Goal: Entertainment & Leisure: Browse casually

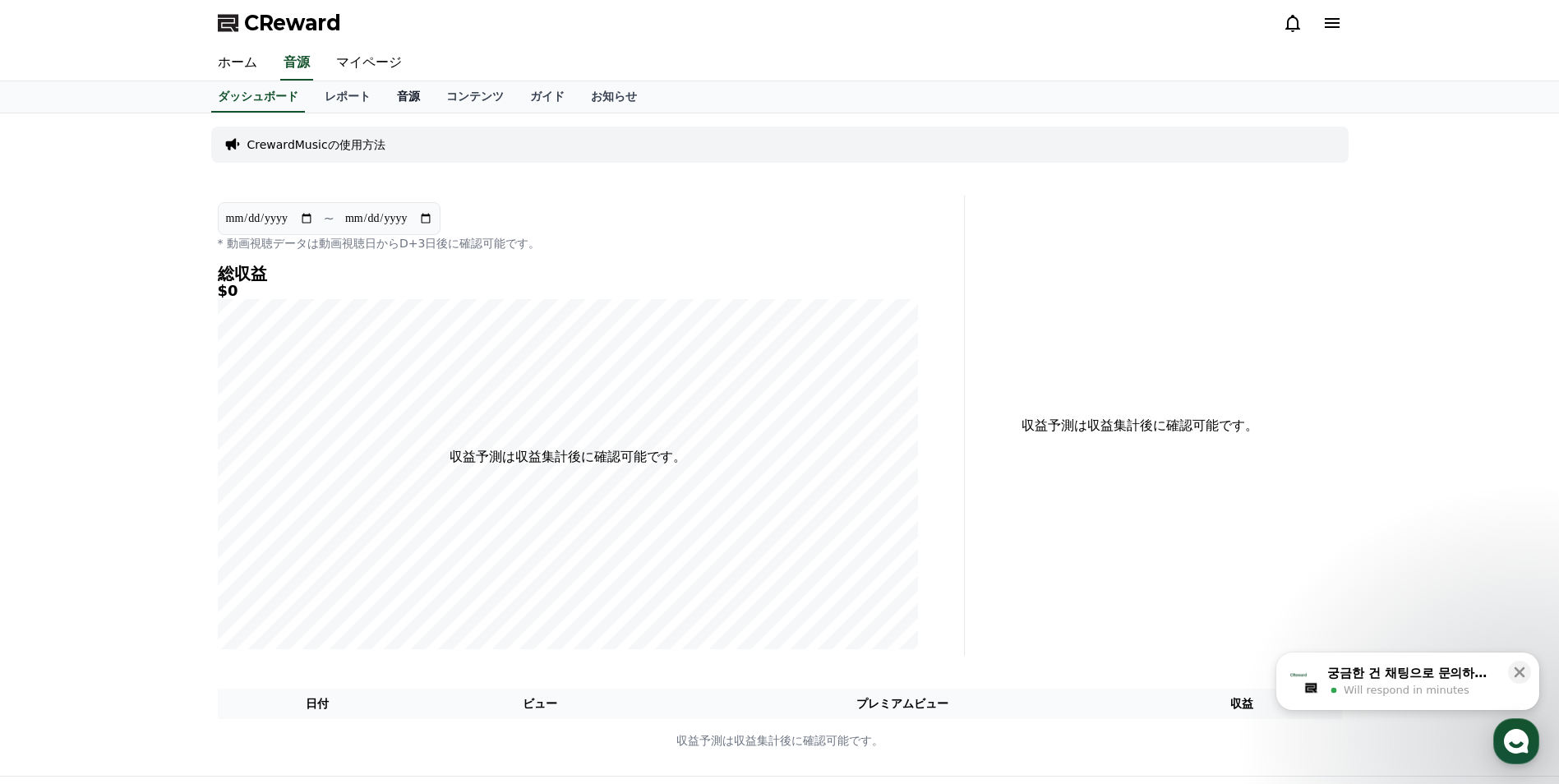
click at [384, 104] on link "音源" at bounding box center [408, 97] width 49 height 31
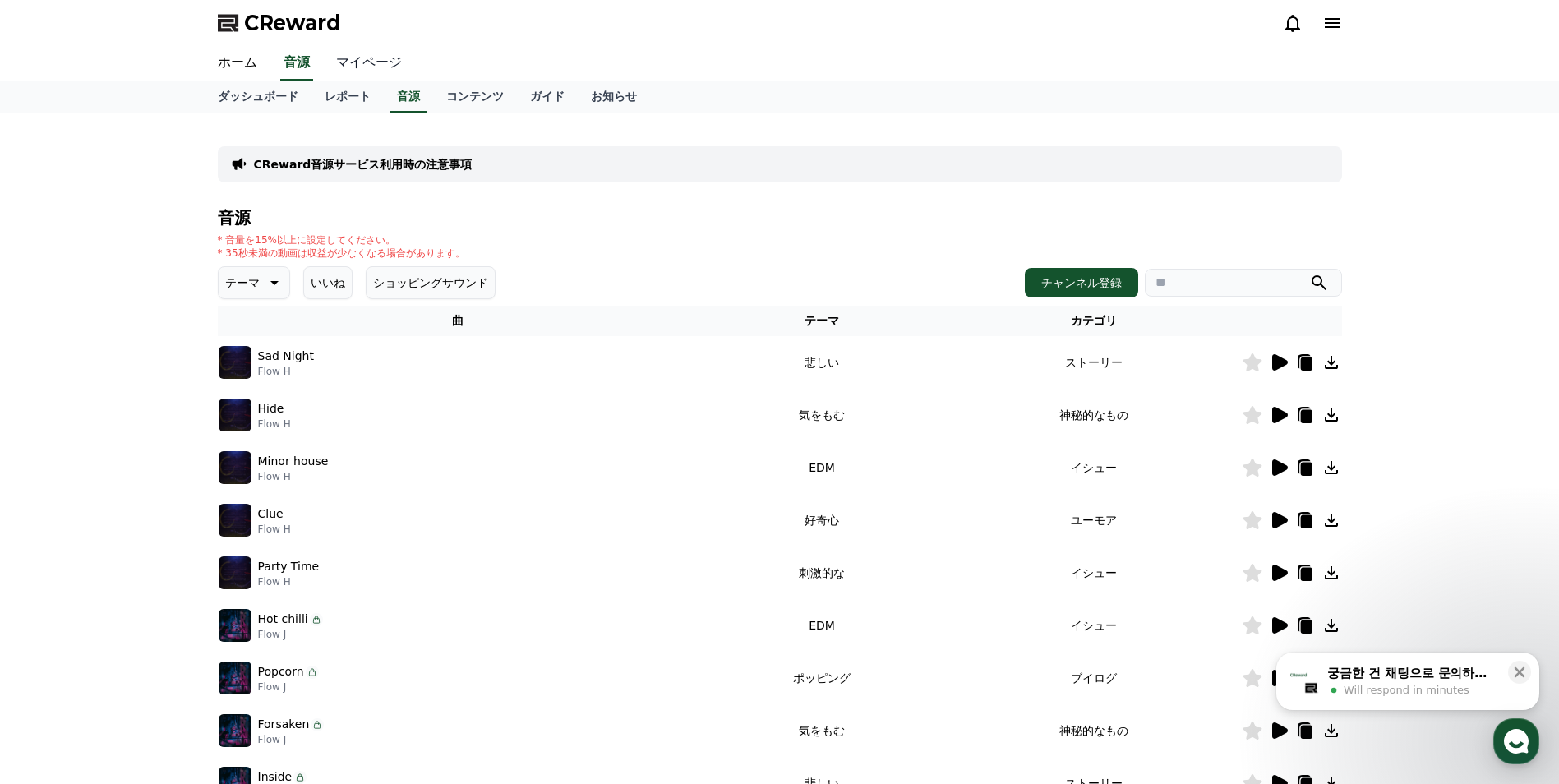
click at [352, 65] on link "マイページ" at bounding box center [369, 63] width 92 height 35
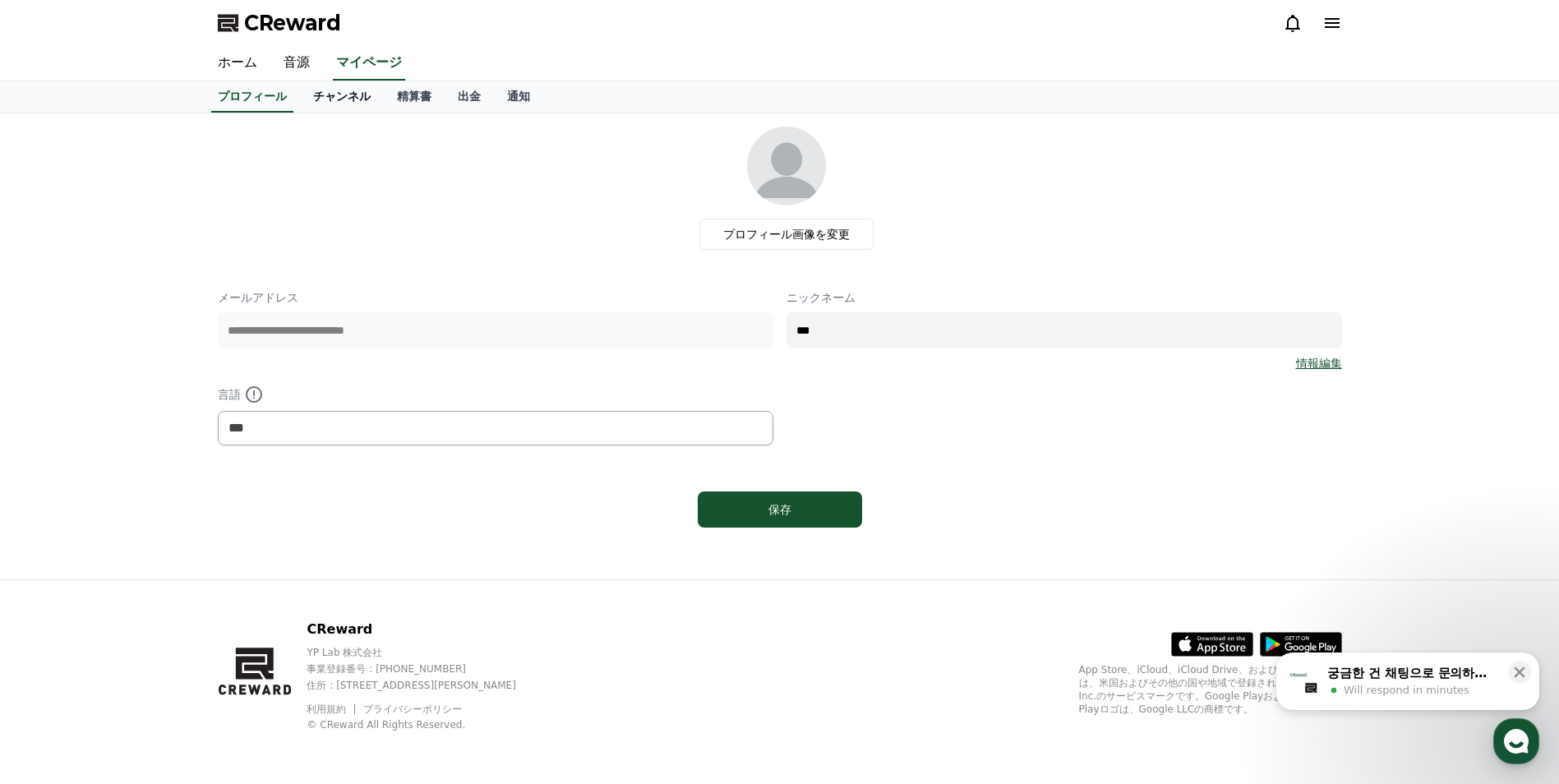
click at [320, 99] on link "チャンネル" at bounding box center [341, 97] width 84 height 31
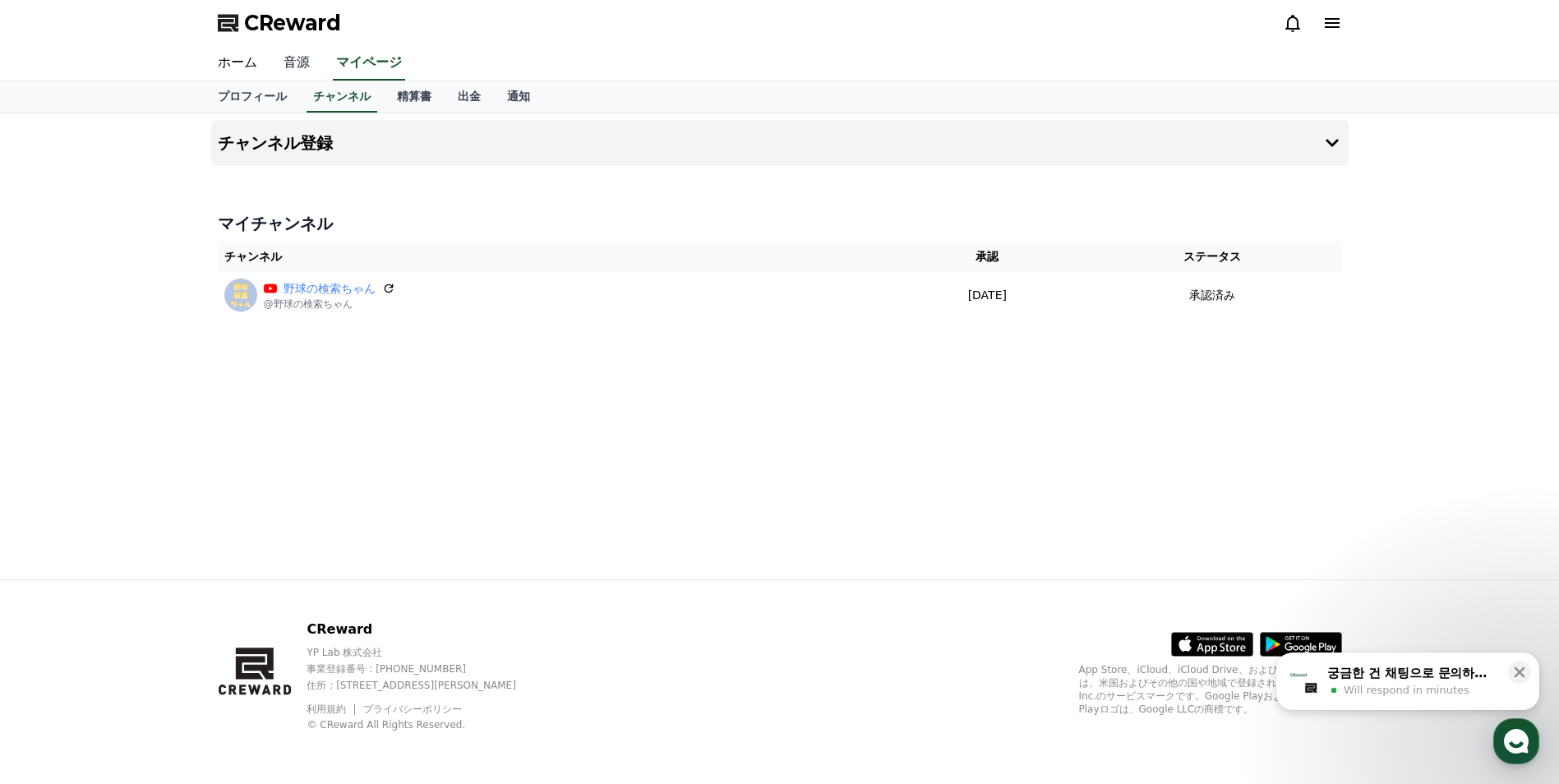
click at [302, 64] on link "音源" at bounding box center [296, 63] width 53 height 35
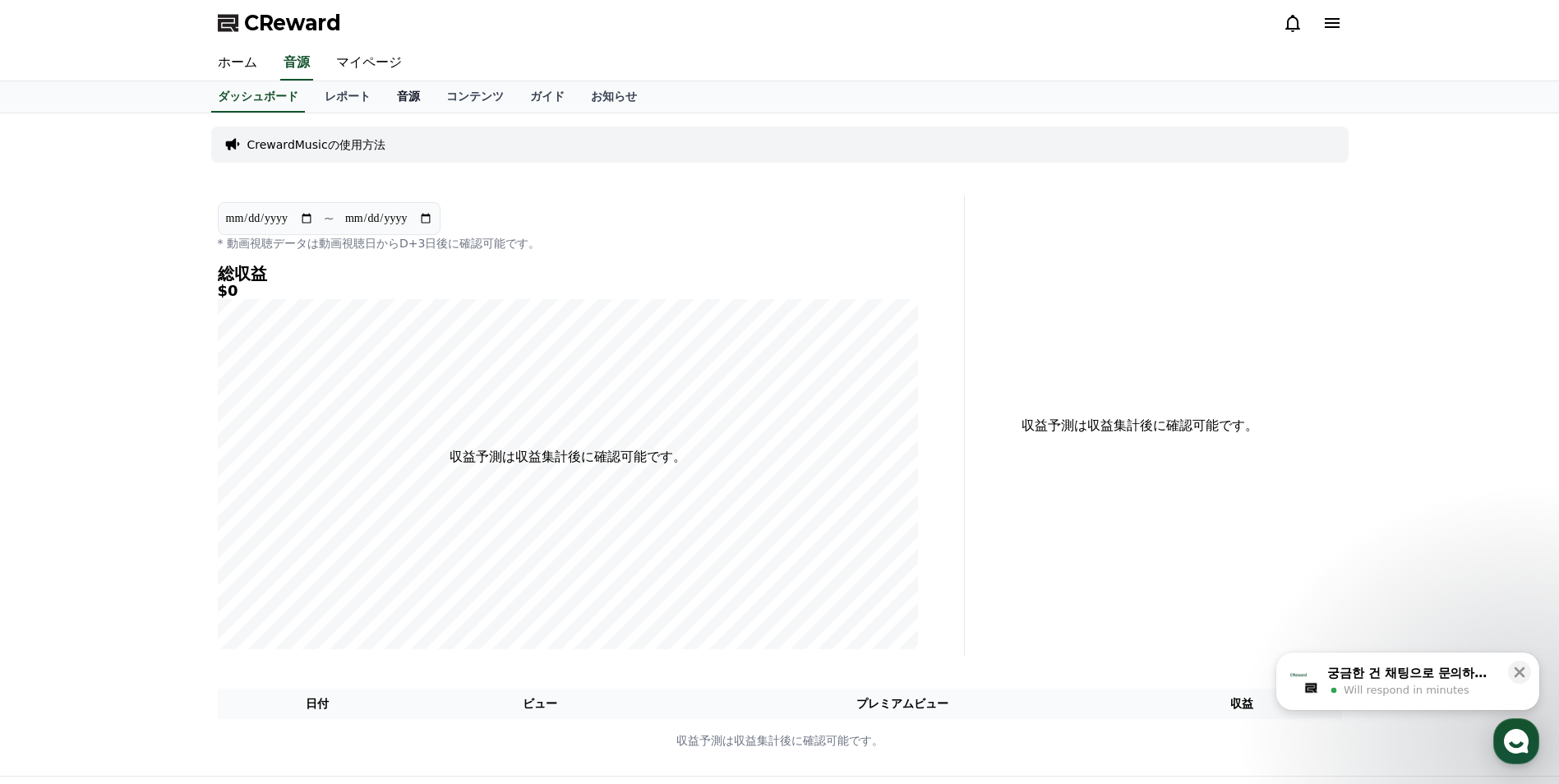
click at [384, 103] on link "音源" at bounding box center [408, 97] width 49 height 31
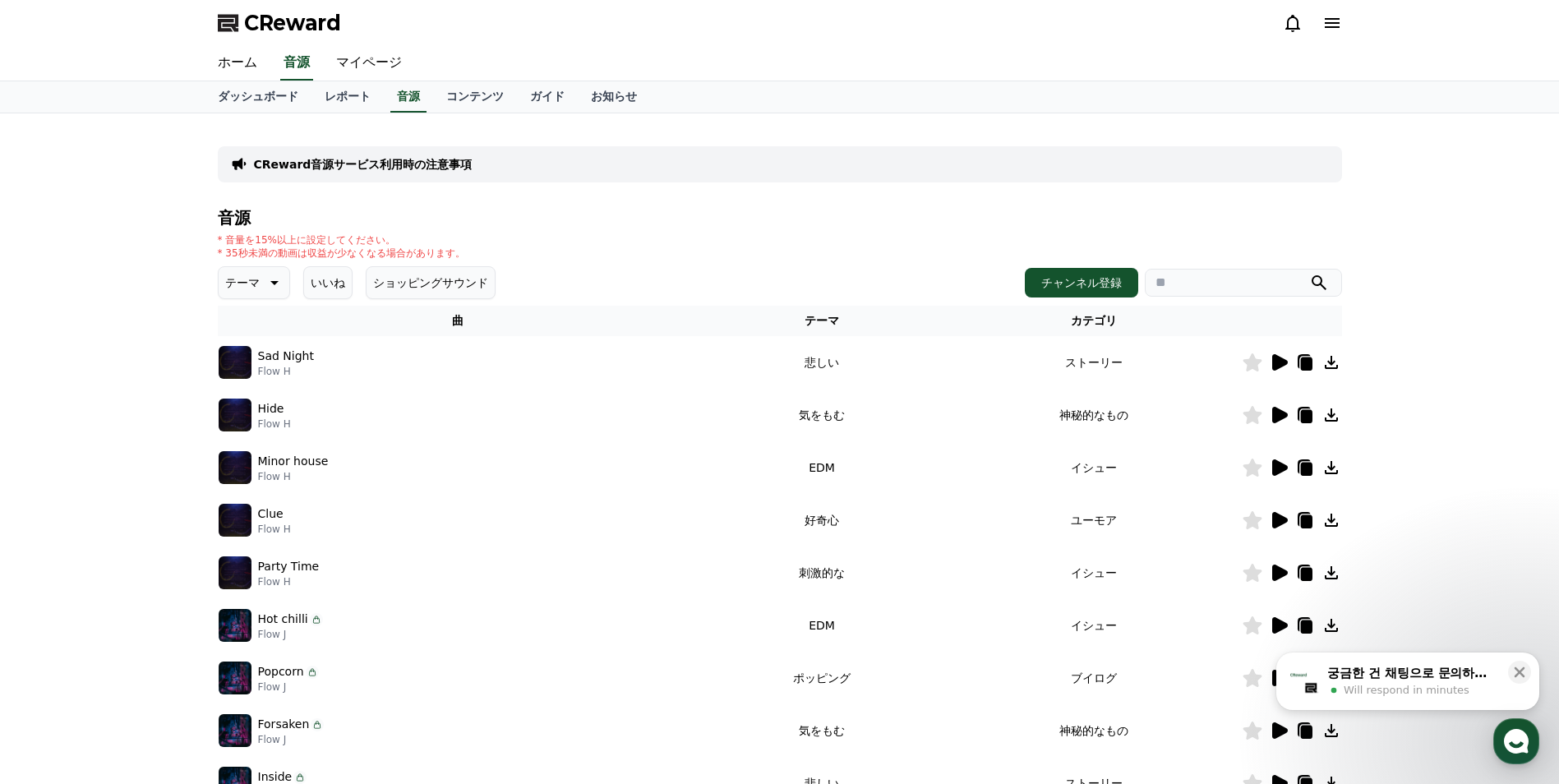
click at [323, 286] on button "いいね" at bounding box center [328, 282] width 49 height 33
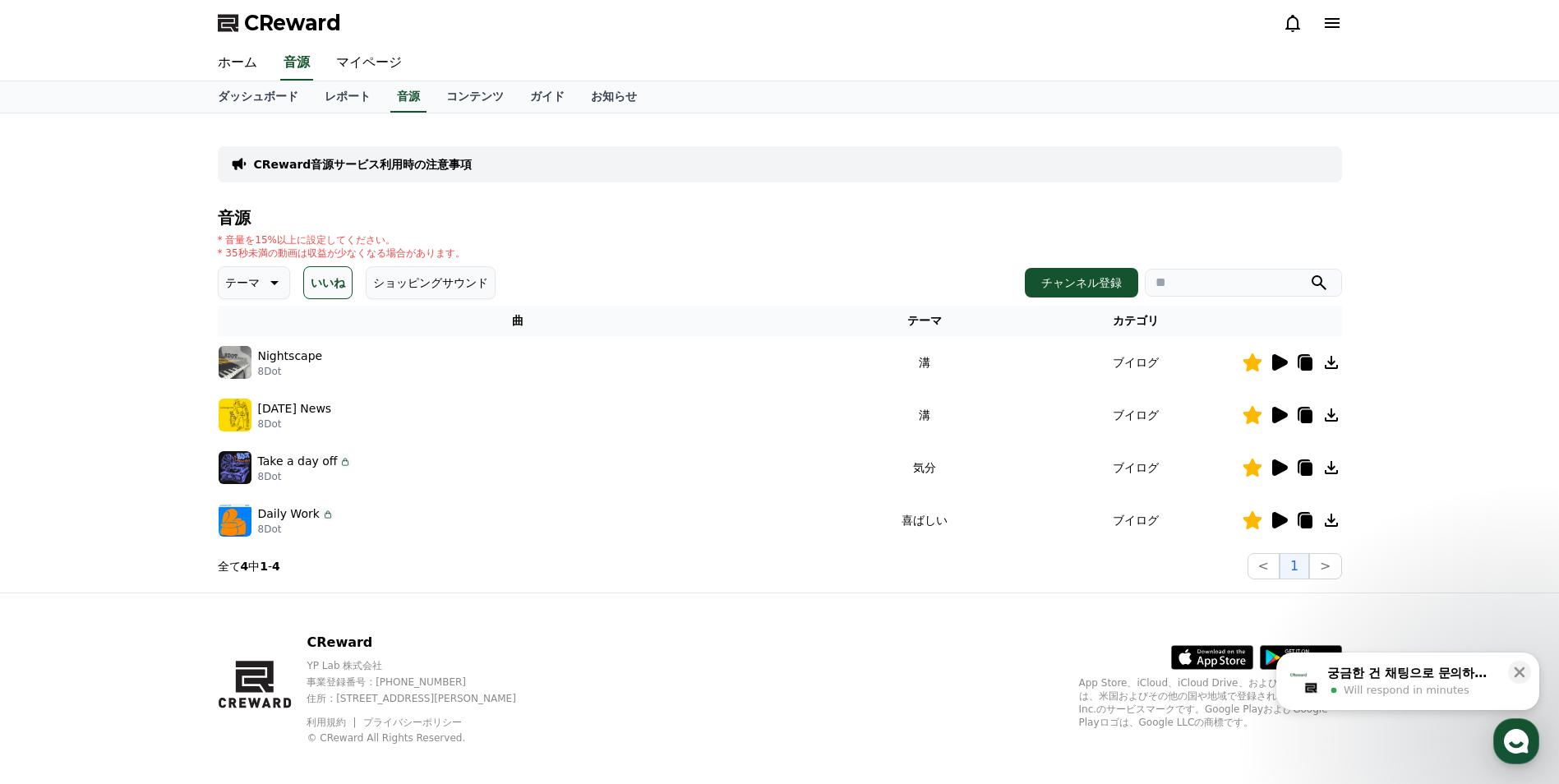
click at [1279, 524] on icon at bounding box center [1280, 520] width 15 height 16
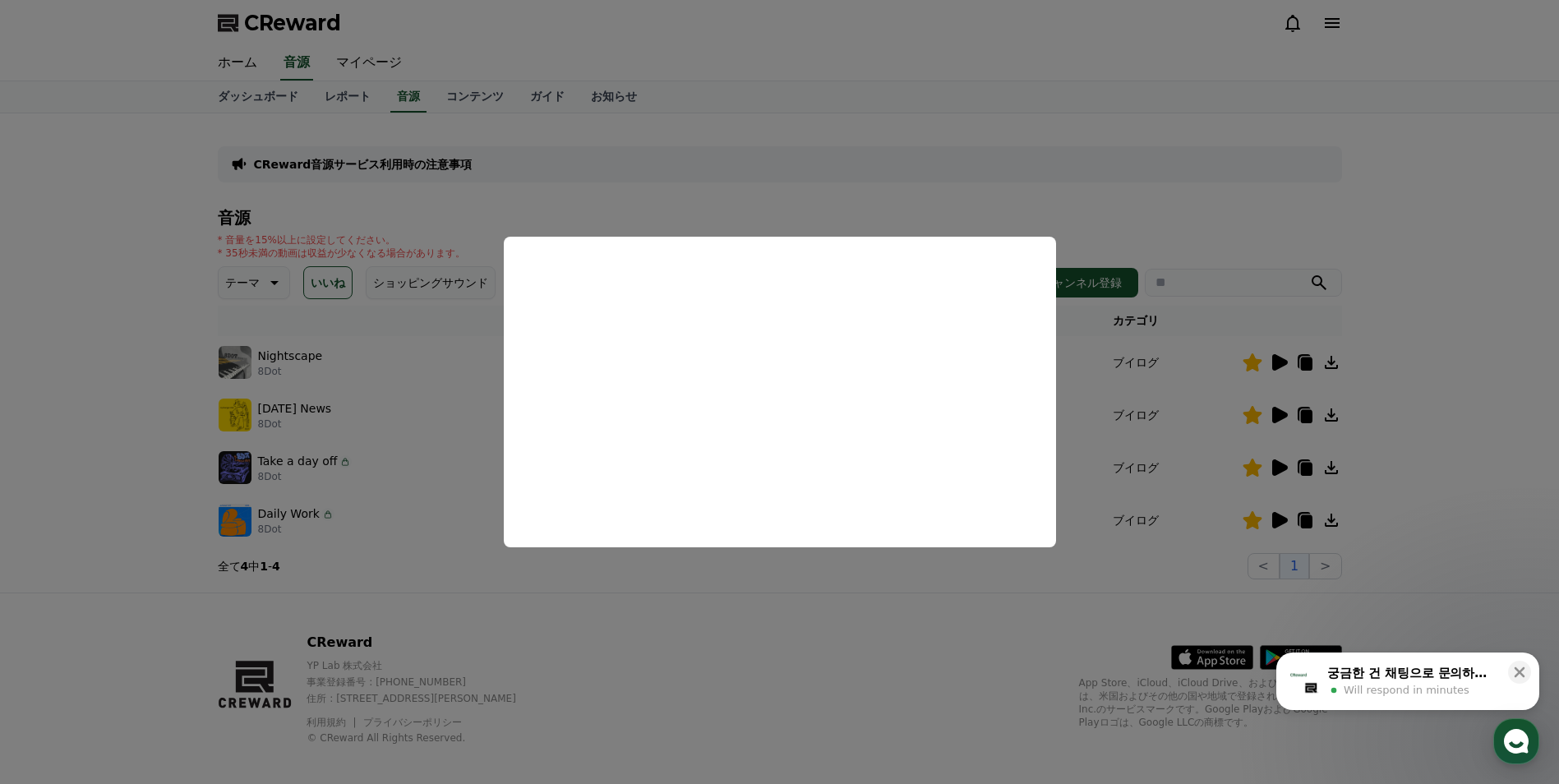
click at [888, 628] on button "close modal" at bounding box center [780, 392] width 1559 height 784
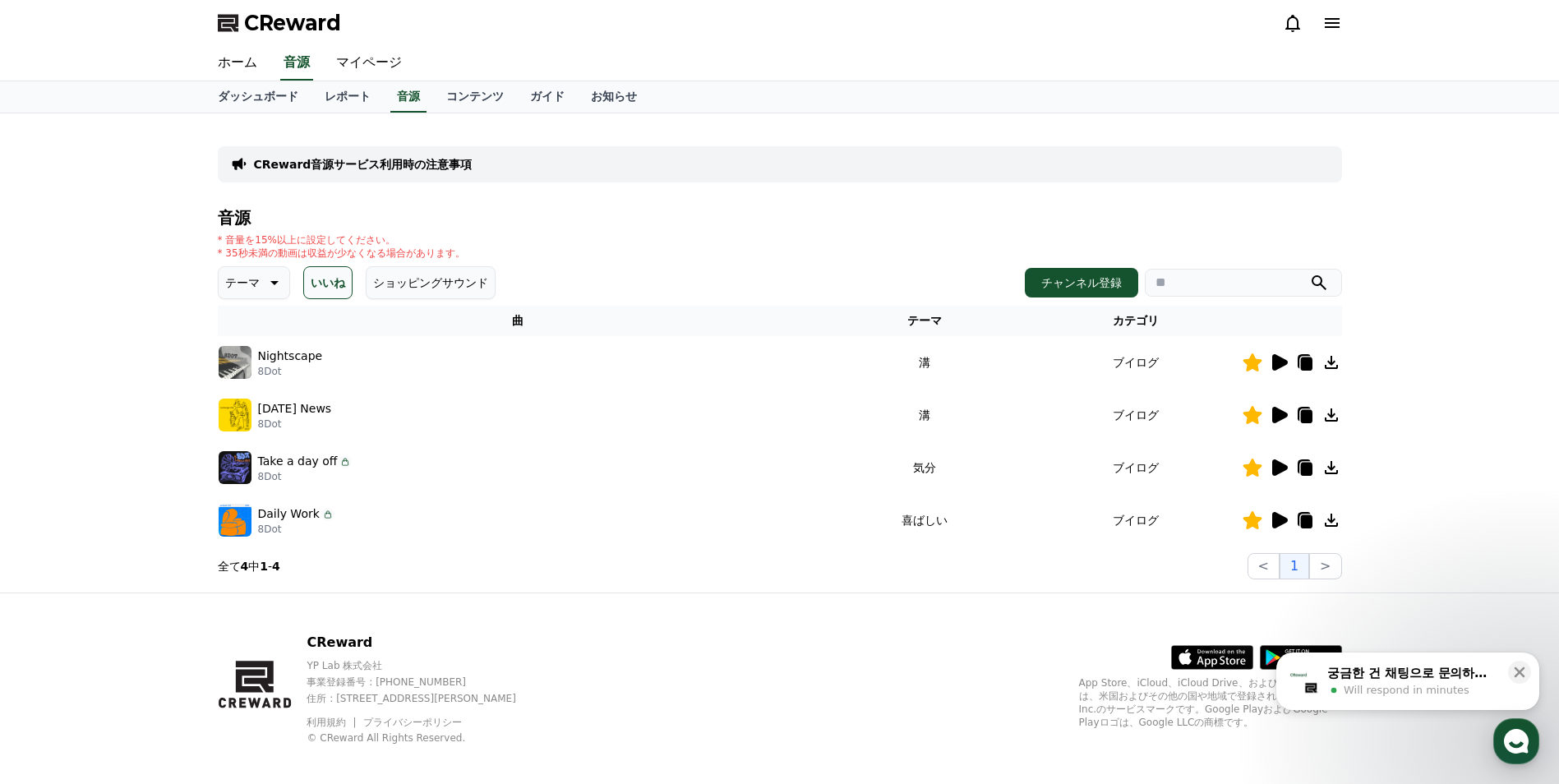
click at [1286, 468] on icon at bounding box center [1280, 467] width 15 height 16
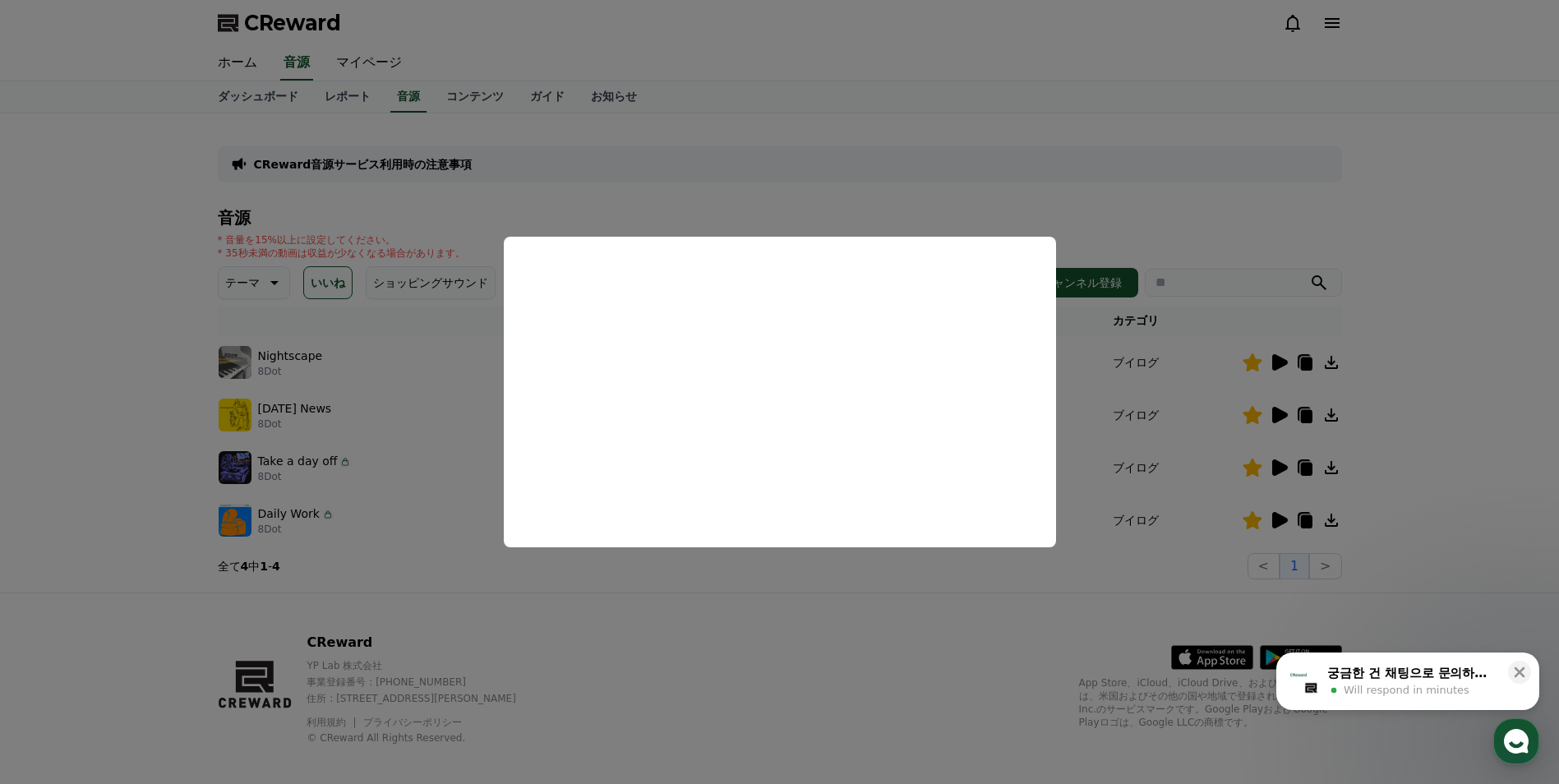
click at [951, 611] on button "close modal" at bounding box center [780, 392] width 1559 height 784
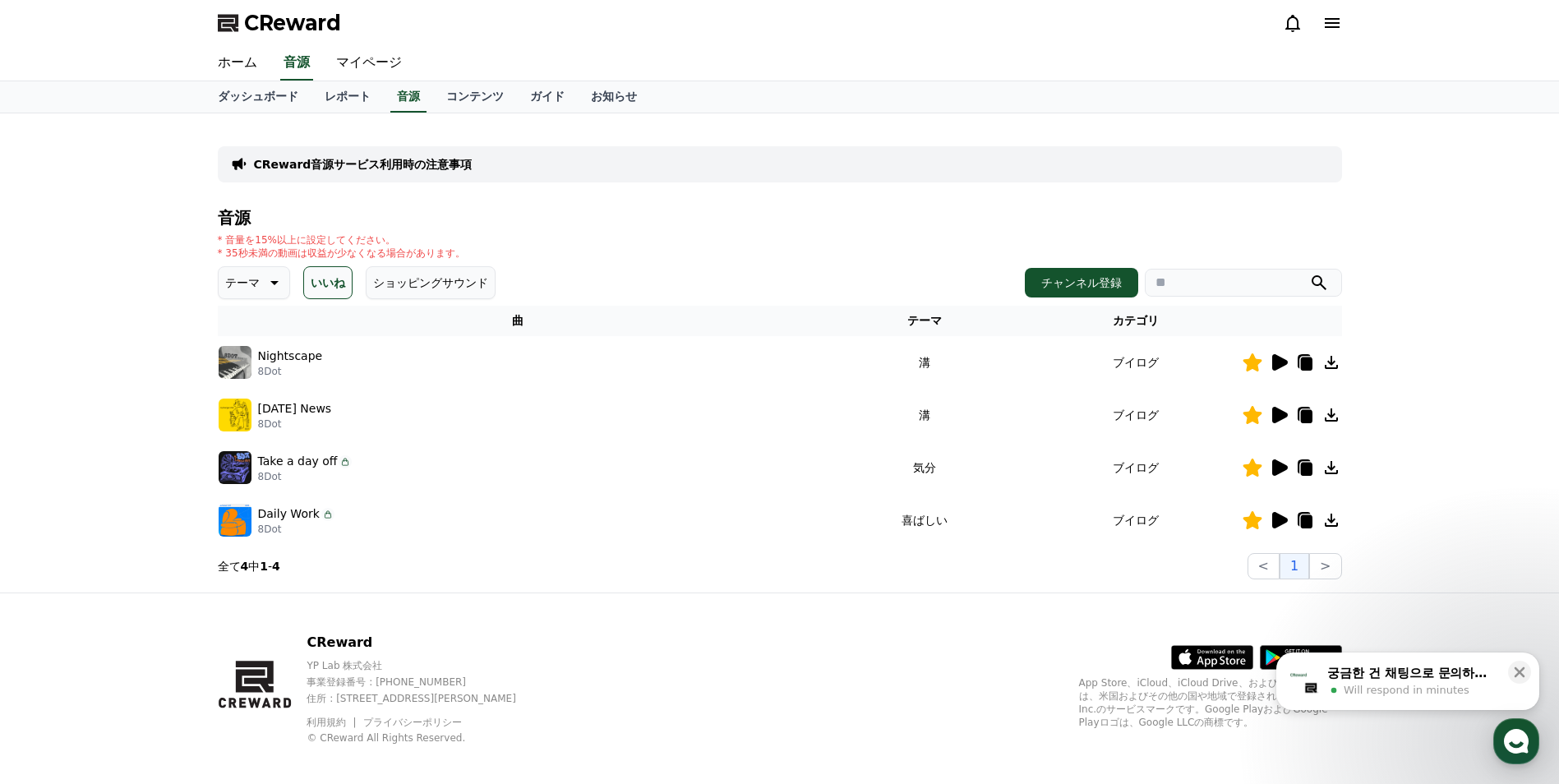
click at [1269, 417] on icon at bounding box center [1278, 415] width 20 height 20
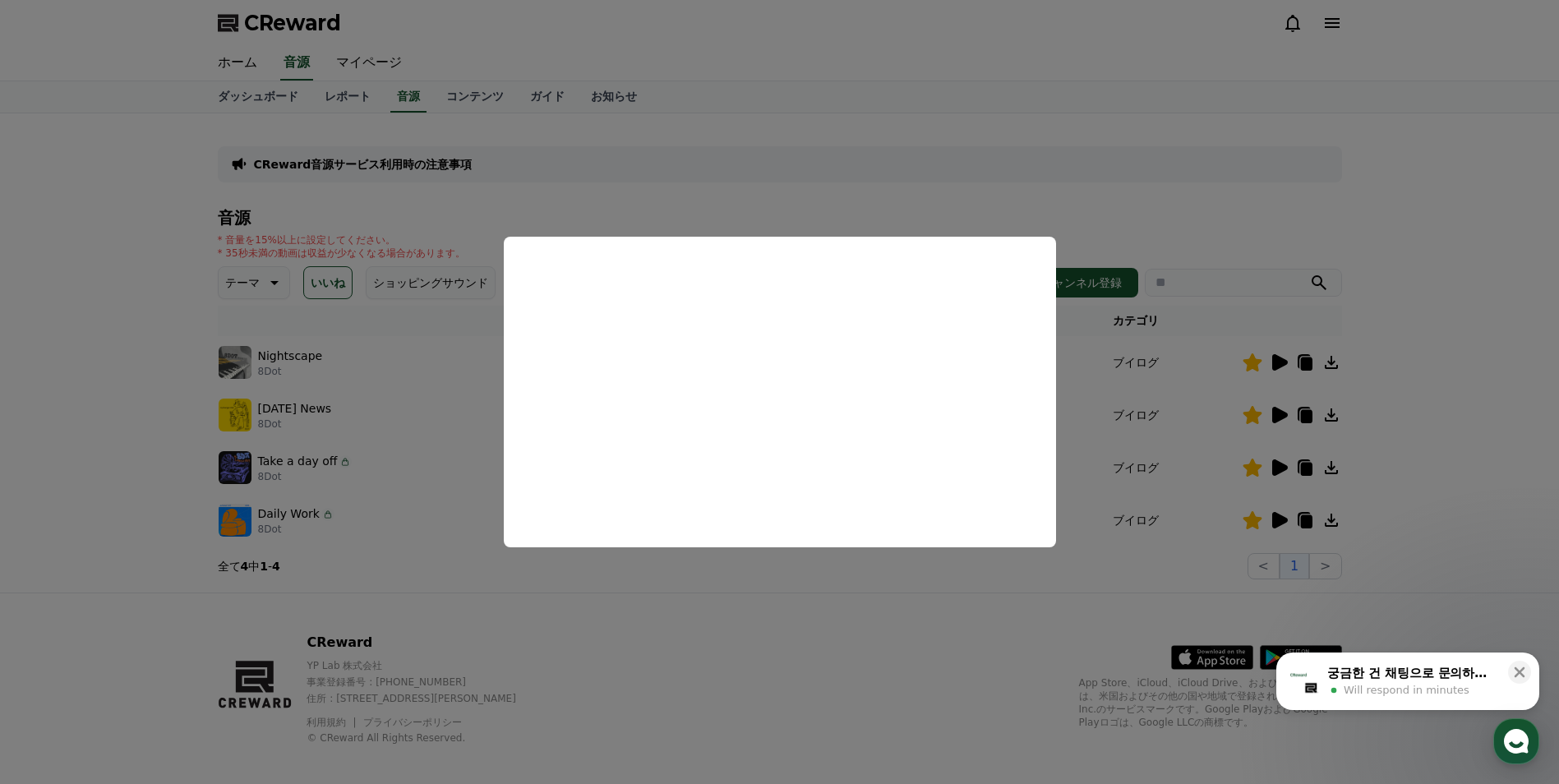
click at [804, 610] on button "close modal" at bounding box center [780, 392] width 1559 height 784
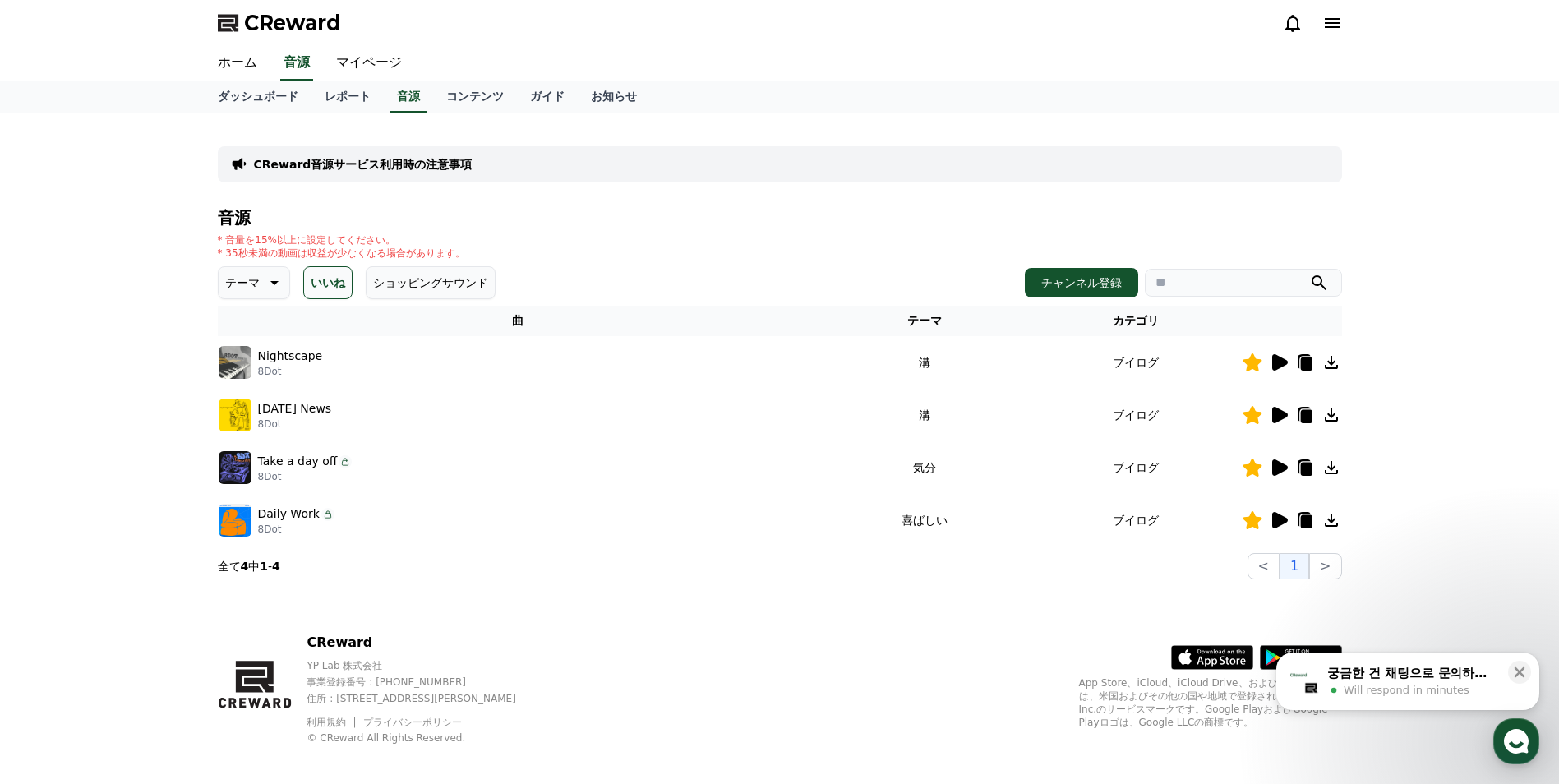
click at [1276, 372] on icon at bounding box center [1278, 362] width 20 height 20
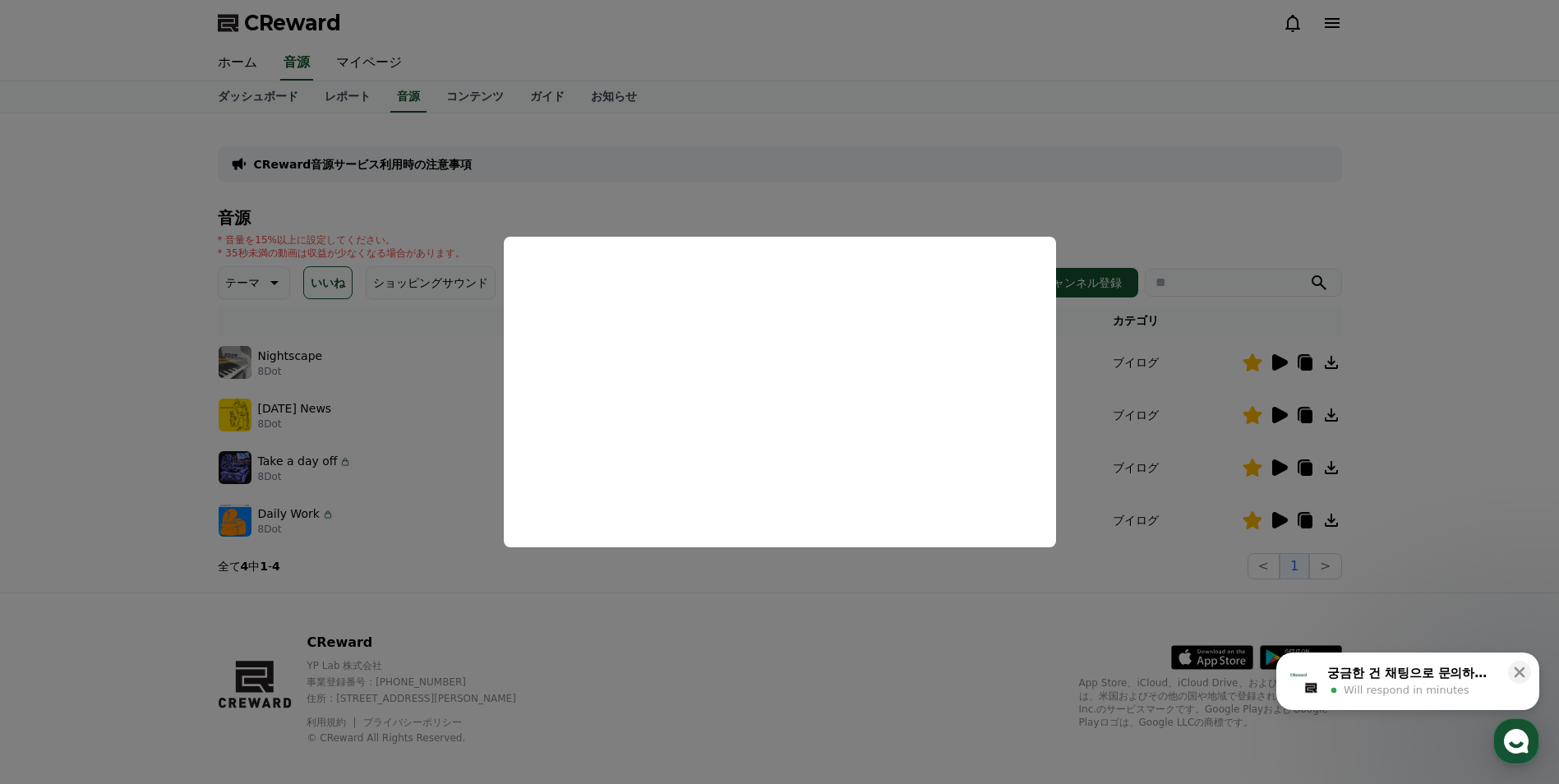
click at [764, 601] on button "close modal" at bounding box center [780, 392] width 1559 height 784
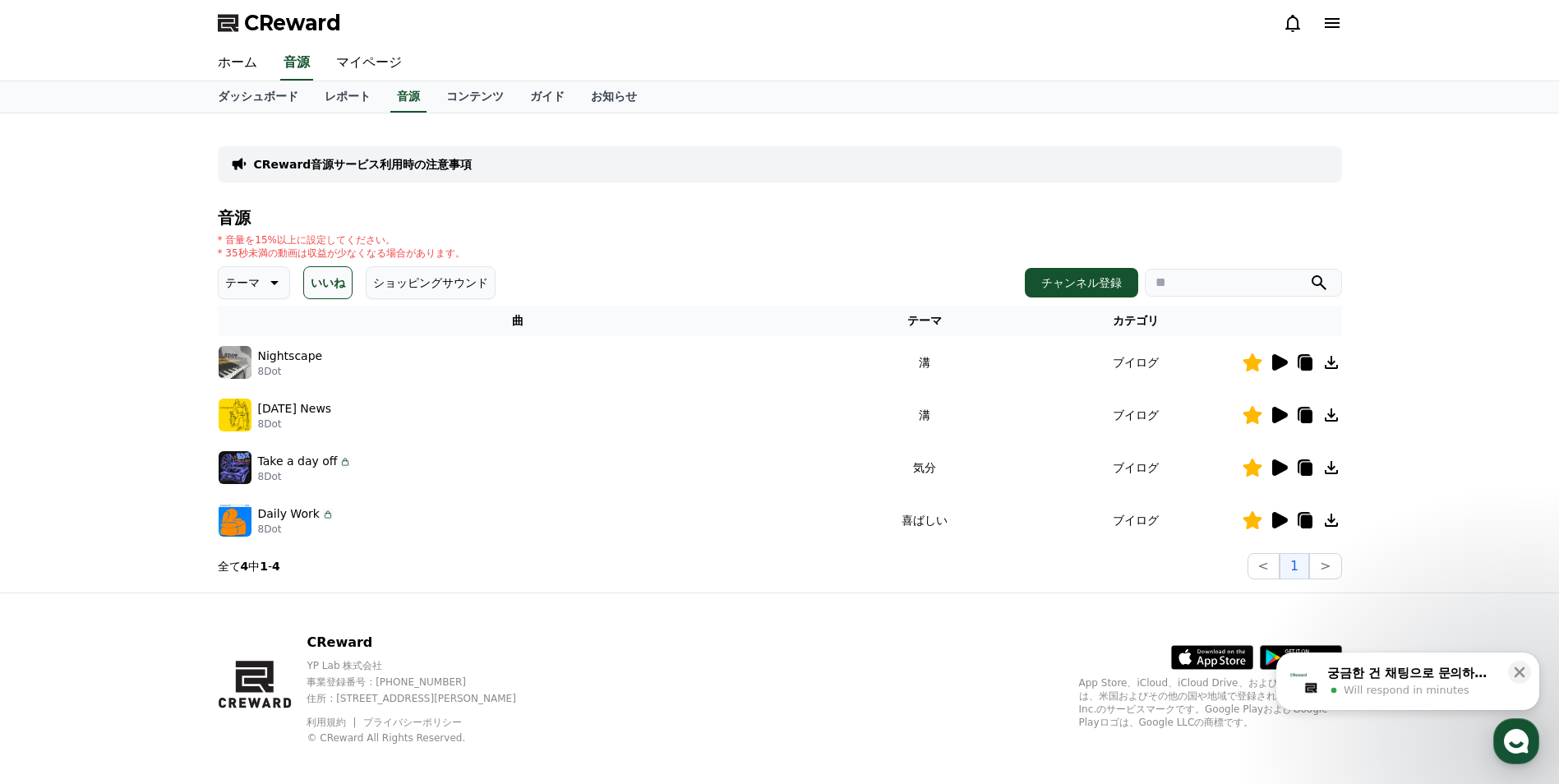
click at [1289, 518] on div at bounding box center [1292, 520] width 99 height 20
click at [1281, 519] on icon at bounding box center [1280, 520] width 15 height 16
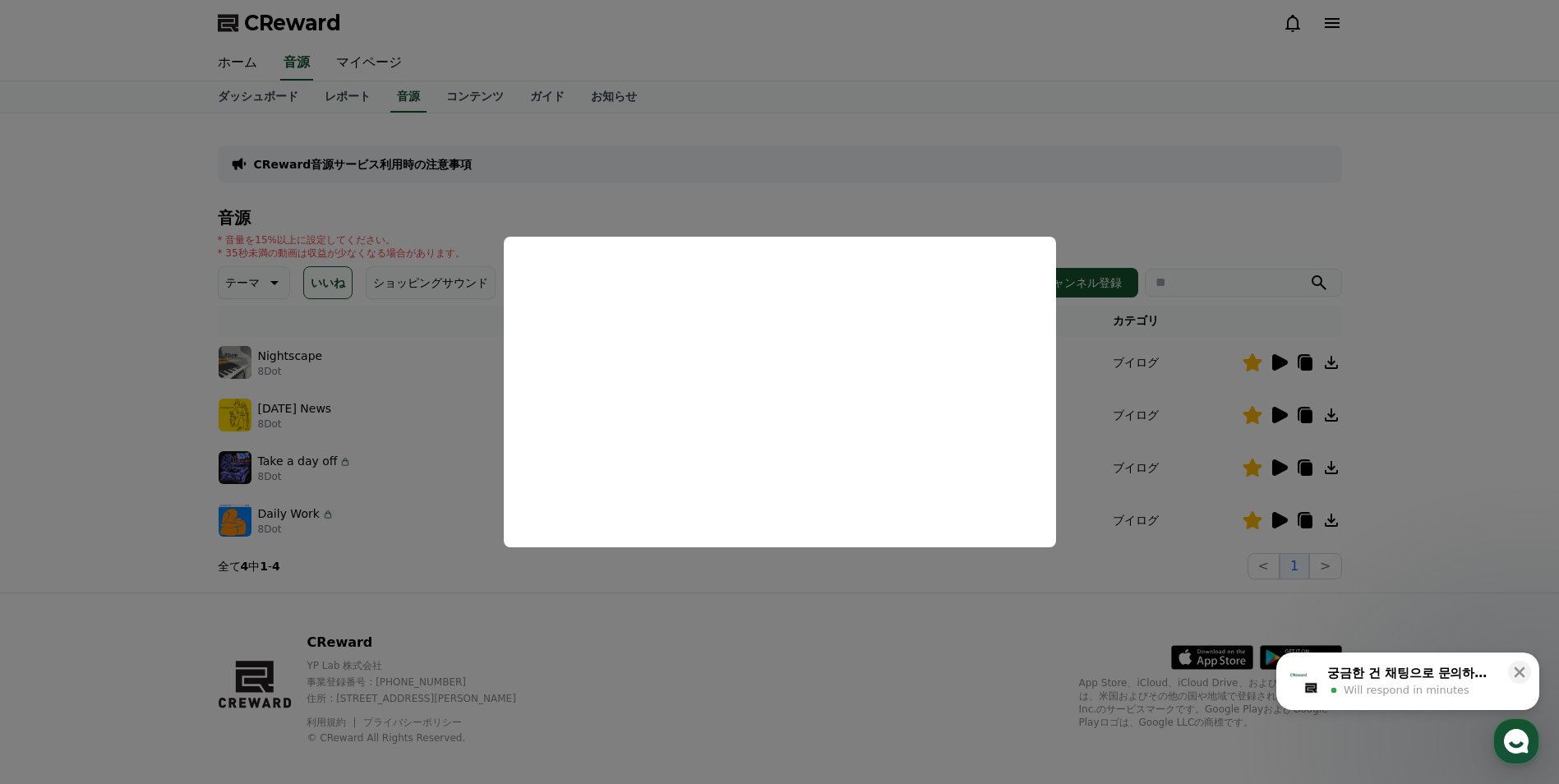
click at [128, 365] on button "close modal" at bounding box center [780, 392] width 1559 height 784
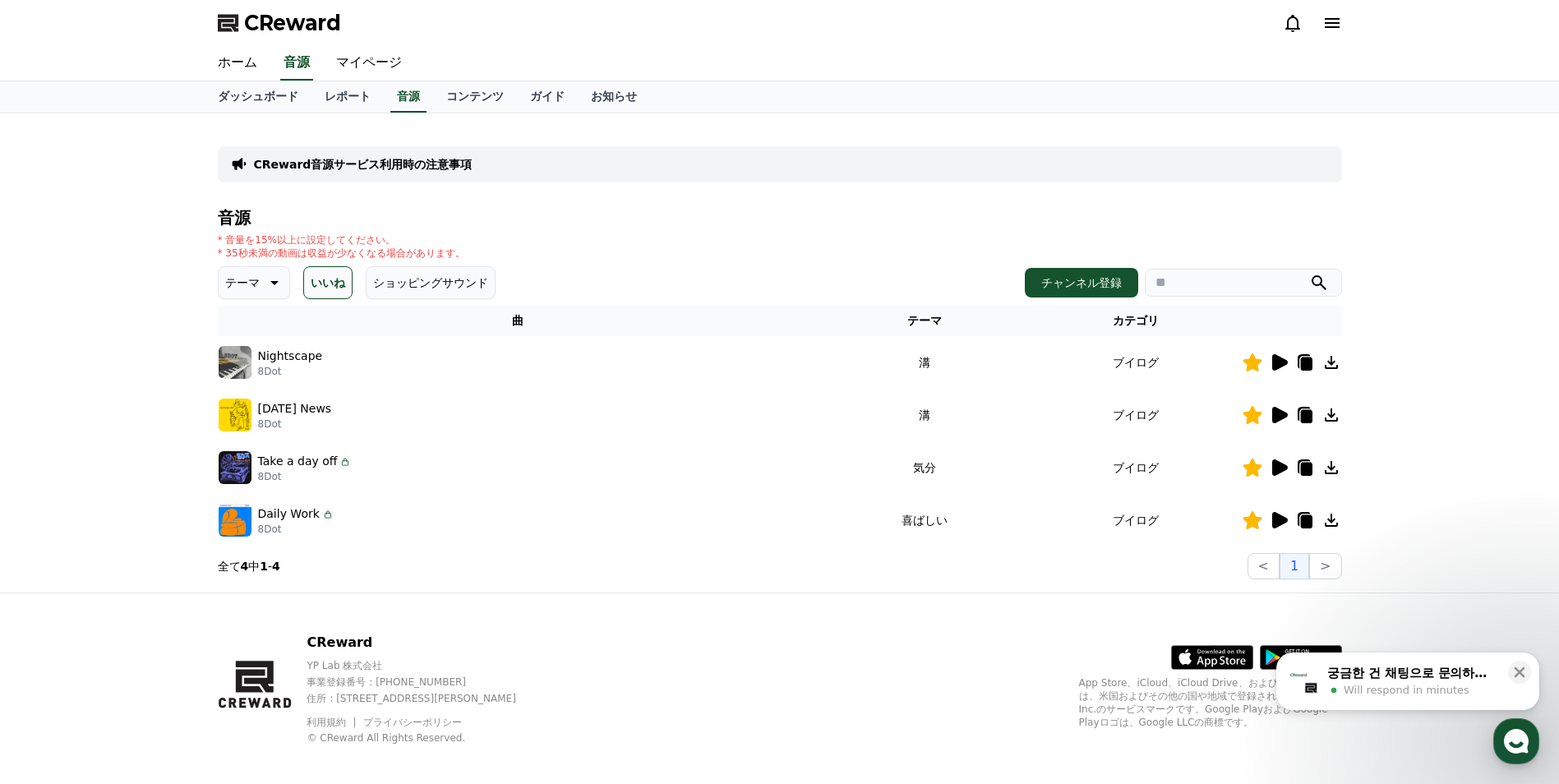
click at [242, 280] on p "テーマ" at bounding box center [242, 282] width 35 height 23
click at [242, 321] on button "全て" at bounding box center [238, 327] width 37 height 37
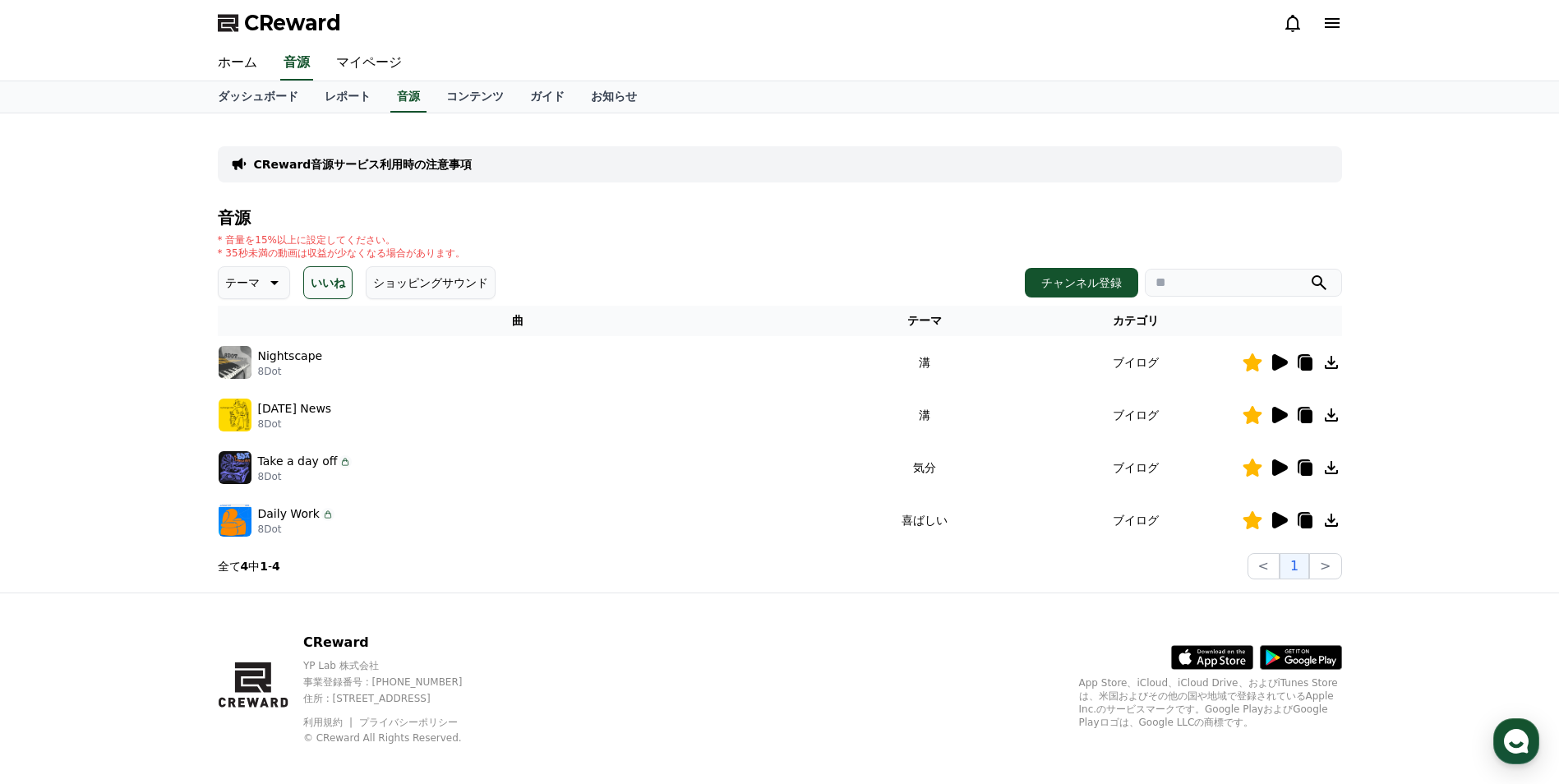
click at [321, 280] on button "いいね" at bounding box center [328, 282] width 49 height 33
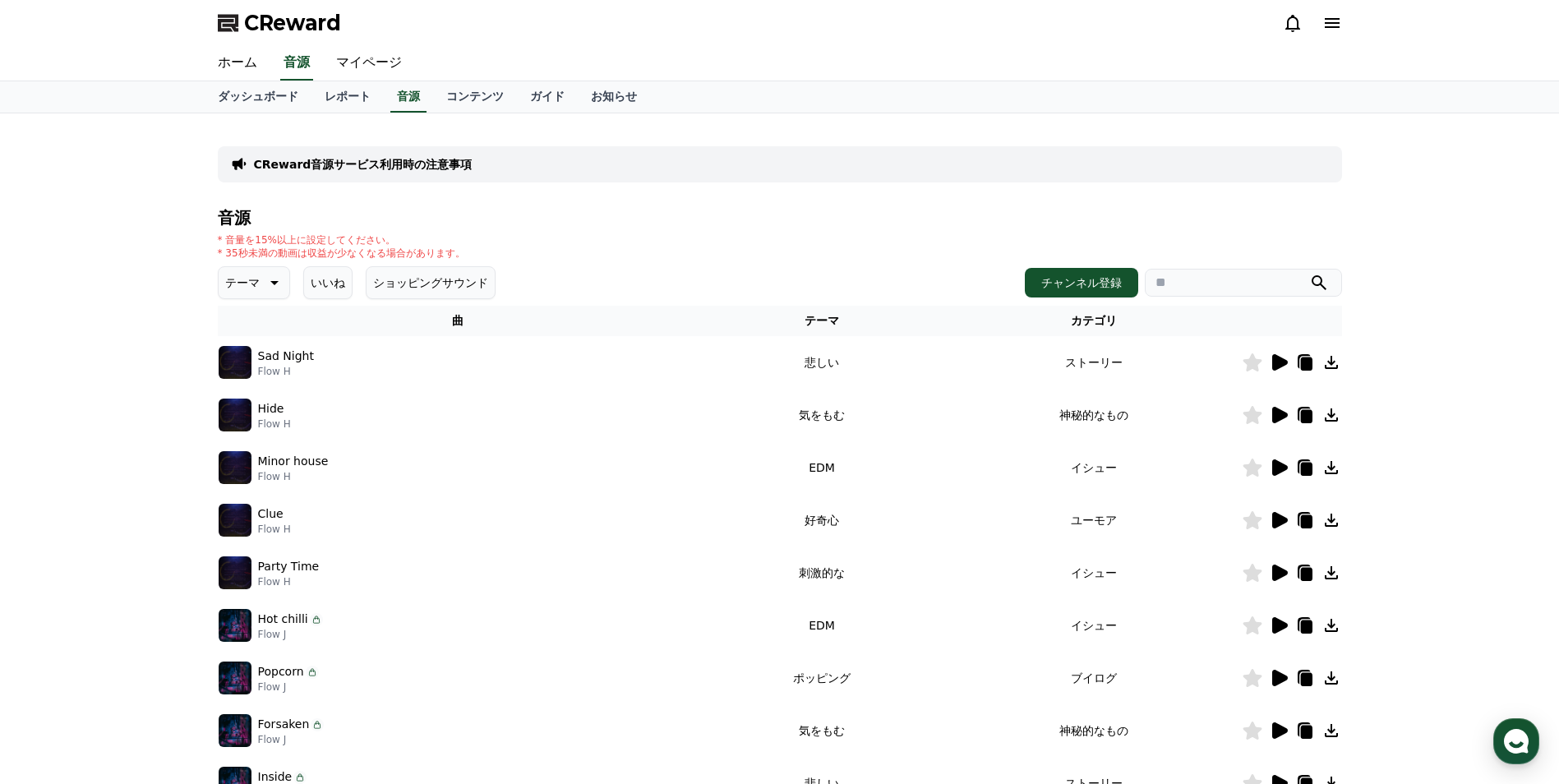
click at [234, 292] on p "テーマ" at bounding box center [242, 282] width 35 height 23
click at [250, 341] on button "喜ばしい" at bounding box center [250, 343] width 60 height 37
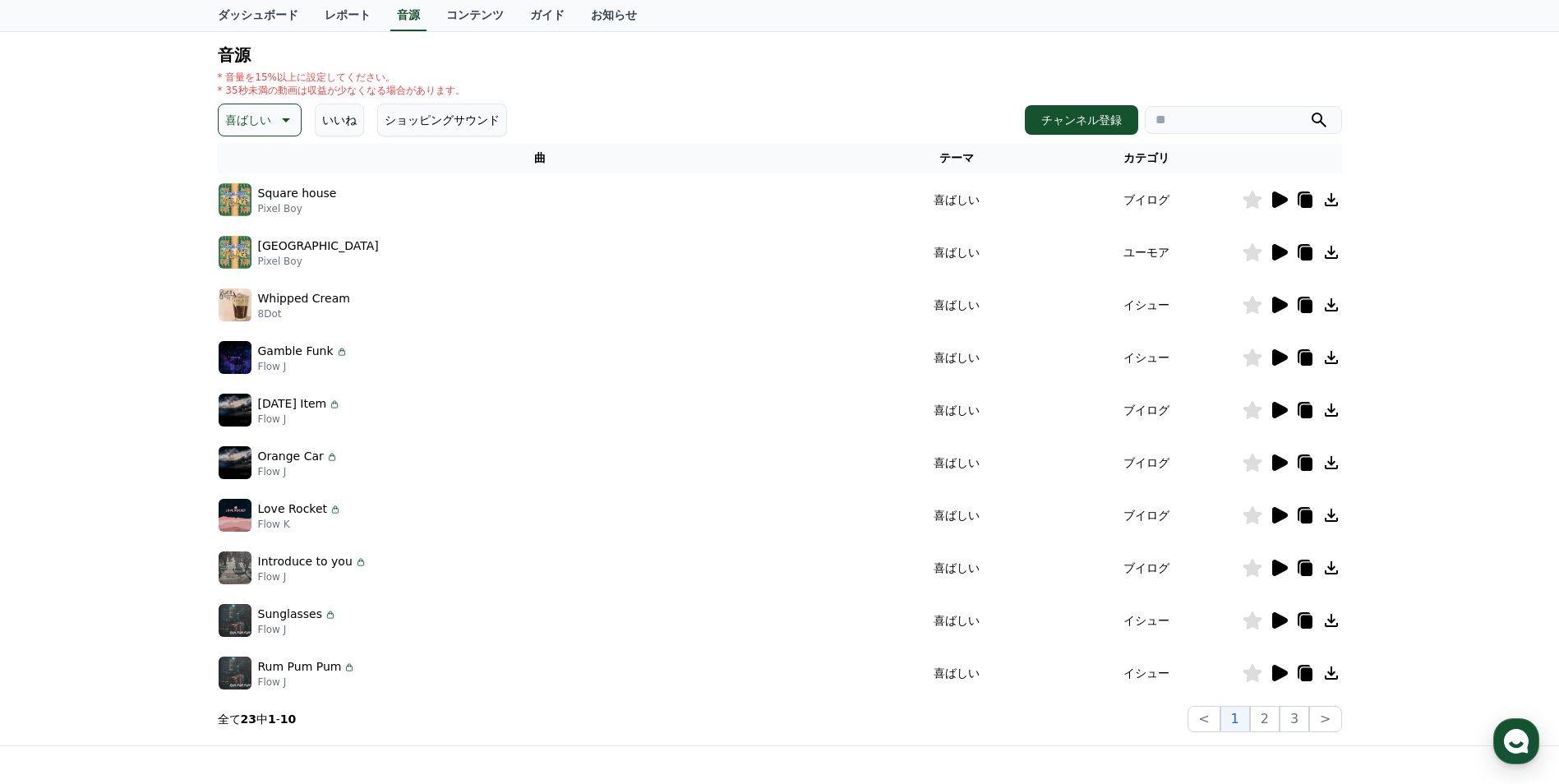
scroll to position [164, 0]
click at [279, 112] on icon at bounding box center [285, 118] width 20 height 20
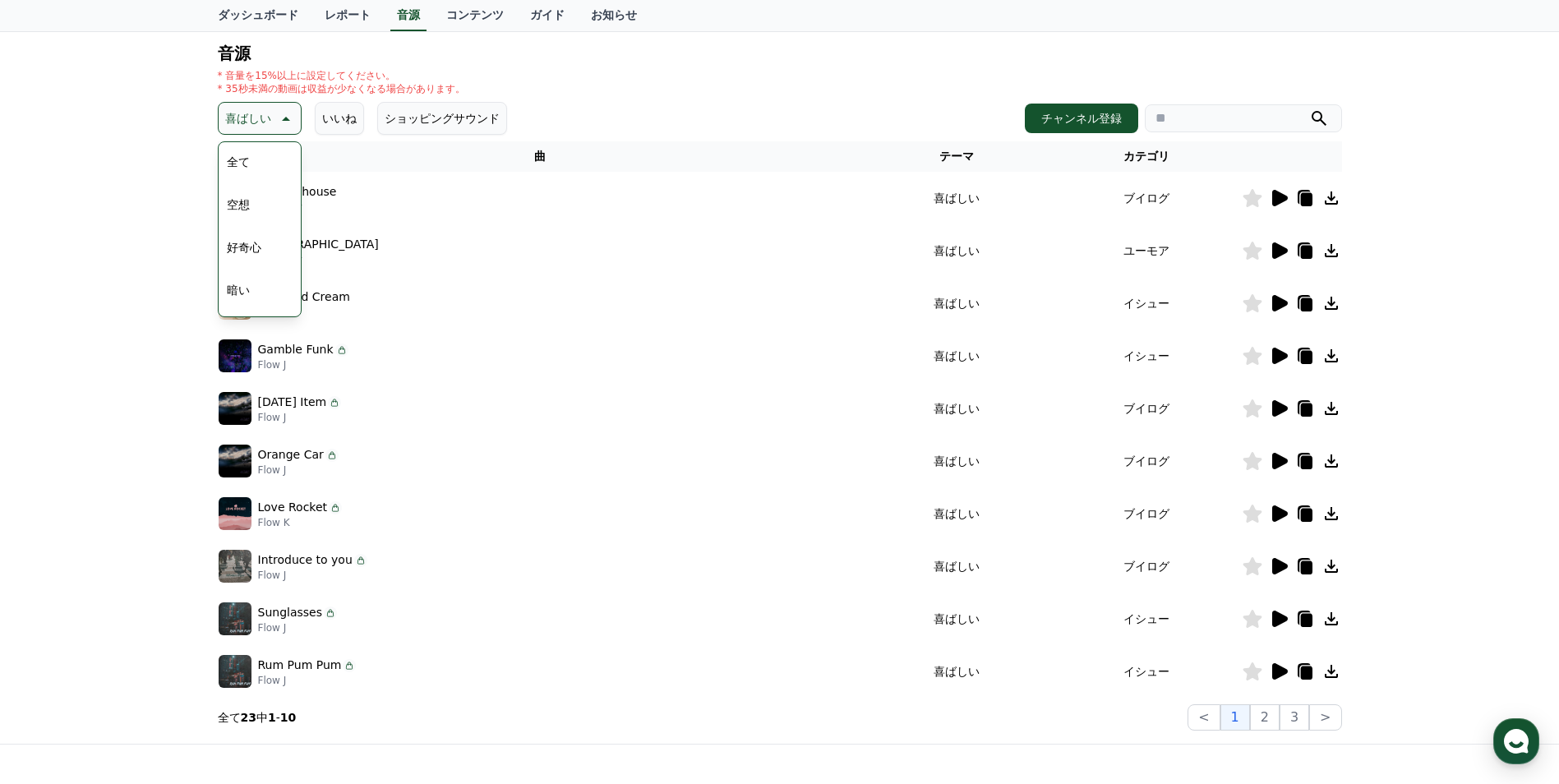
click at [253, 163] on button "全て" at bounding box center [238, 162] width 37 height 37
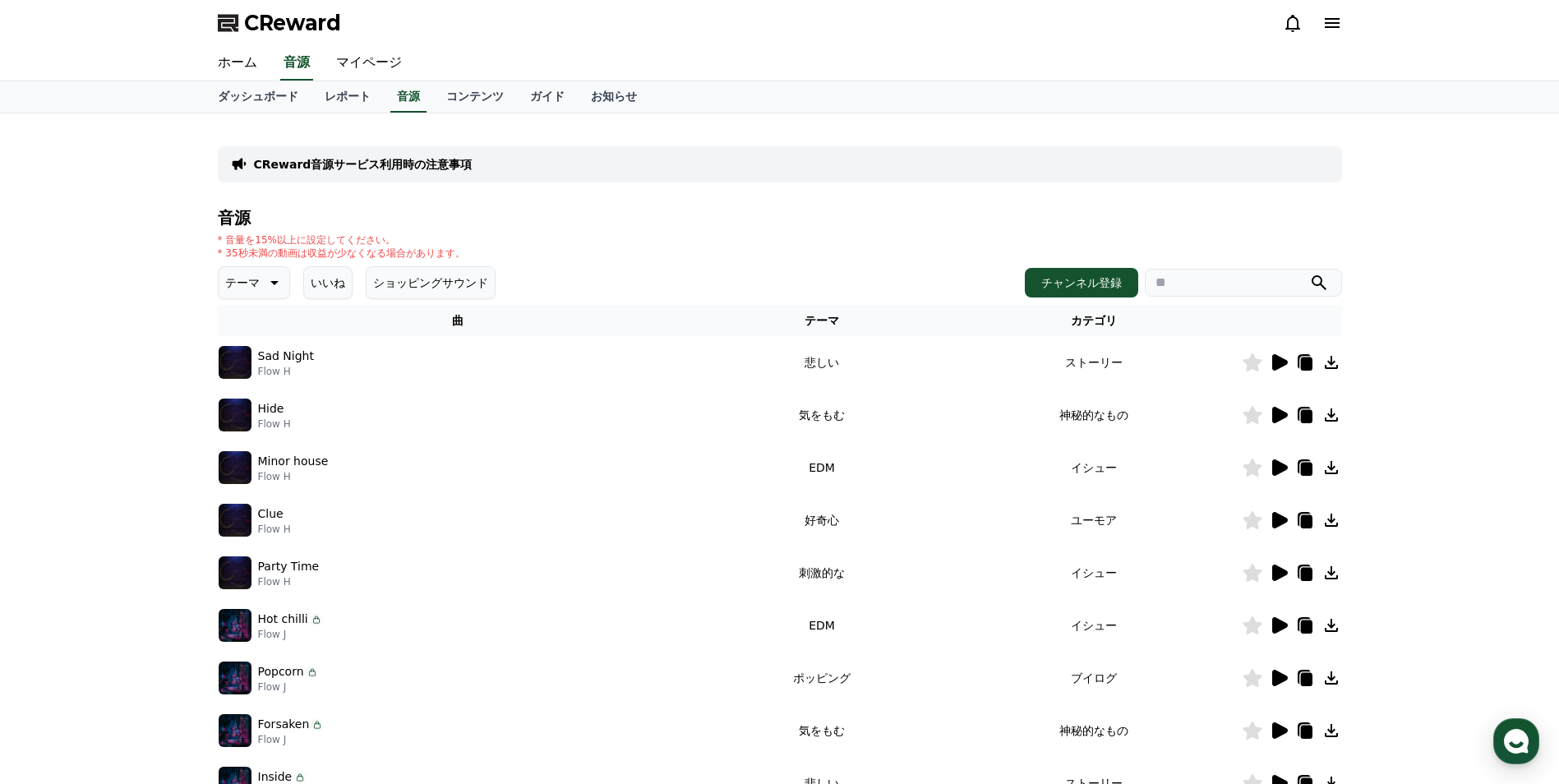
click at [402, 301] on div "音源 * 音量を15%以上に設定してください。 * 35秒未満の動画は収益が少なくなる場合があります。 テーマ いいね ショッピングサウンド チャンネル登録 …" at bounding box center [780, 551] width 1125 height 686
click at [403, 279] on button "ショッピングサウンド" at bounding box center [431, 282] width 130 height 33
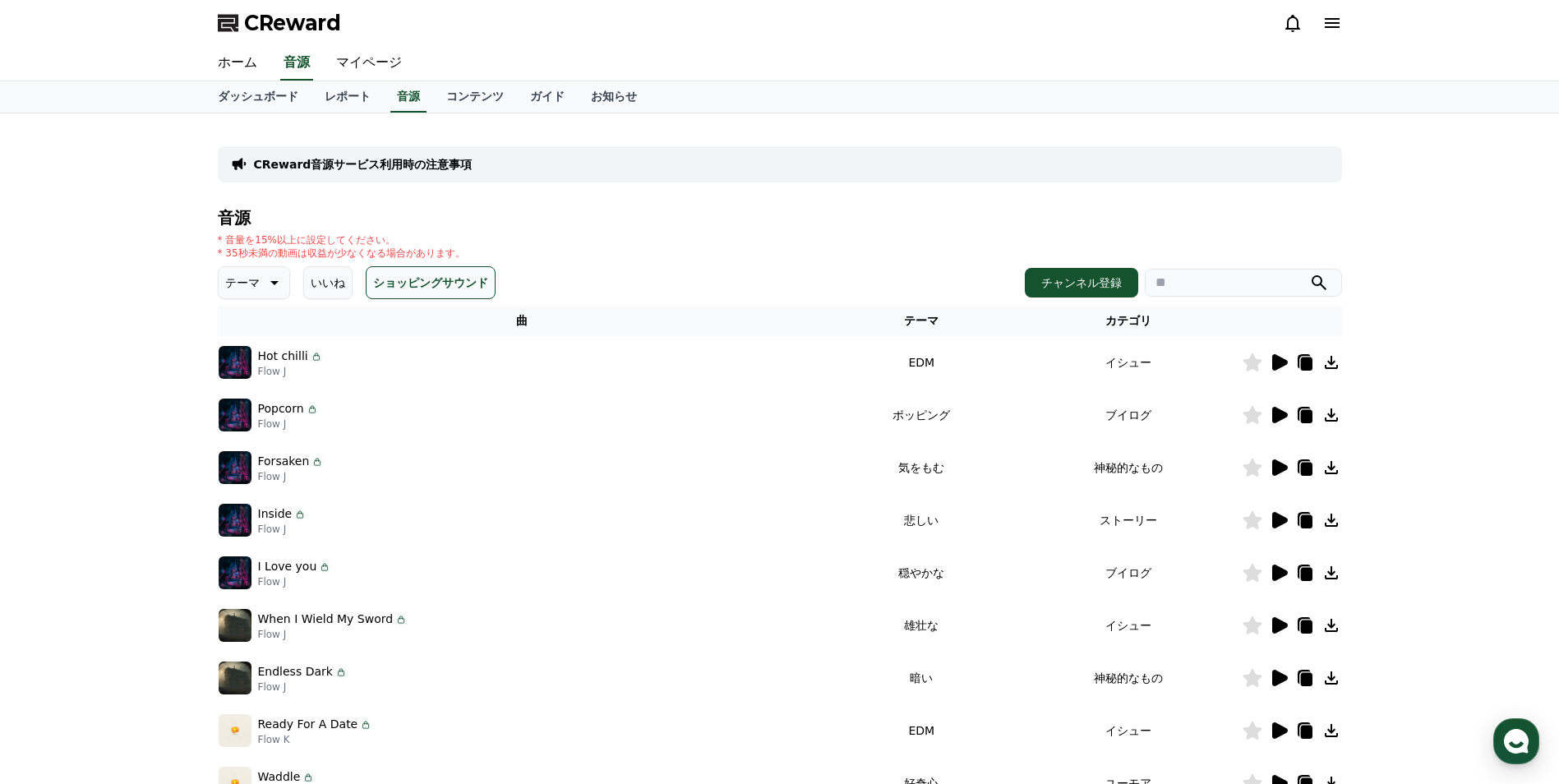
click at [384, 285] on button "ショッピングサウンド" at bounding box center [431, 282] width 130 height 33
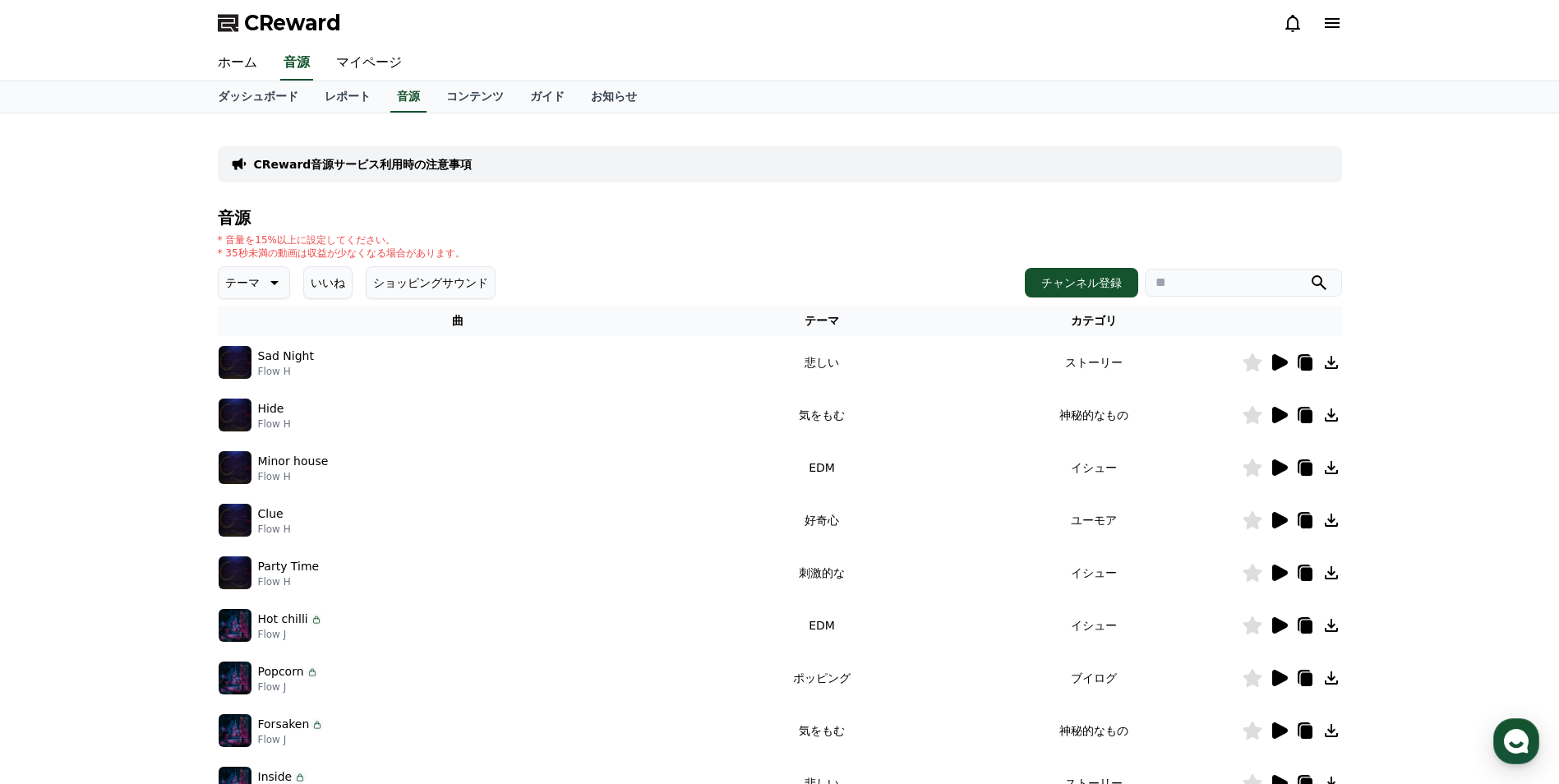
click at [313, 284] on button "いいね" at bounding box center [328, 282] width 49 height 33
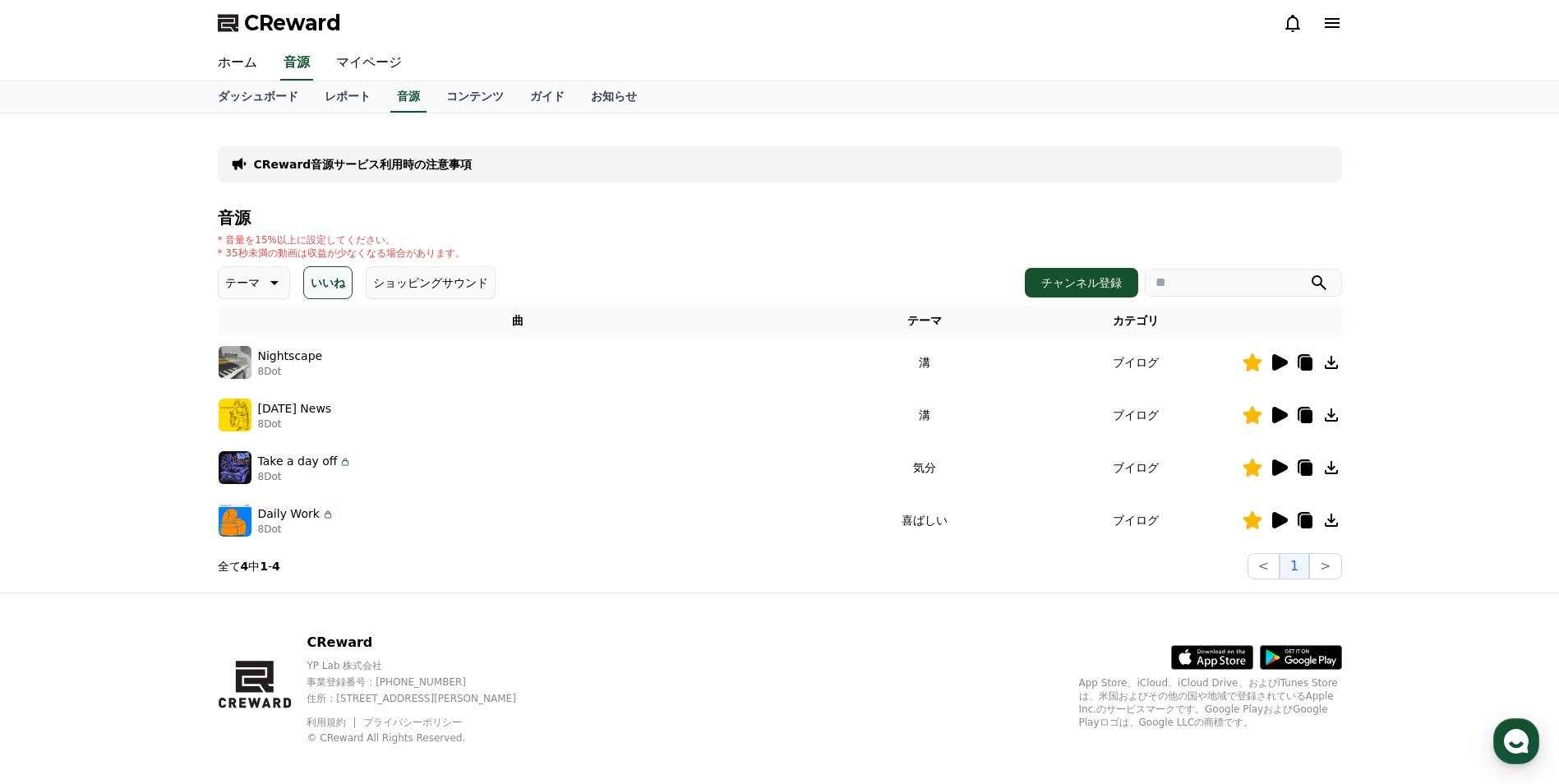
click at [313, 284] on button "いいね" at bounding box center [328, 282] width 49 height 33
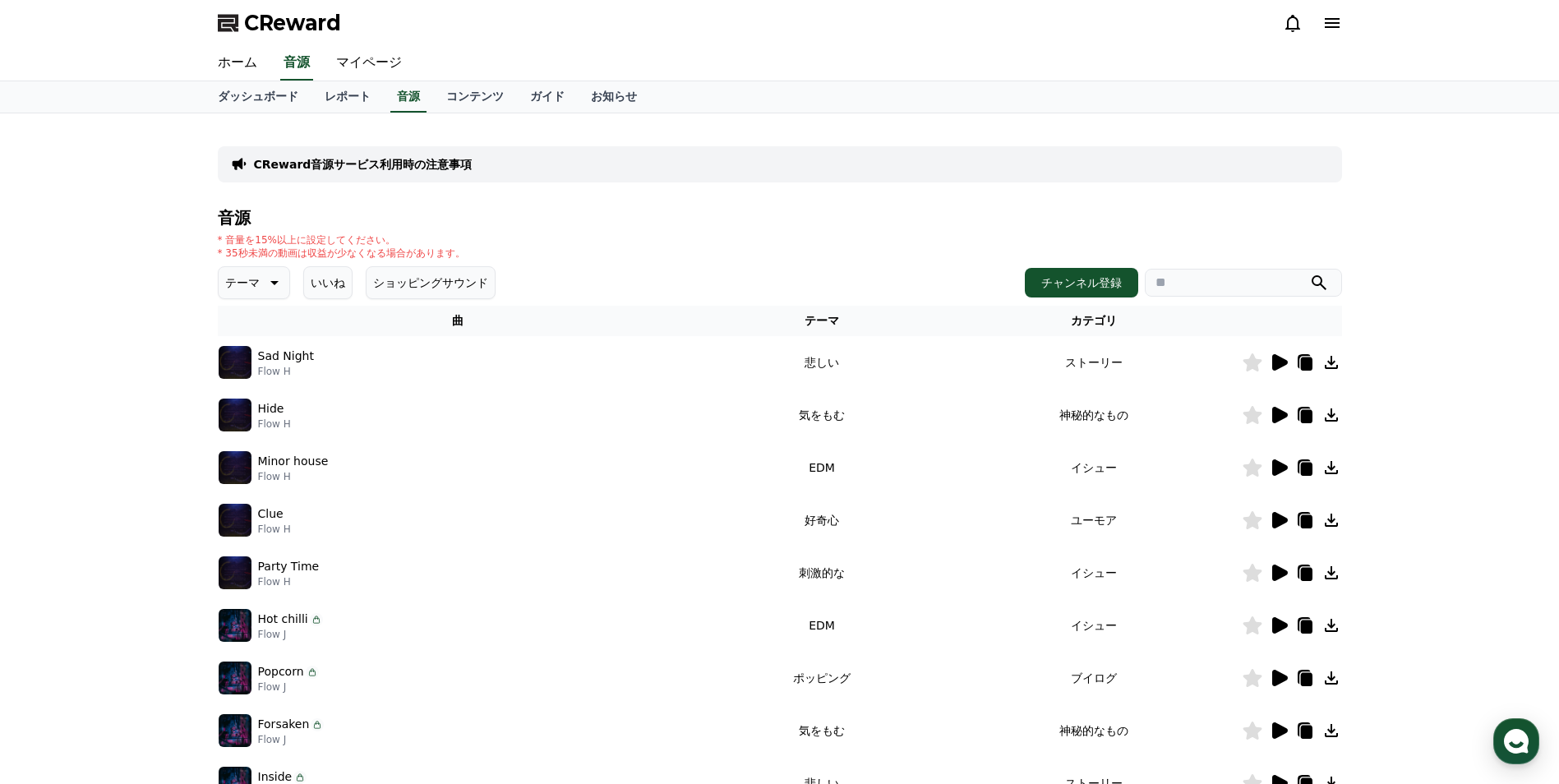
click at [243, 283] on p "テーマ" at bounding box center [242, 282] width 35 height 23
drag, startPoint x: 247, startPoint y: 462, endPoint x: 219, endPoint y: 479, distance: 32.8
click at [247, 462] on div "全て 空想 好奇心 暗い 明るい ポッピング 刺激的な 反転 雄壮な 劇的な 喜ばしい 気分 EDM 溝 悲しい 穏やかな 可愛い 感動的な 気をもむ 喜劇的な" at bounding box center [256, 321] width 71 height 848
click at [238, 473] on button "溝" at bounding box center [233, 471] width 25 height 37
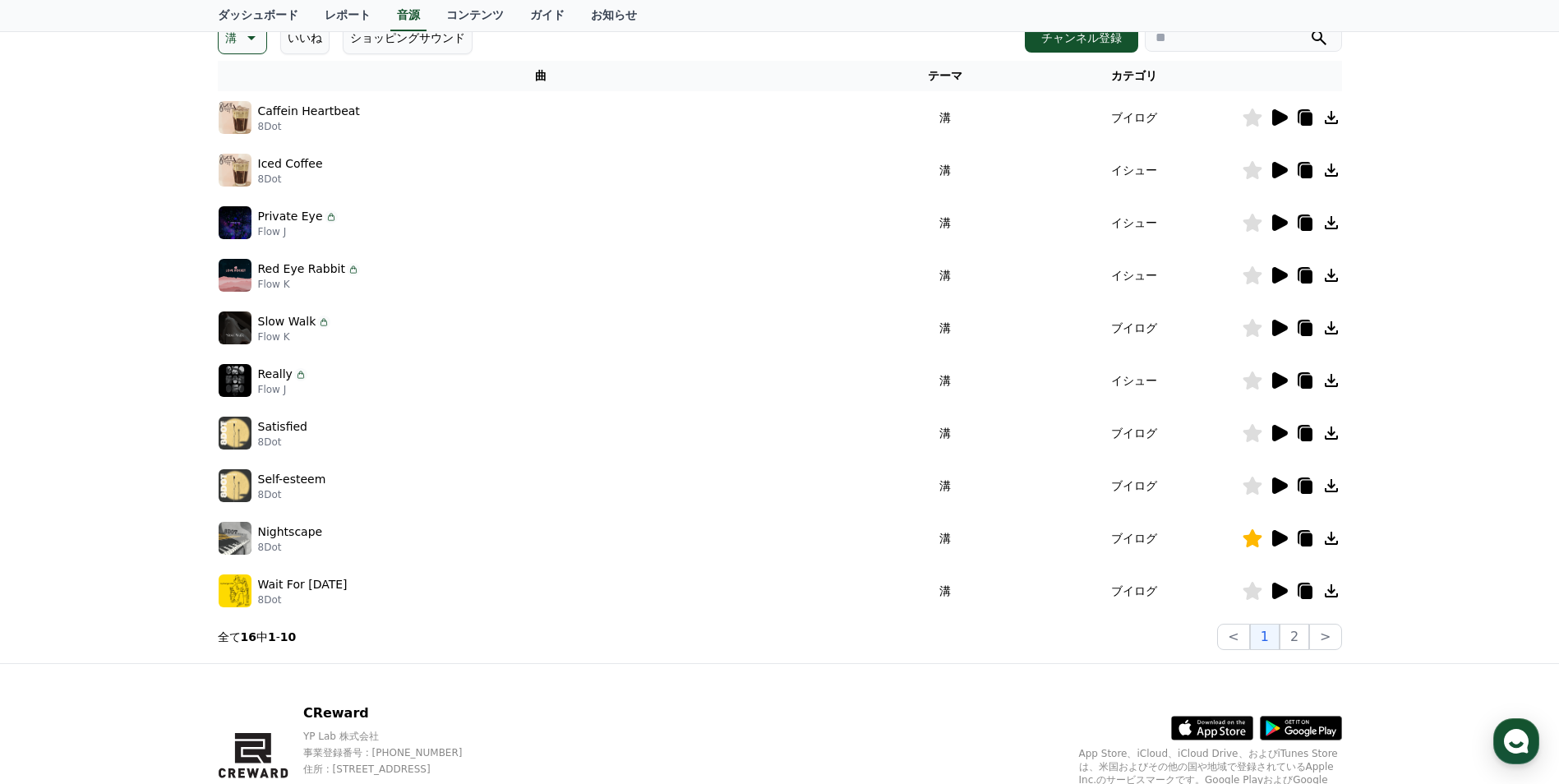
scroll to position [247, 0]
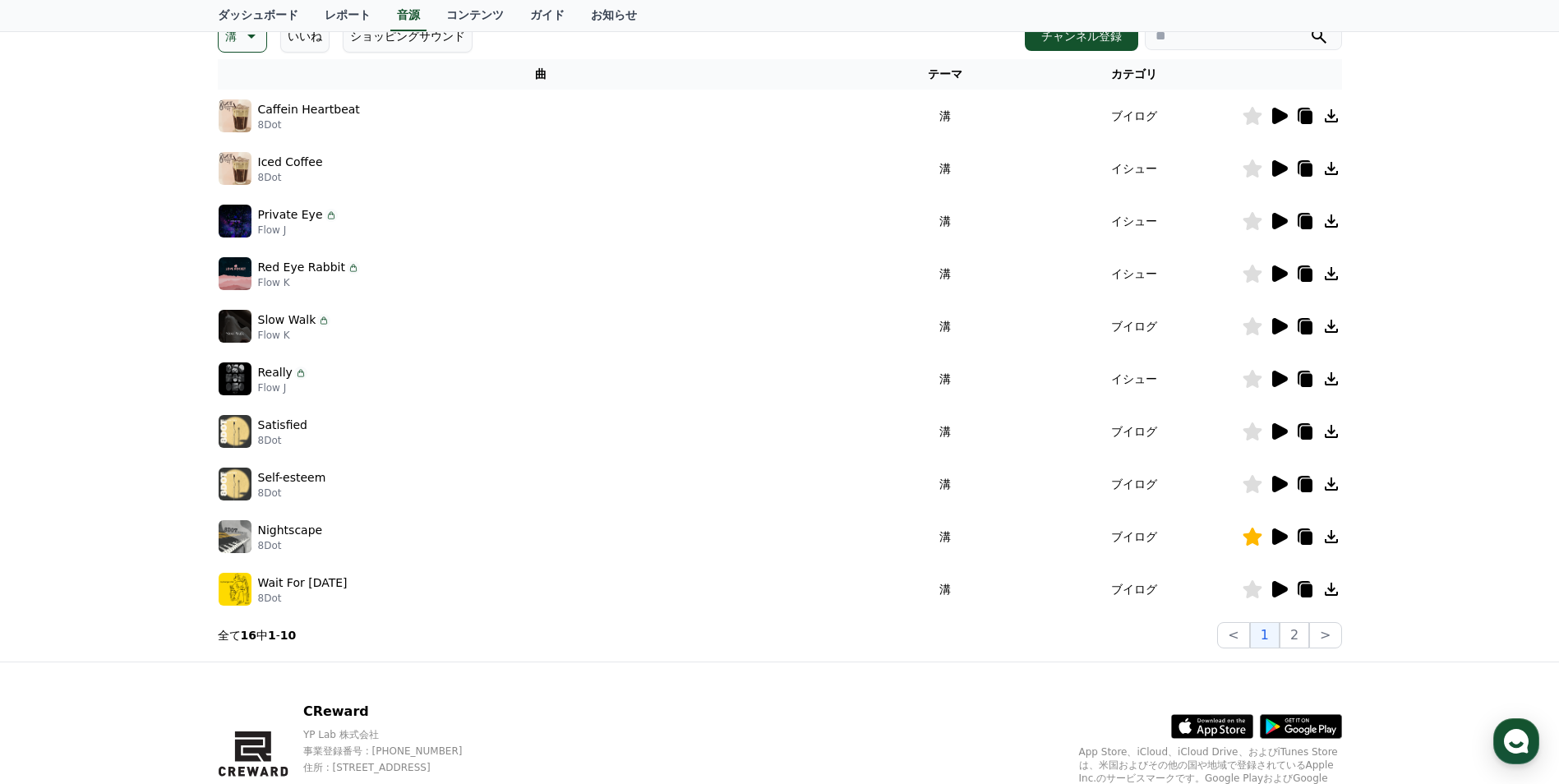
click at [1272, 438] on icon at bounding box center [1278, 431] width 20 height 20
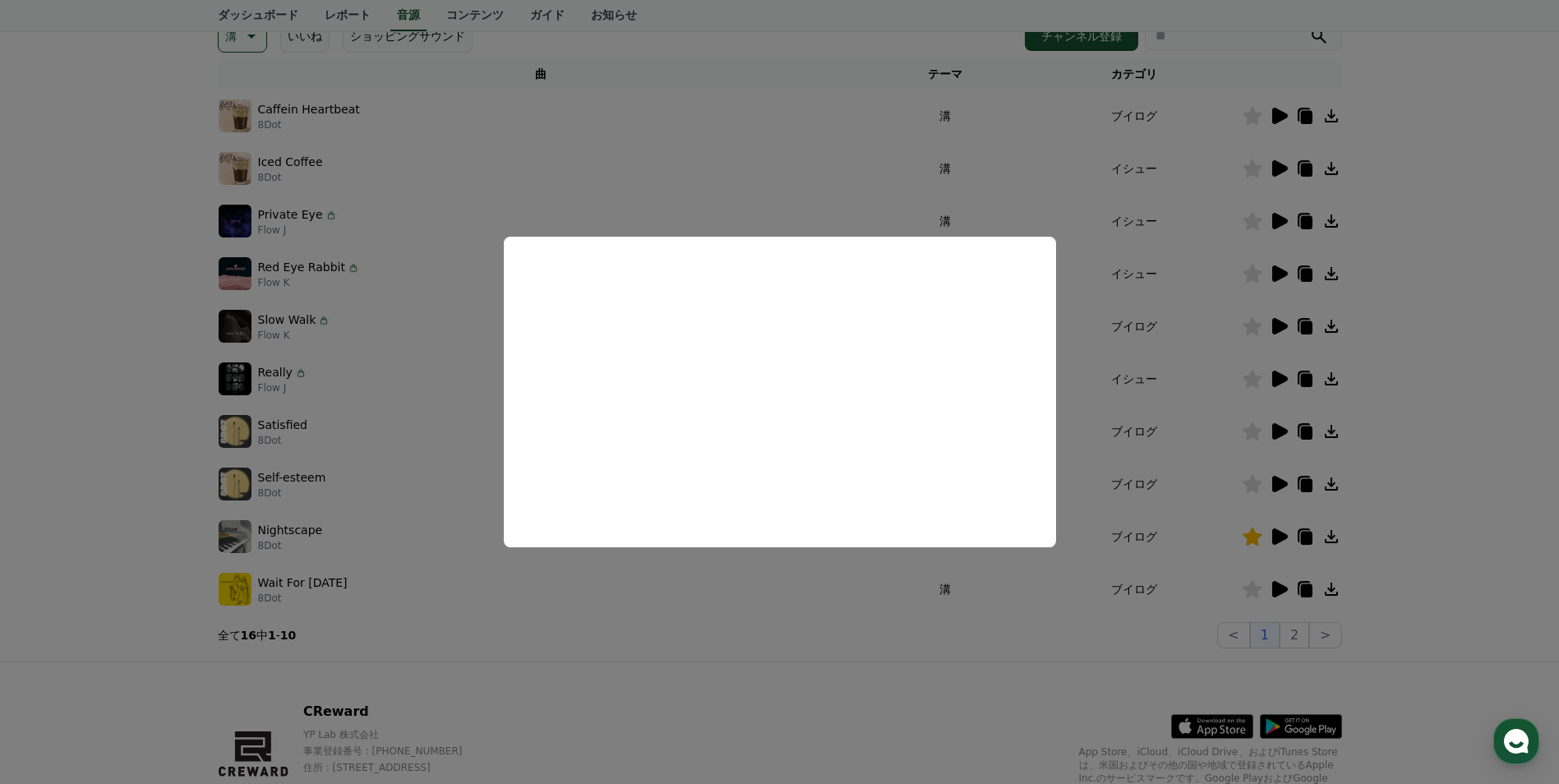
click at [783, 592] on button "close modal" at bounding box center [780, 392] width 1559 height 784
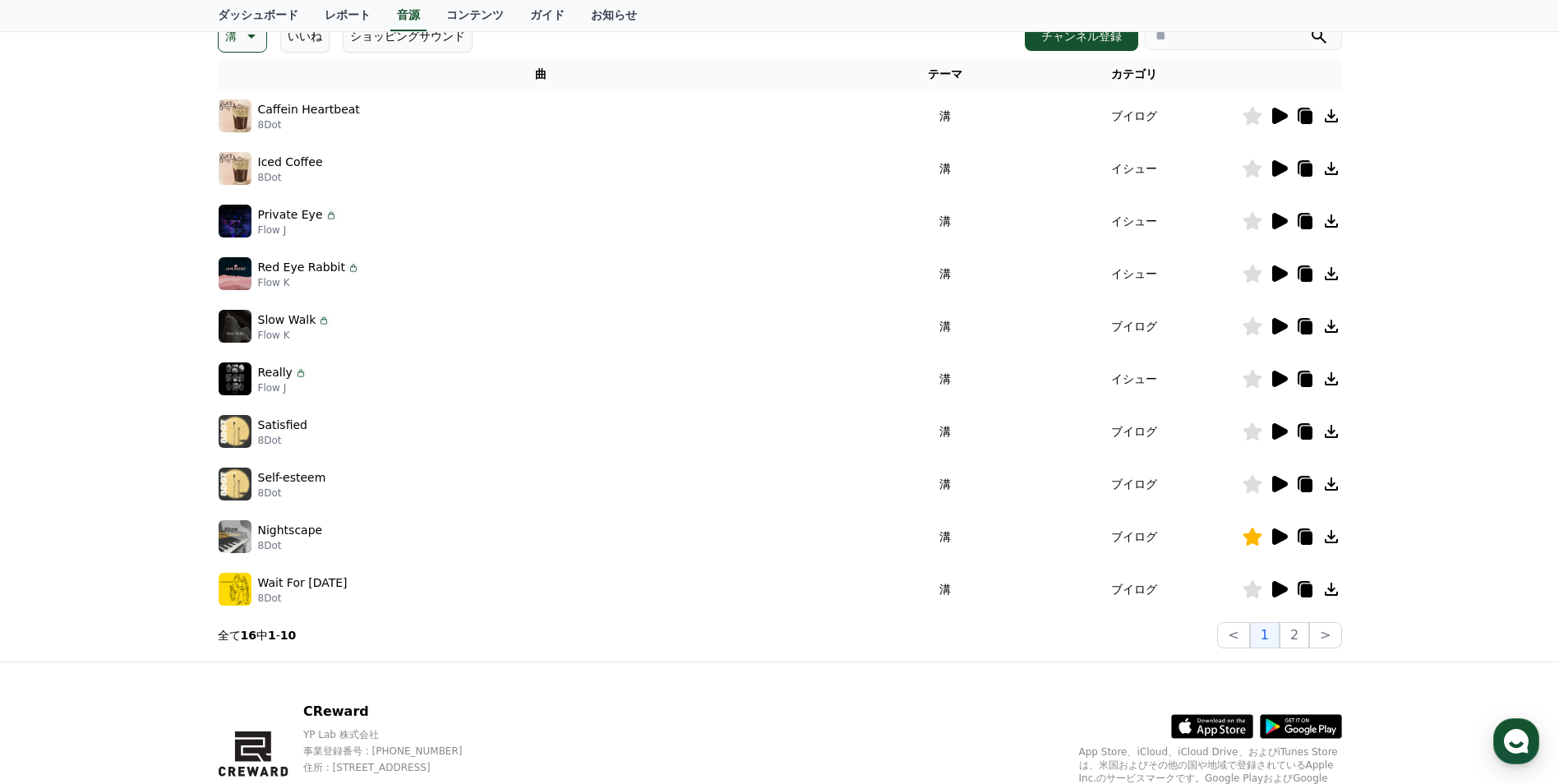
click at [1273, 485] on icon at bounding box center [1280, 483] width 15 height 16
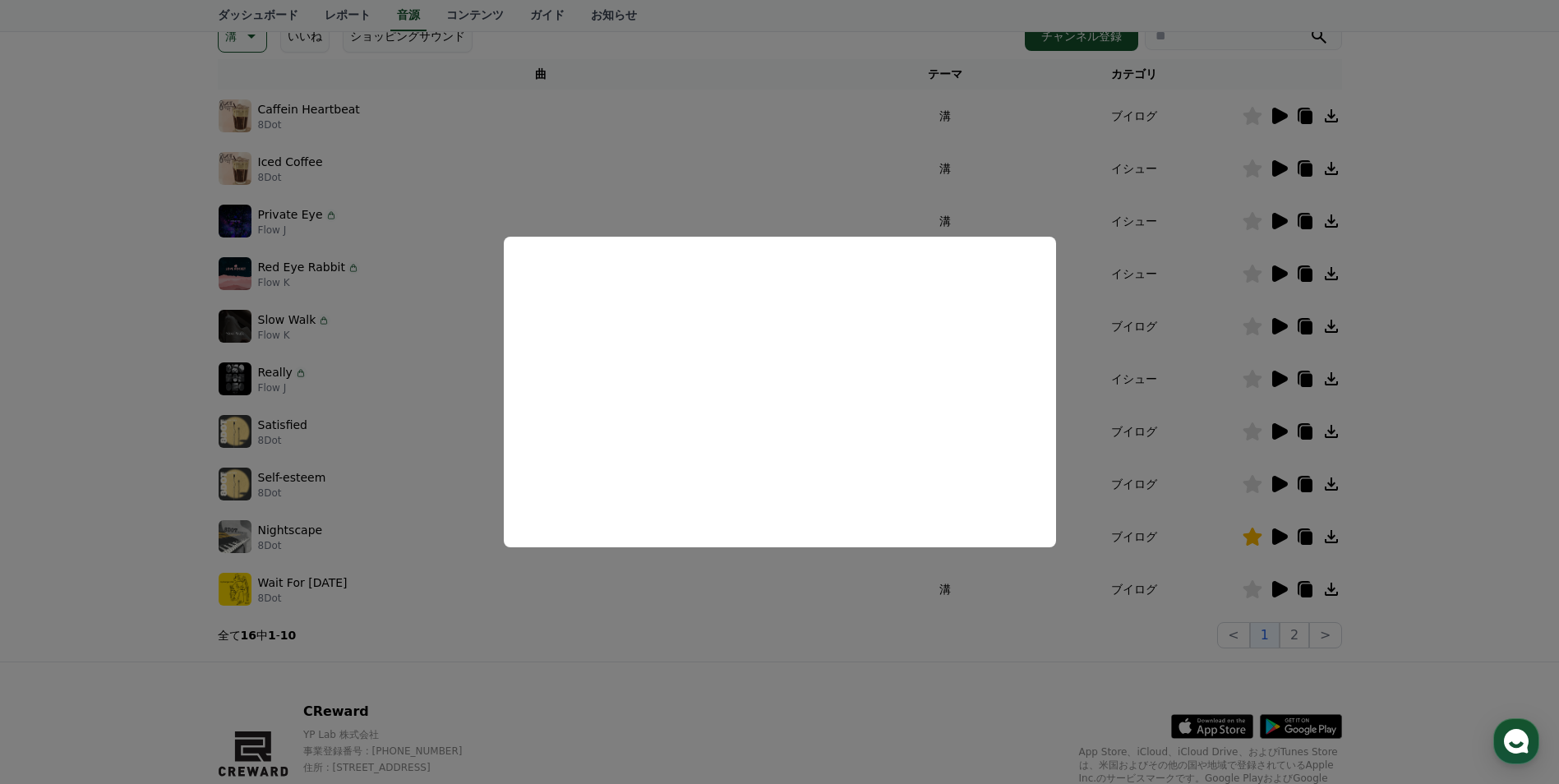
click at [798, 600] on button "close modal" at bounding box center [780, 392] width 1559 height 784
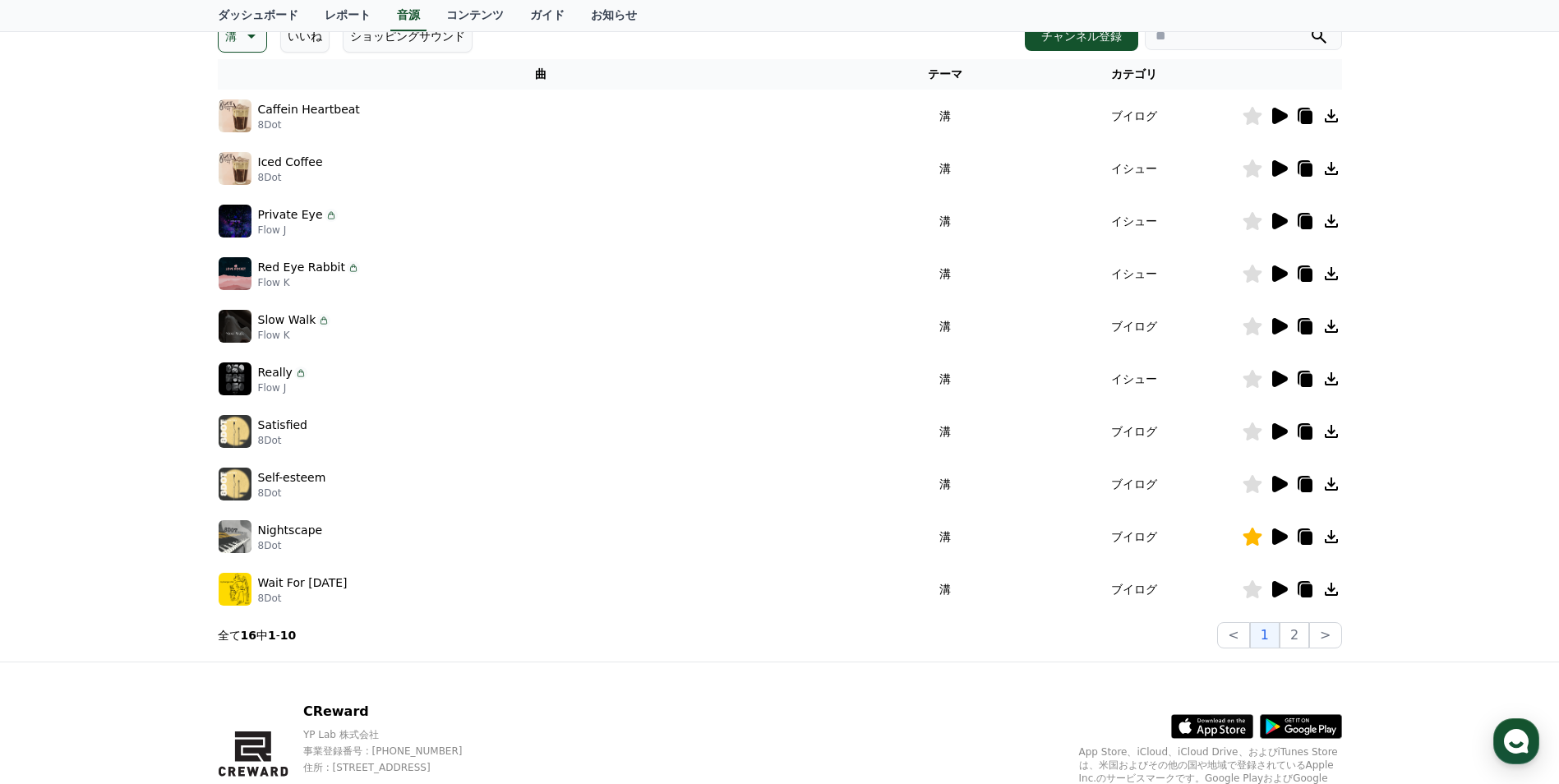
click at [1271, 585] on icon at bounding box center [1278, 589] width 20 height 20
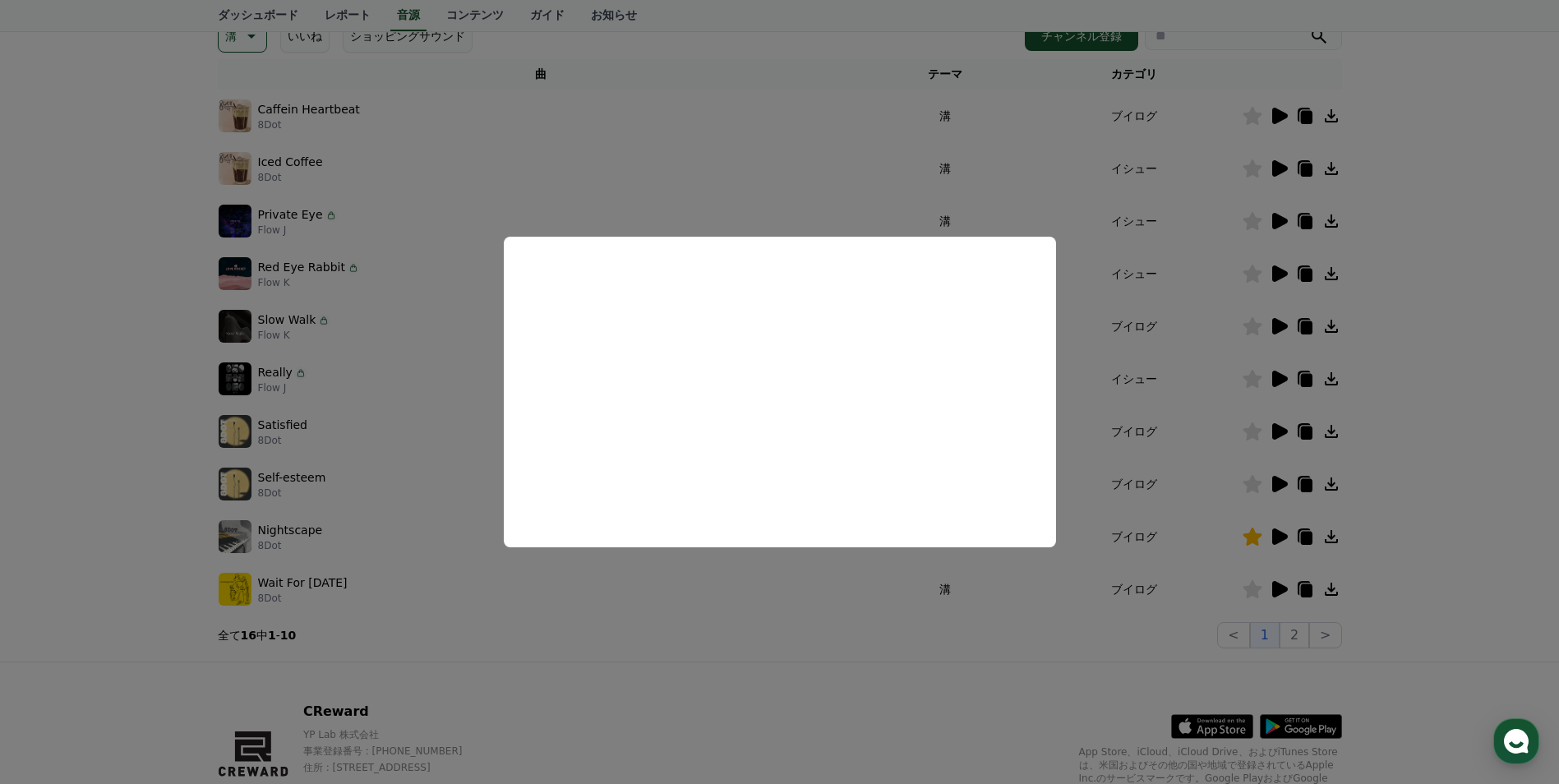
click at [798, 661] on button "close modal" at bounding box center [780, 392] width 1559 height 784
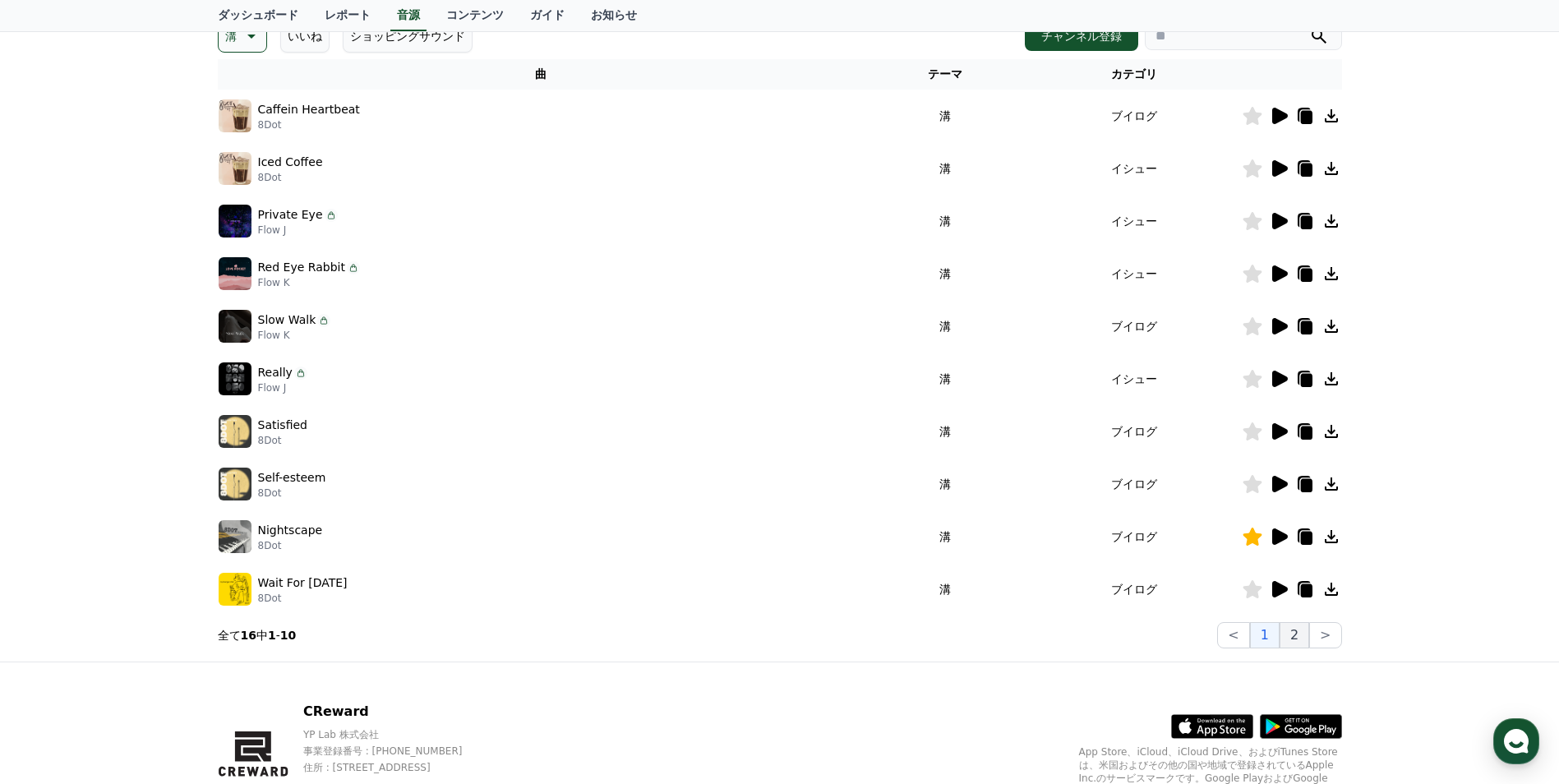
click at [1296, 639] on button "2" at bounding box center [1295, 634] width 30 height 26
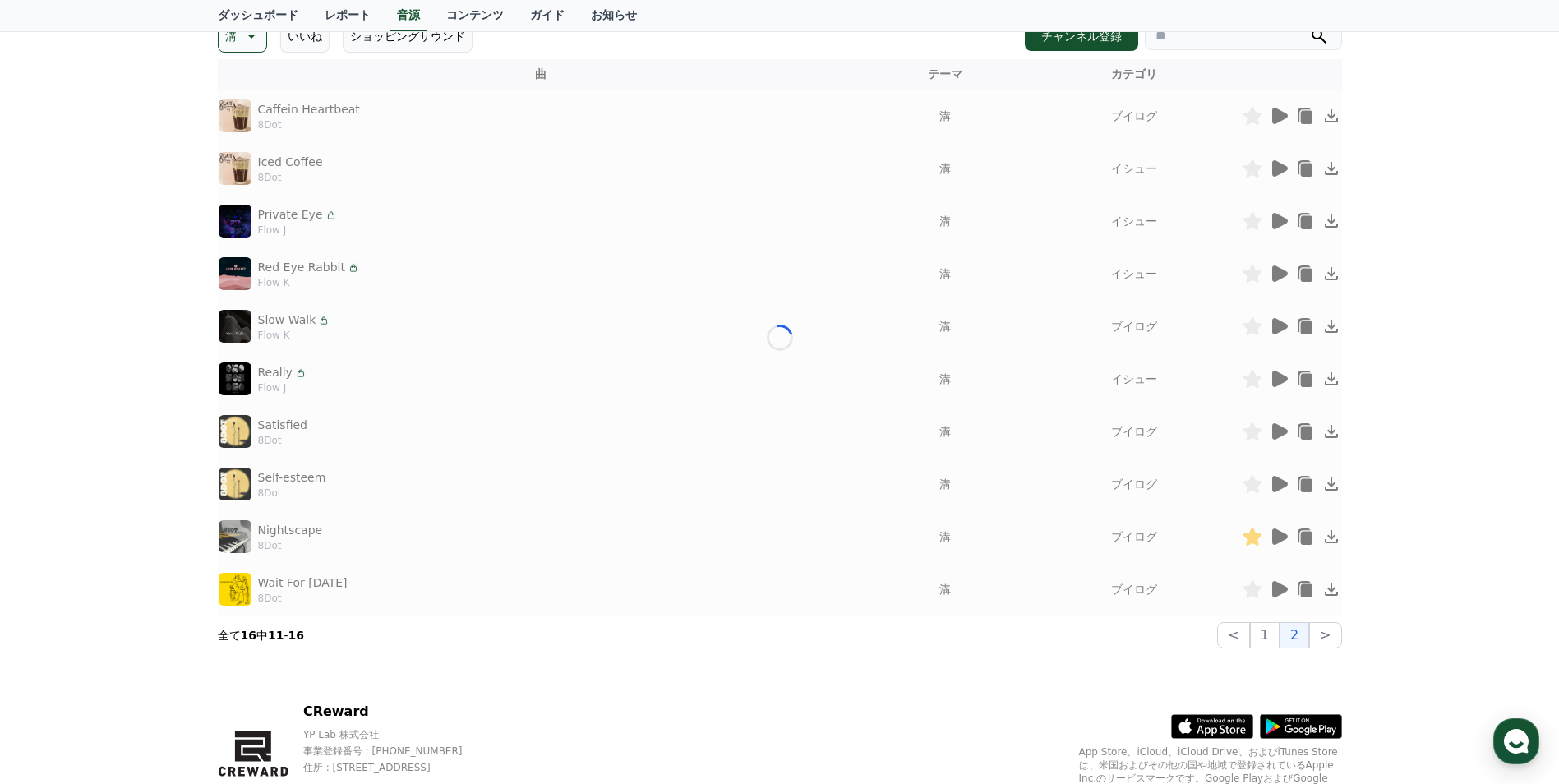
scroll to position [118, 0]
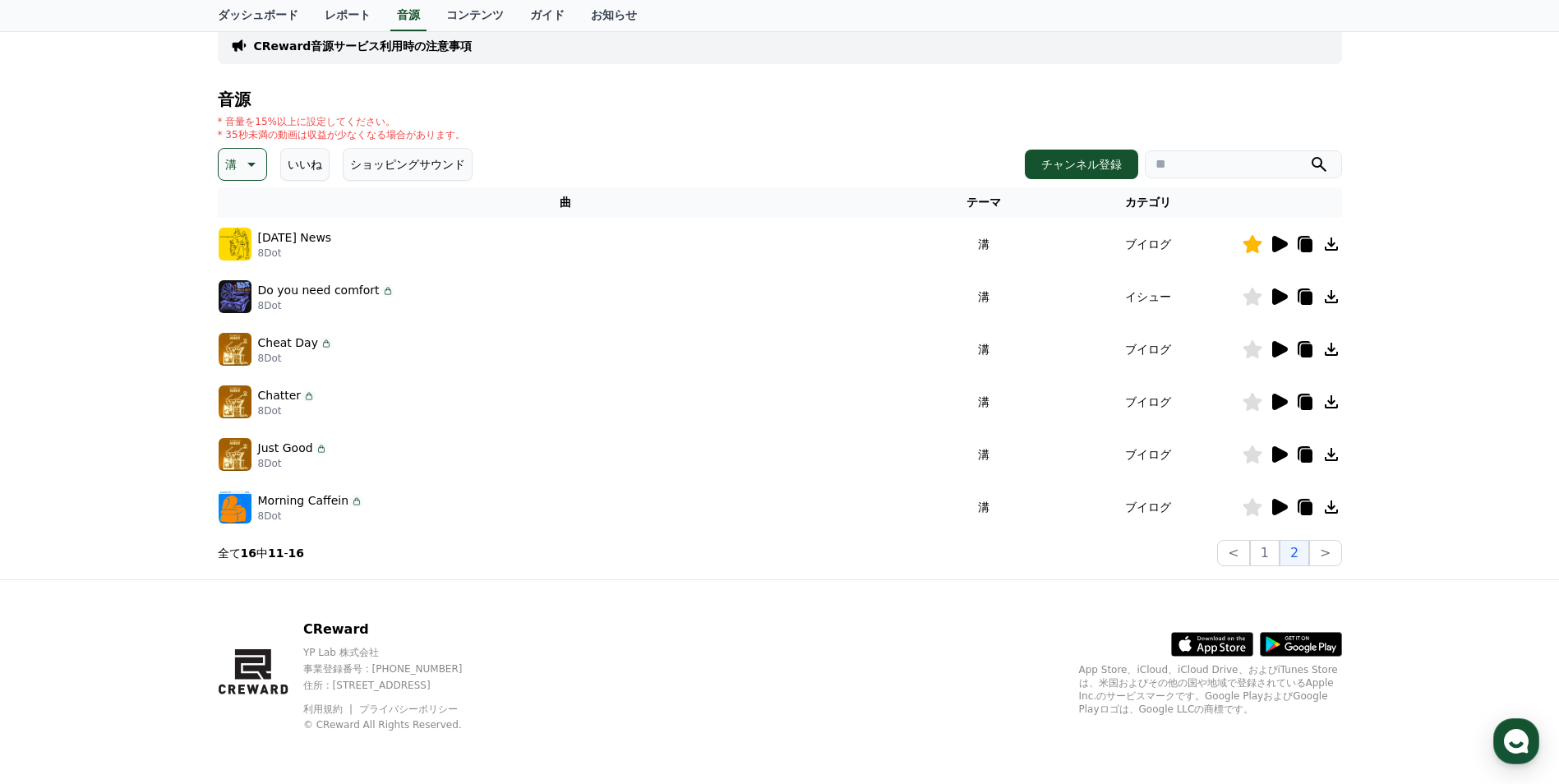
click at [1279, 290] on icon at bounding box center [1278, 296] width 20 height 20
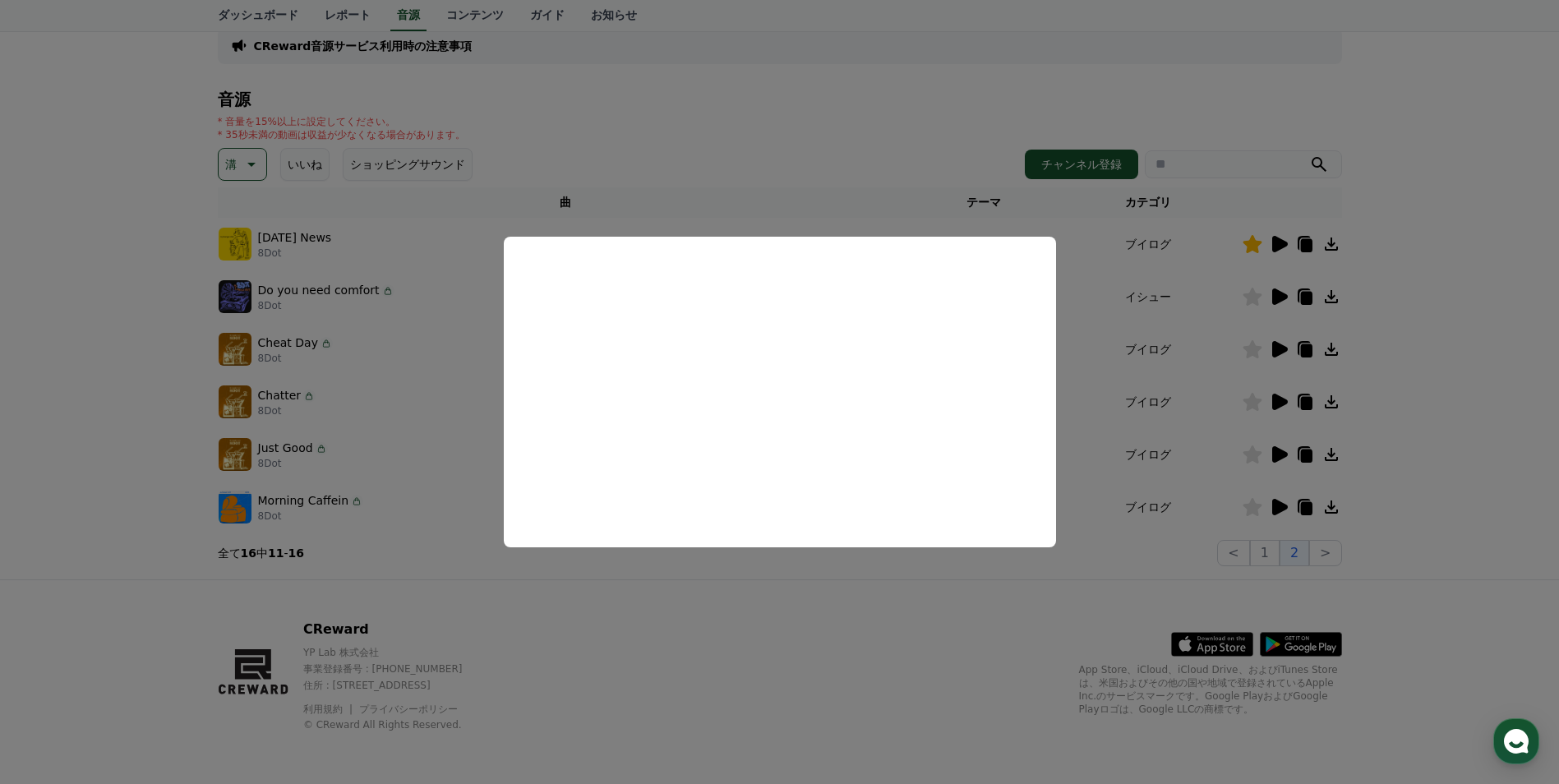
click at [860, 635] on button "close modal" at bounding box center [780, 392] width 1559 height 784
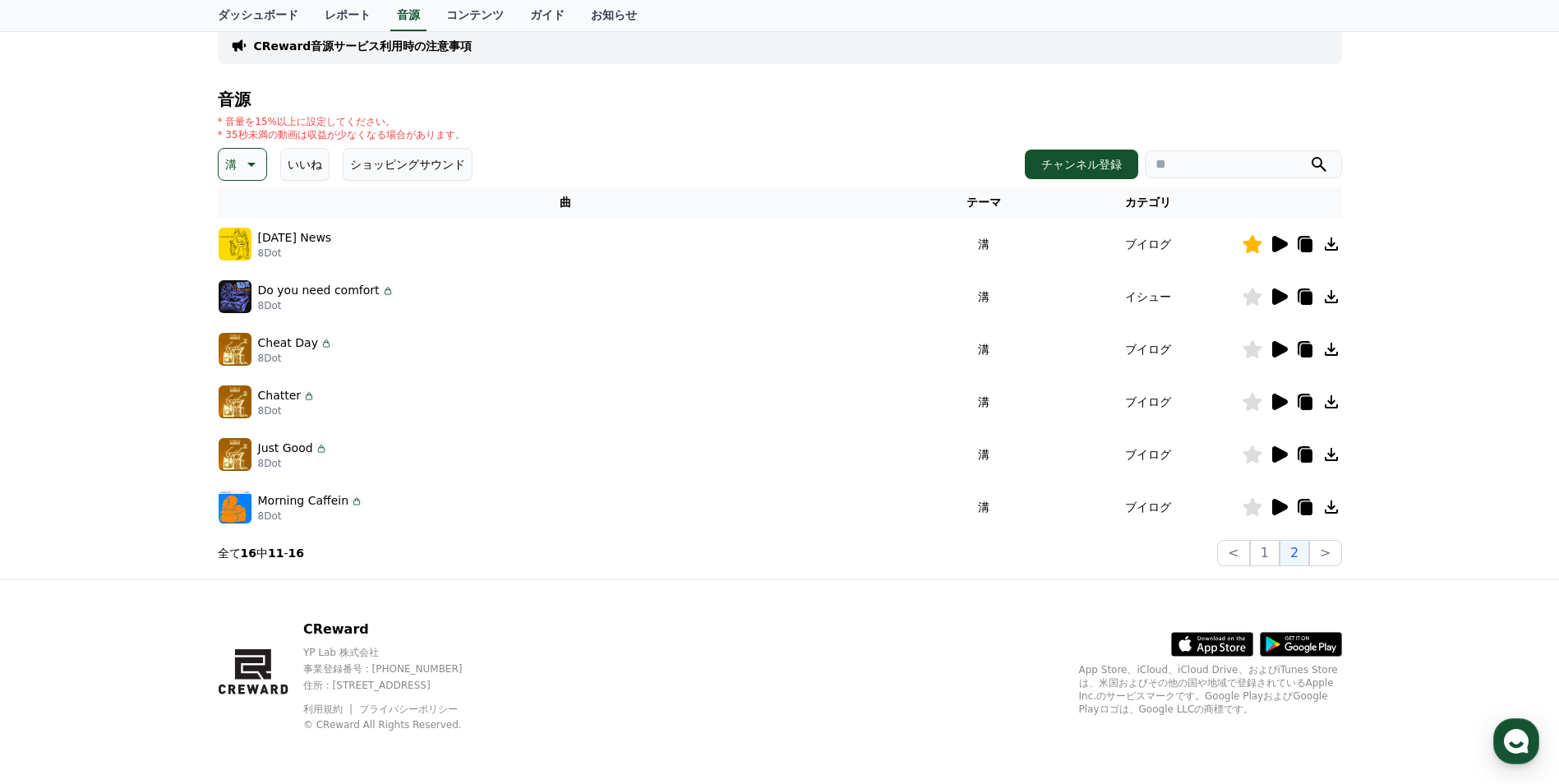
click at [1282, 355] on icon at bounding box center [1278, 349] width 20 height 20
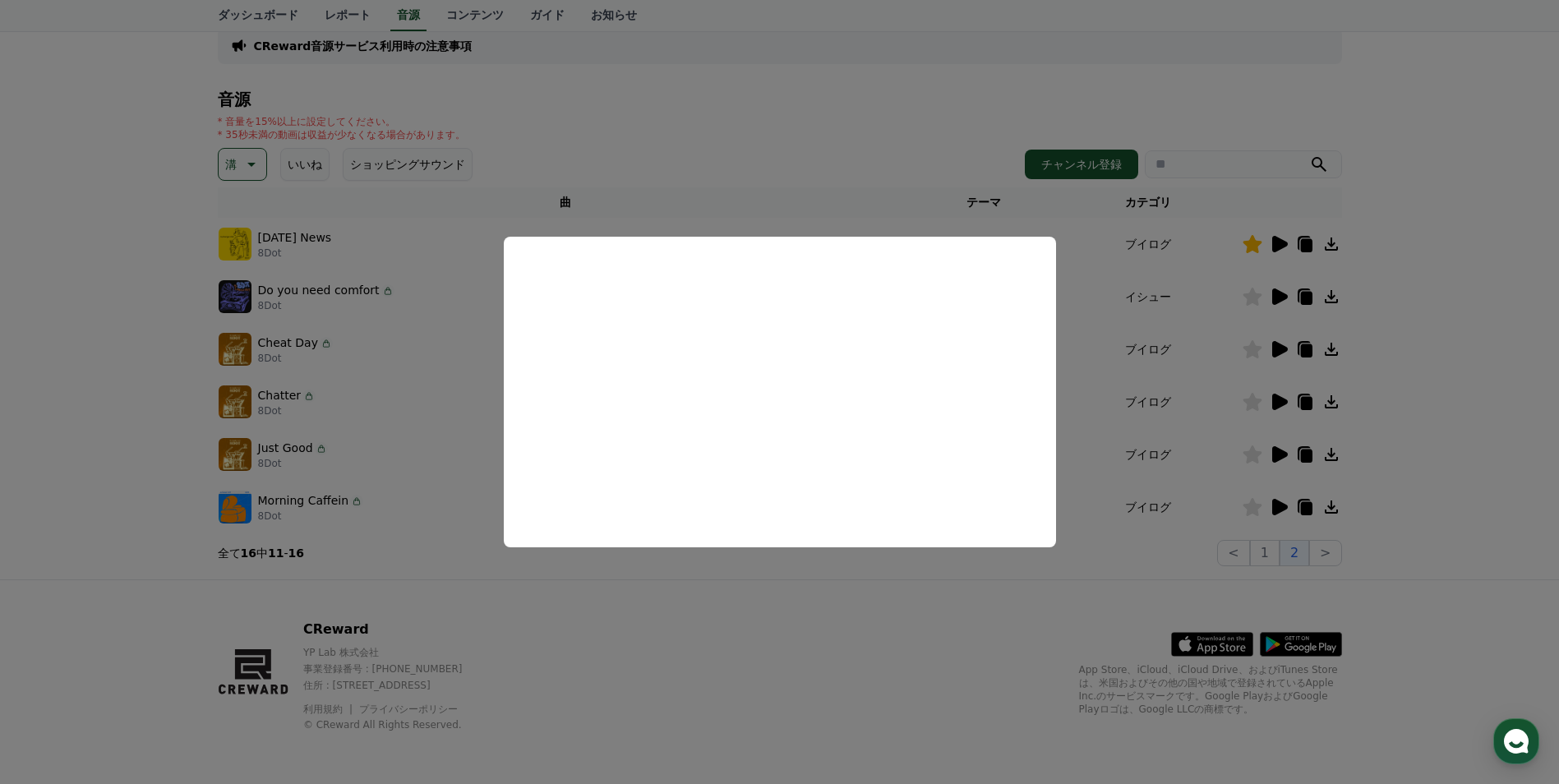
click at [806, 658] on button "close modal" at bounding box center [780, 392] width 1559 height 784
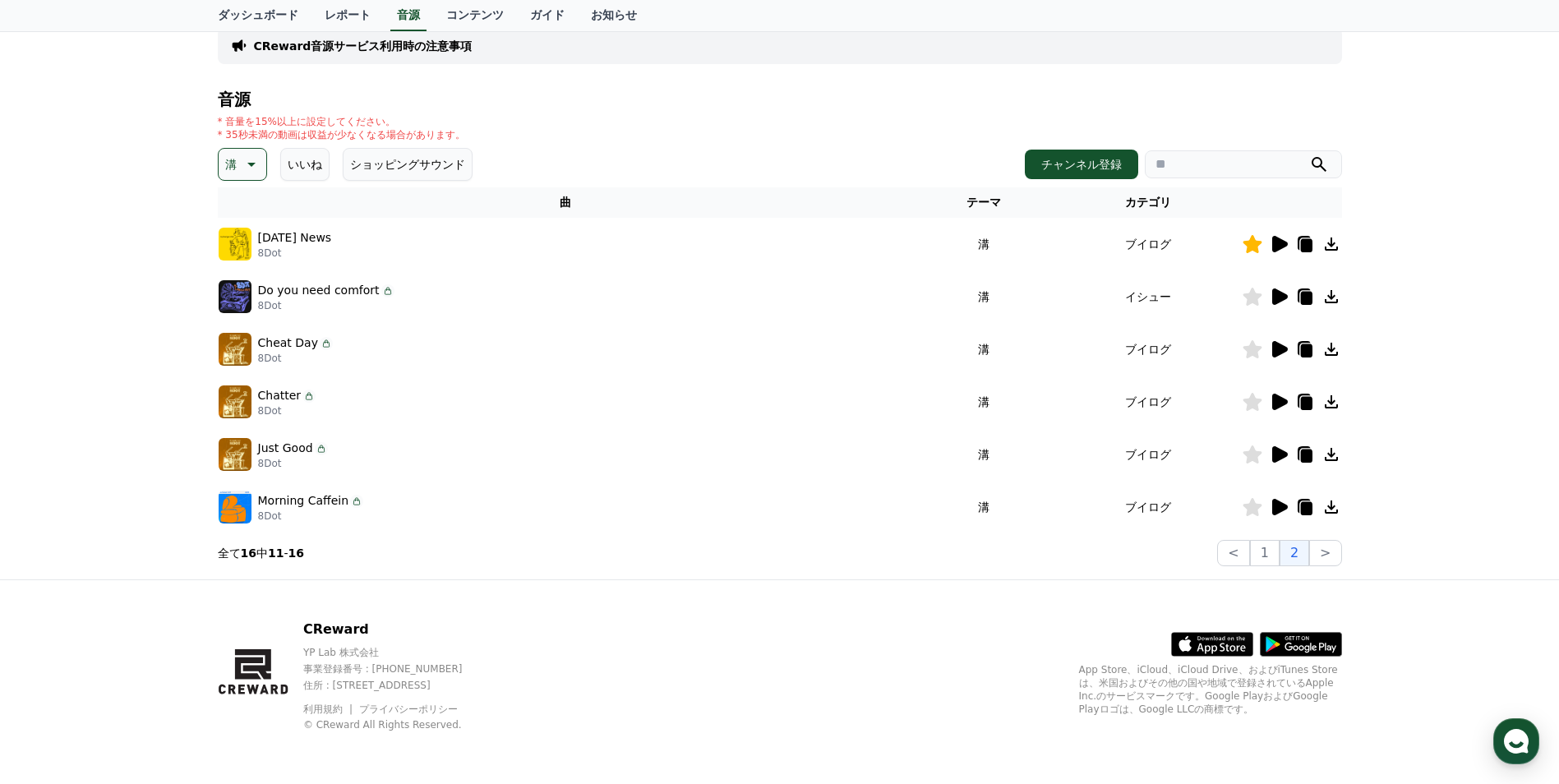
click at [1280, 399] on icon at bounding box center [1280, 402] width 15 height 16
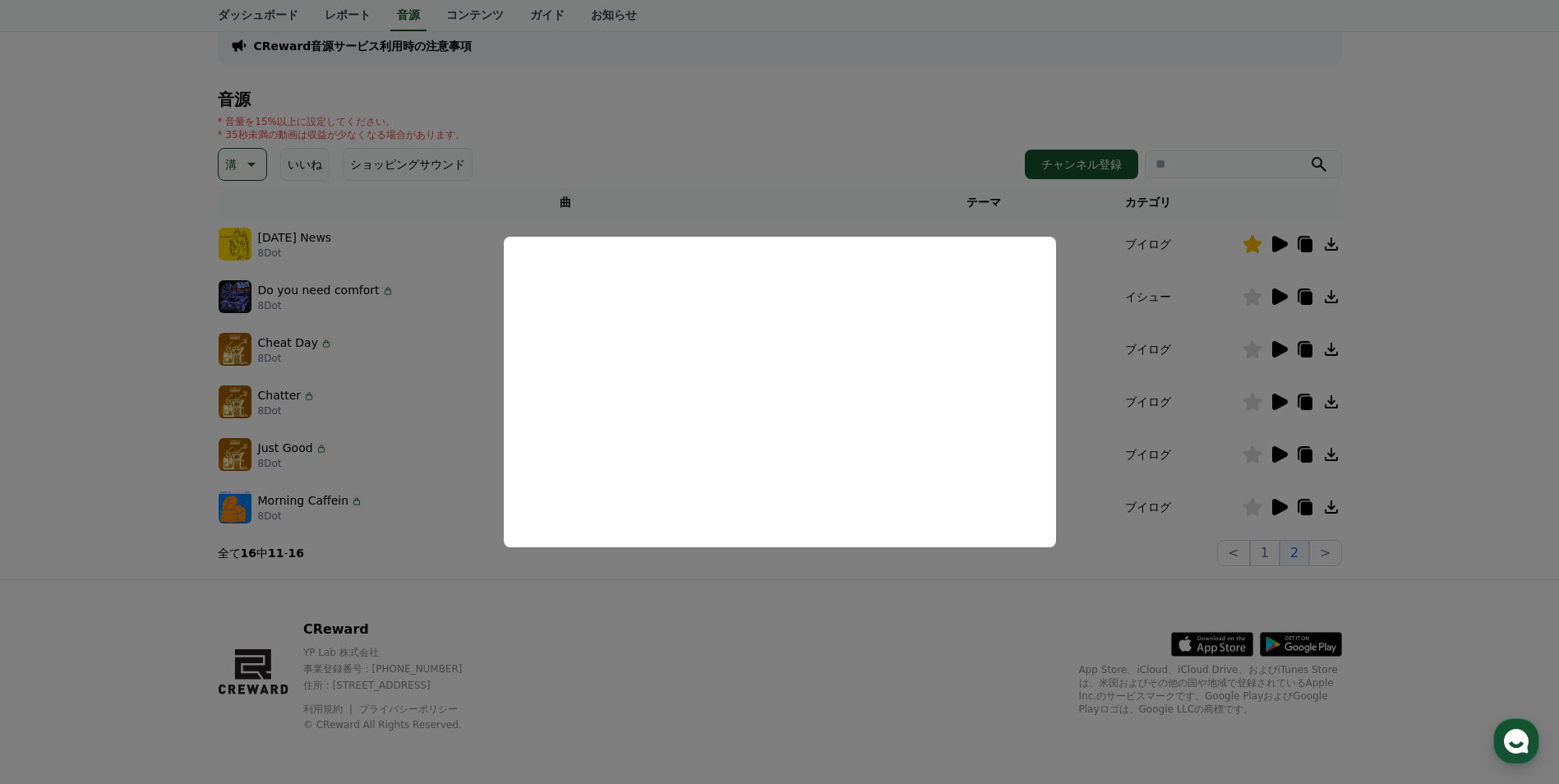
click at [880, 635] on button "close modal" at bounding box center [780, 392] width 1559 height 784
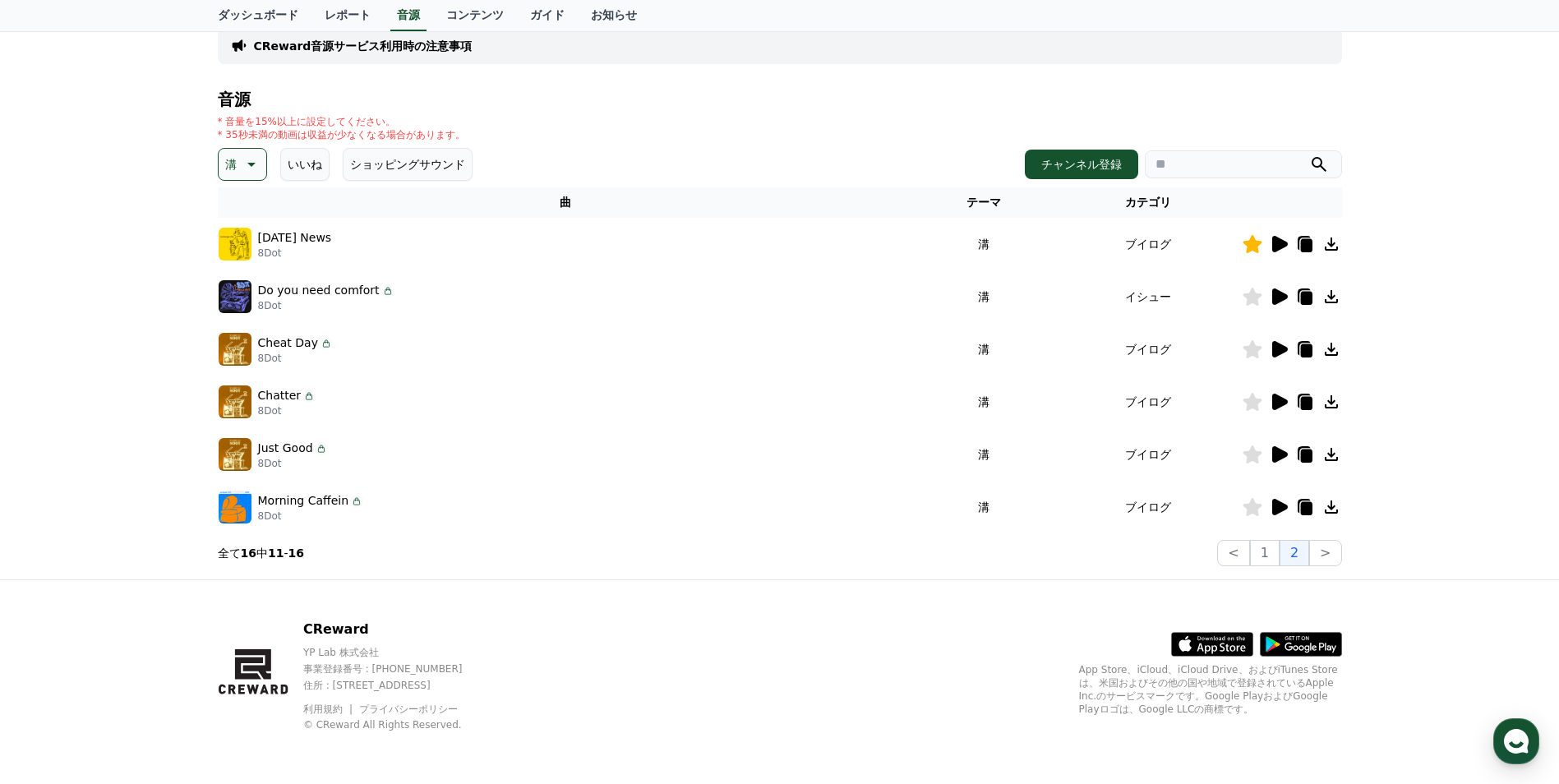
click at [1277, 449] on icon at bounding box center [1280, 453] width 15 height 16
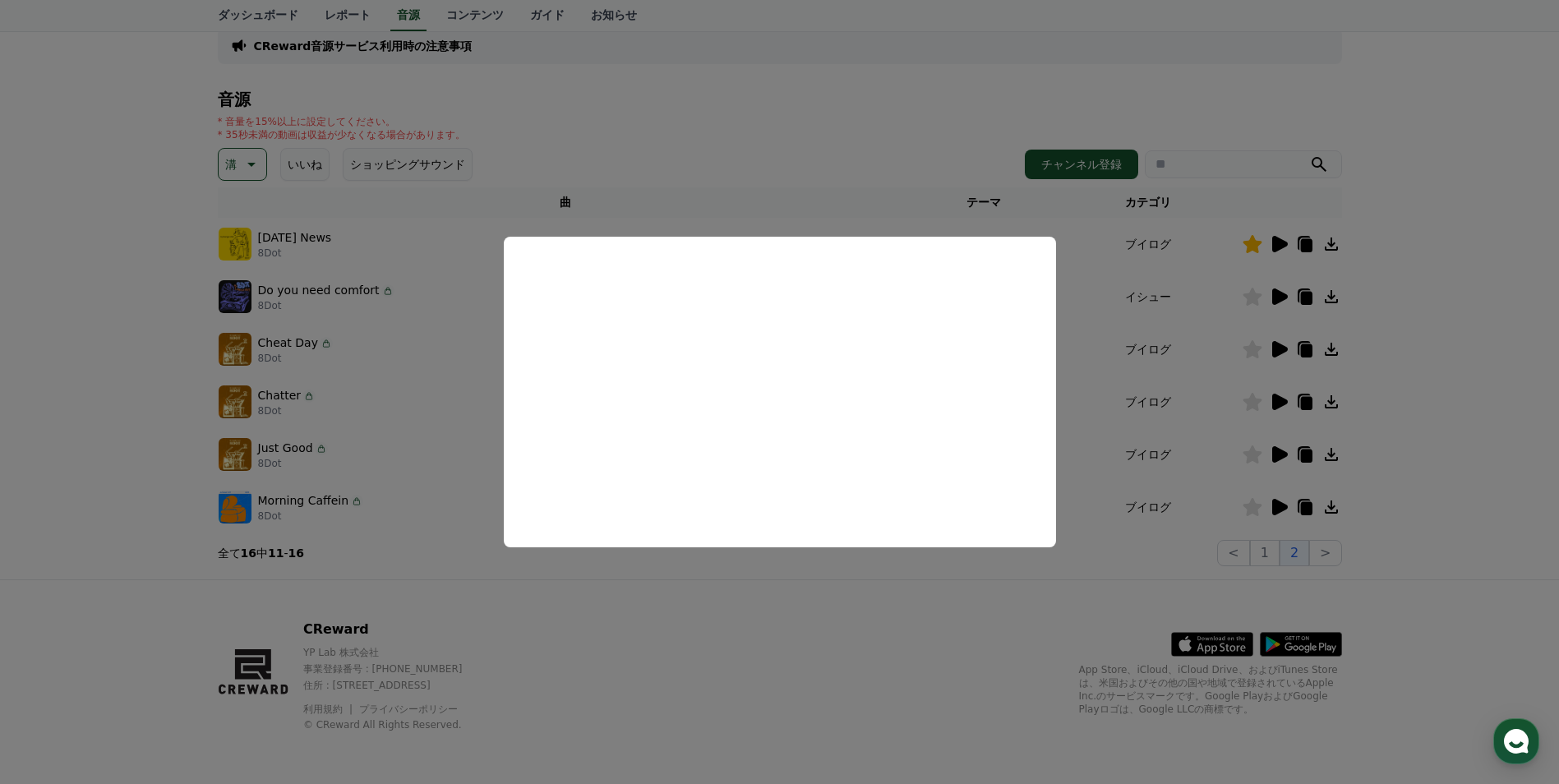
click at [888, 610] on button "close modal" at bounding box center [780, 392] width 1559 height 784
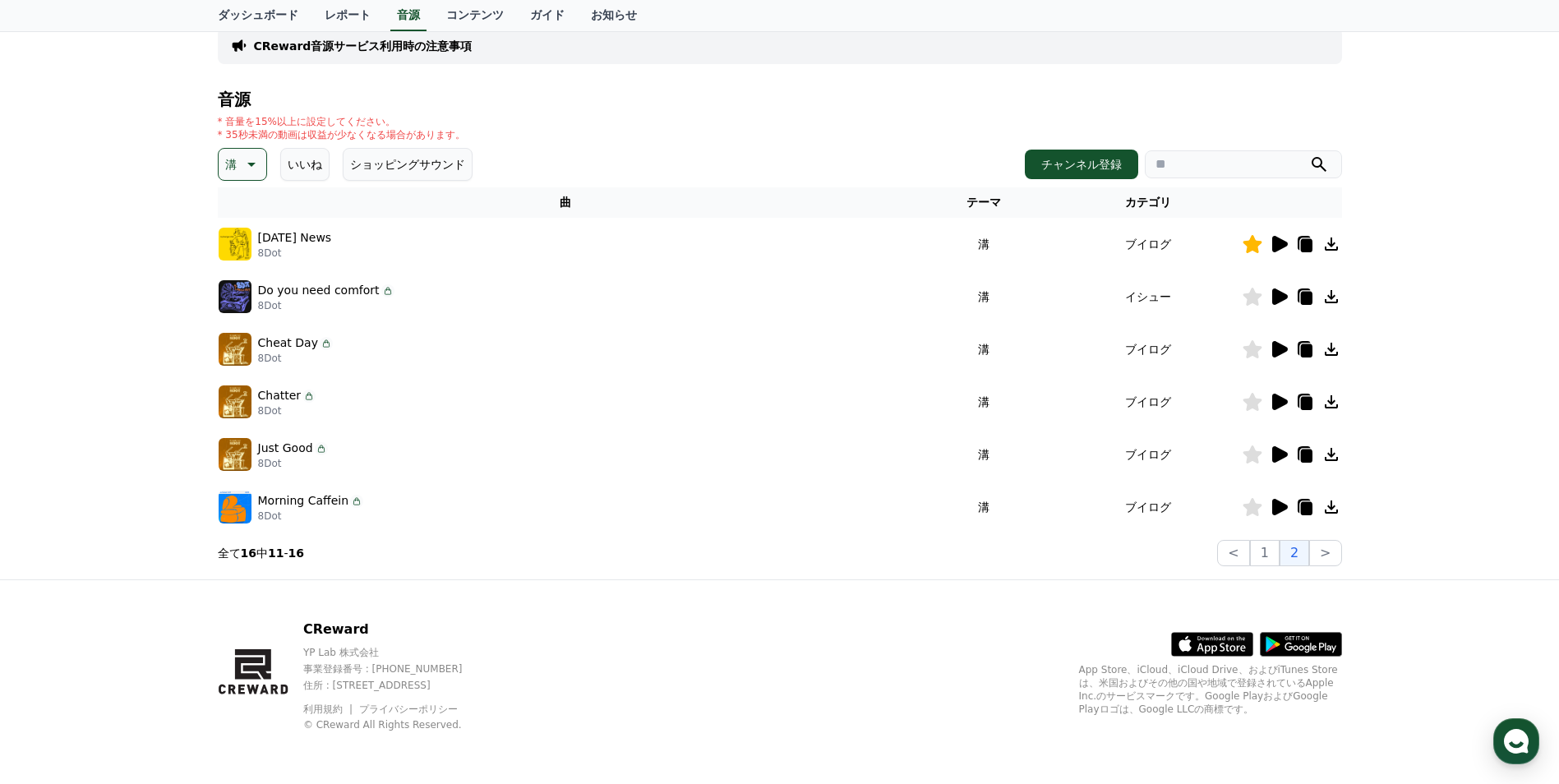
click at [1276, 508] on icon at bounding box center [1280, 506] width 15 height 16
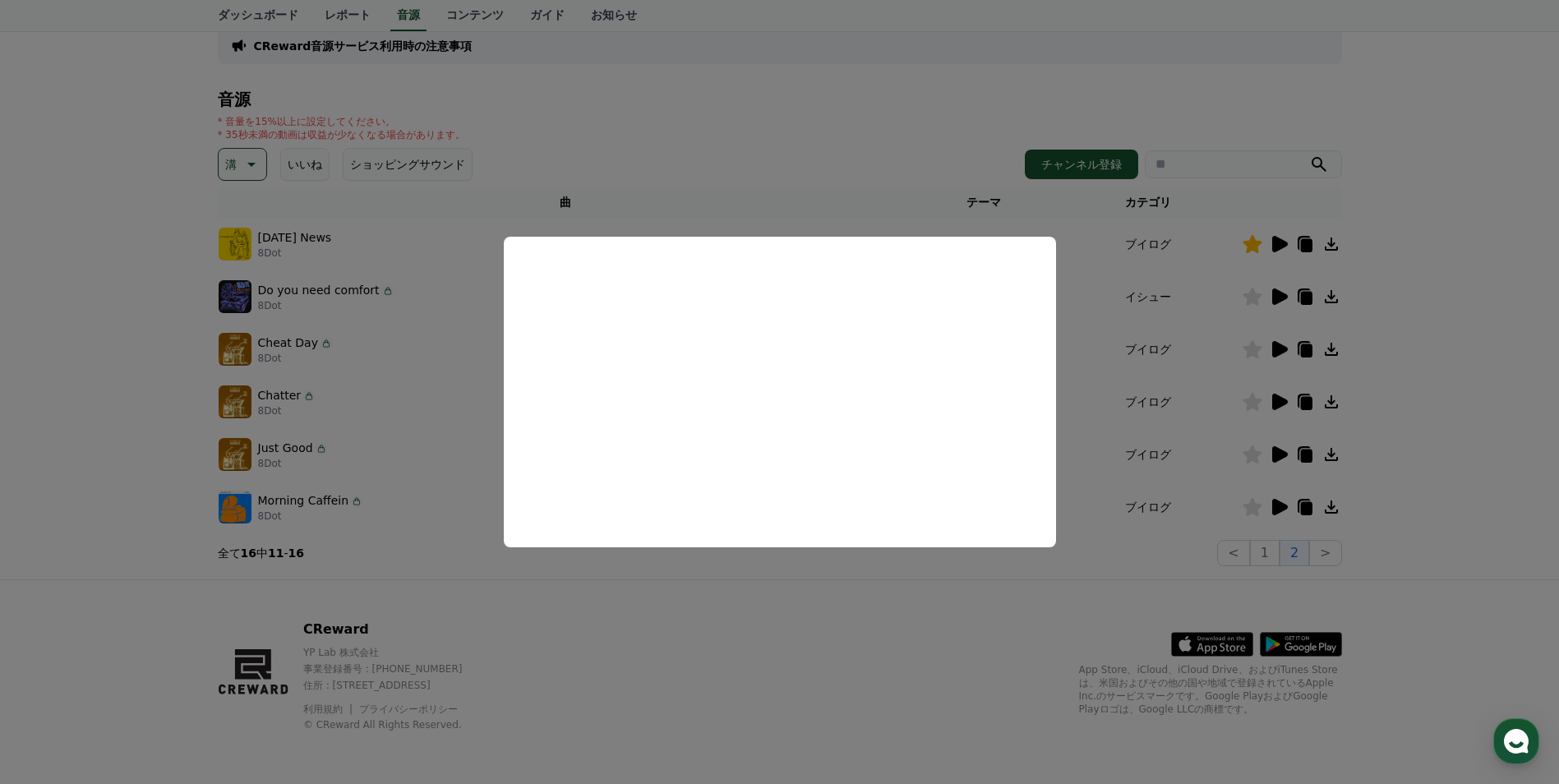
drag, startPoint x: 786, startPoint y: 668, endPoint x: 870, endPoint y: 637, distance: 89.5
click at [786, 668] on button "close modal" at bounding box center [780, 392] width 1559 height 784
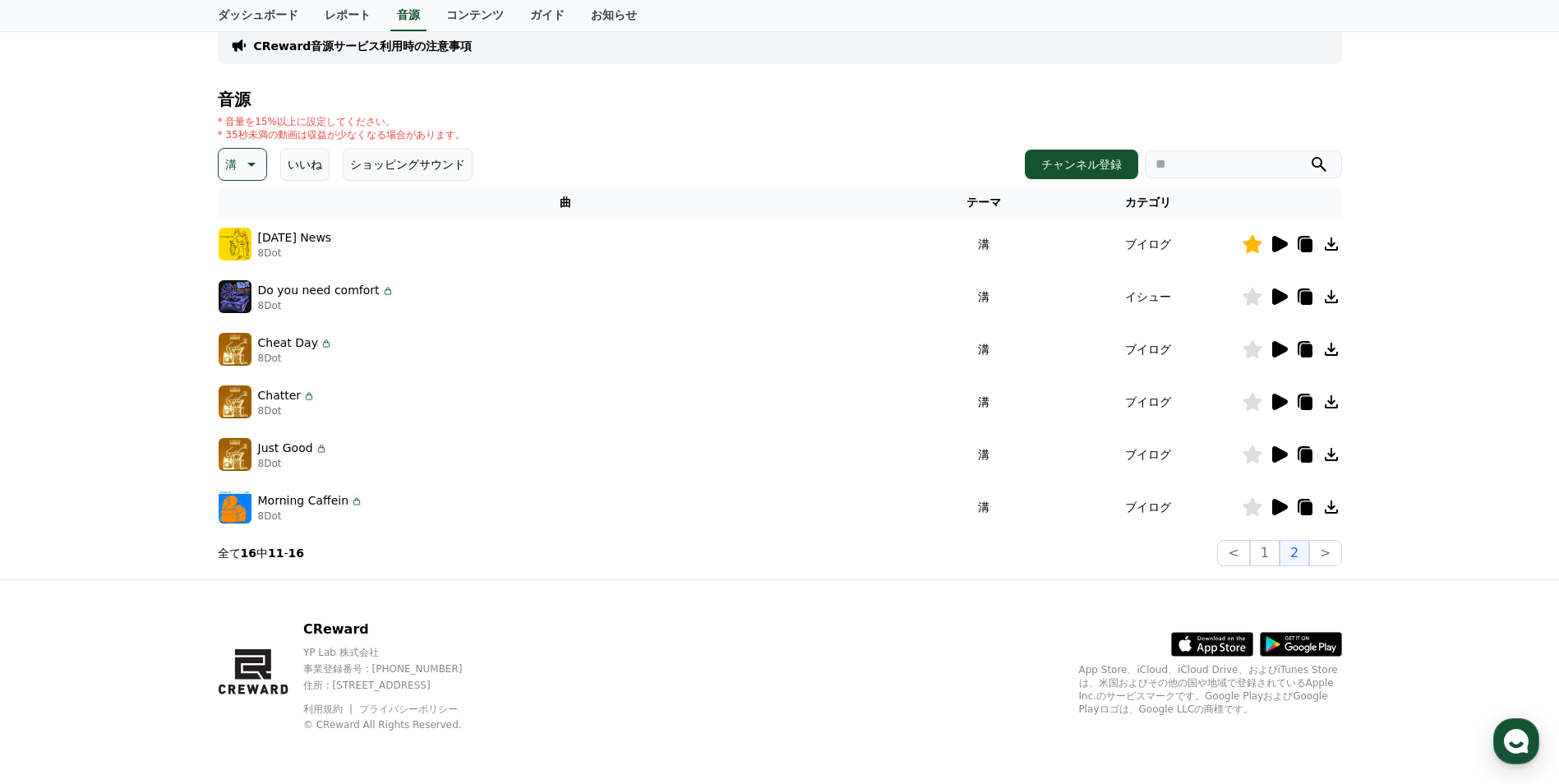
click at [1279, 404] on icon at bounding box center [1280, 402] width 15 height 16
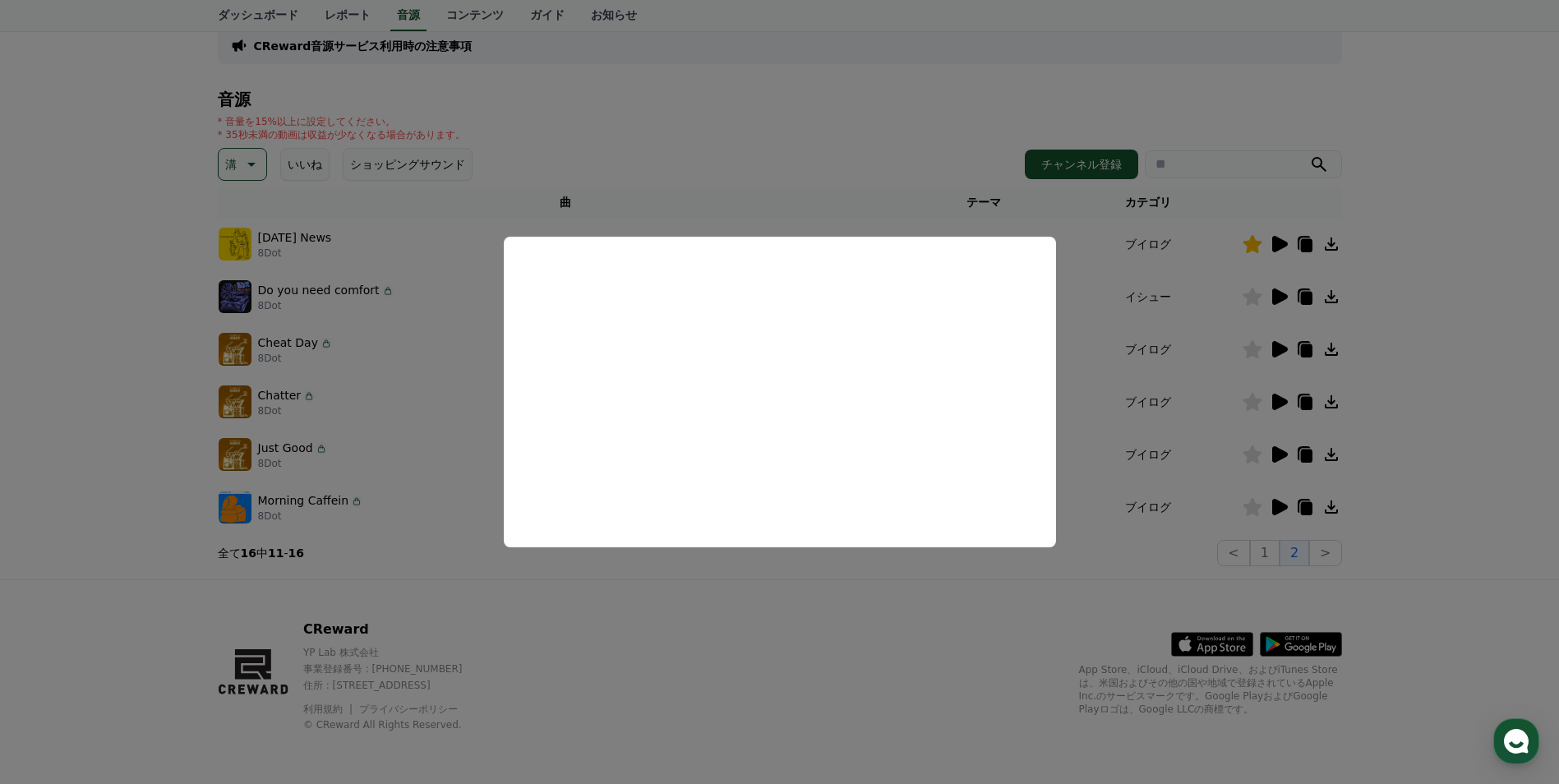
click at [725, 600] on button "close modal" at bounding box center [780, 392] width 1559 height 784
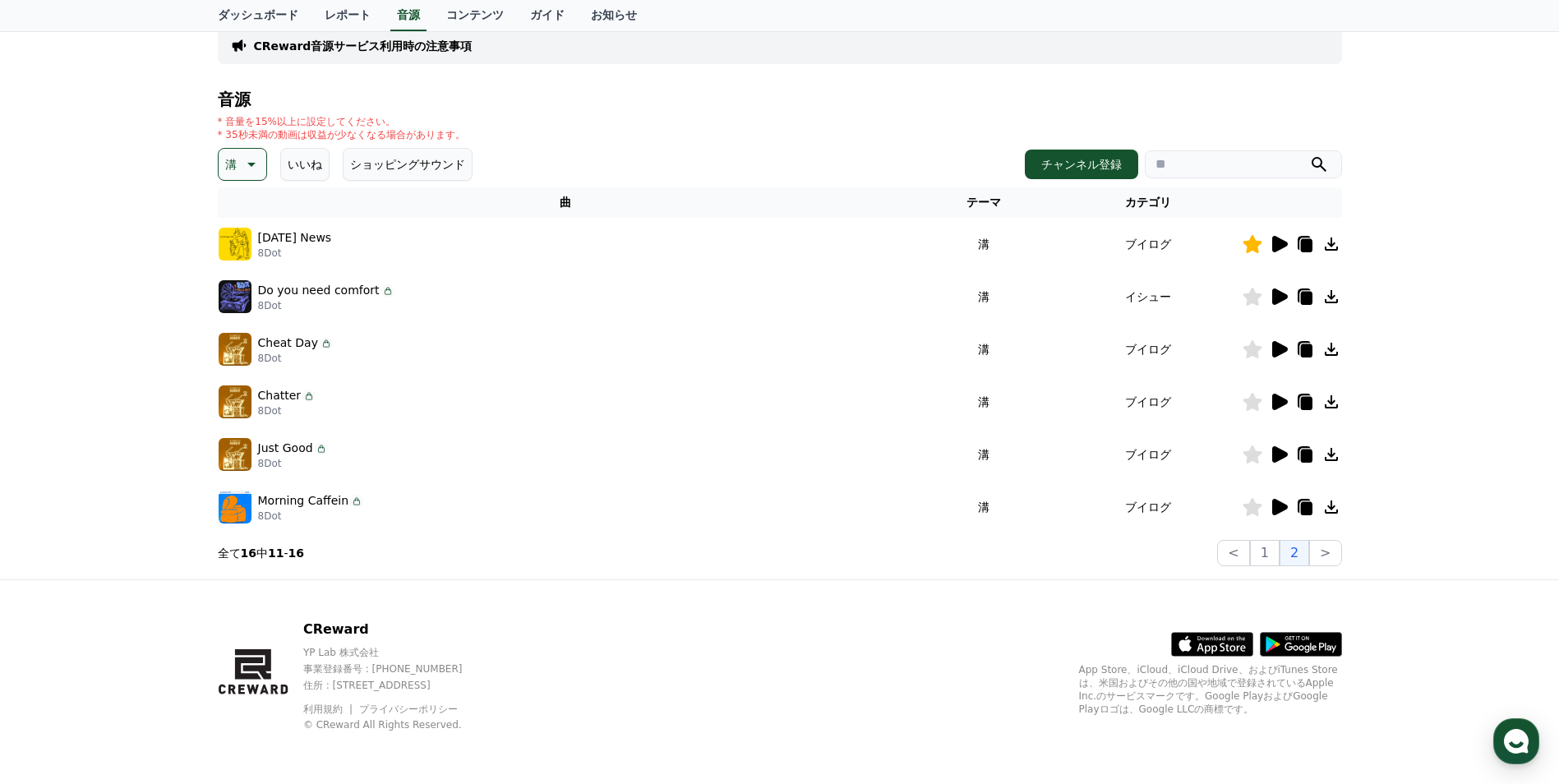
click at [255, 167] on icon at bounding box center [250, 164] width 20 height 20
click at [252, 297] on button "雄壮な" at bounding box center [244, 304] width 48 height 37
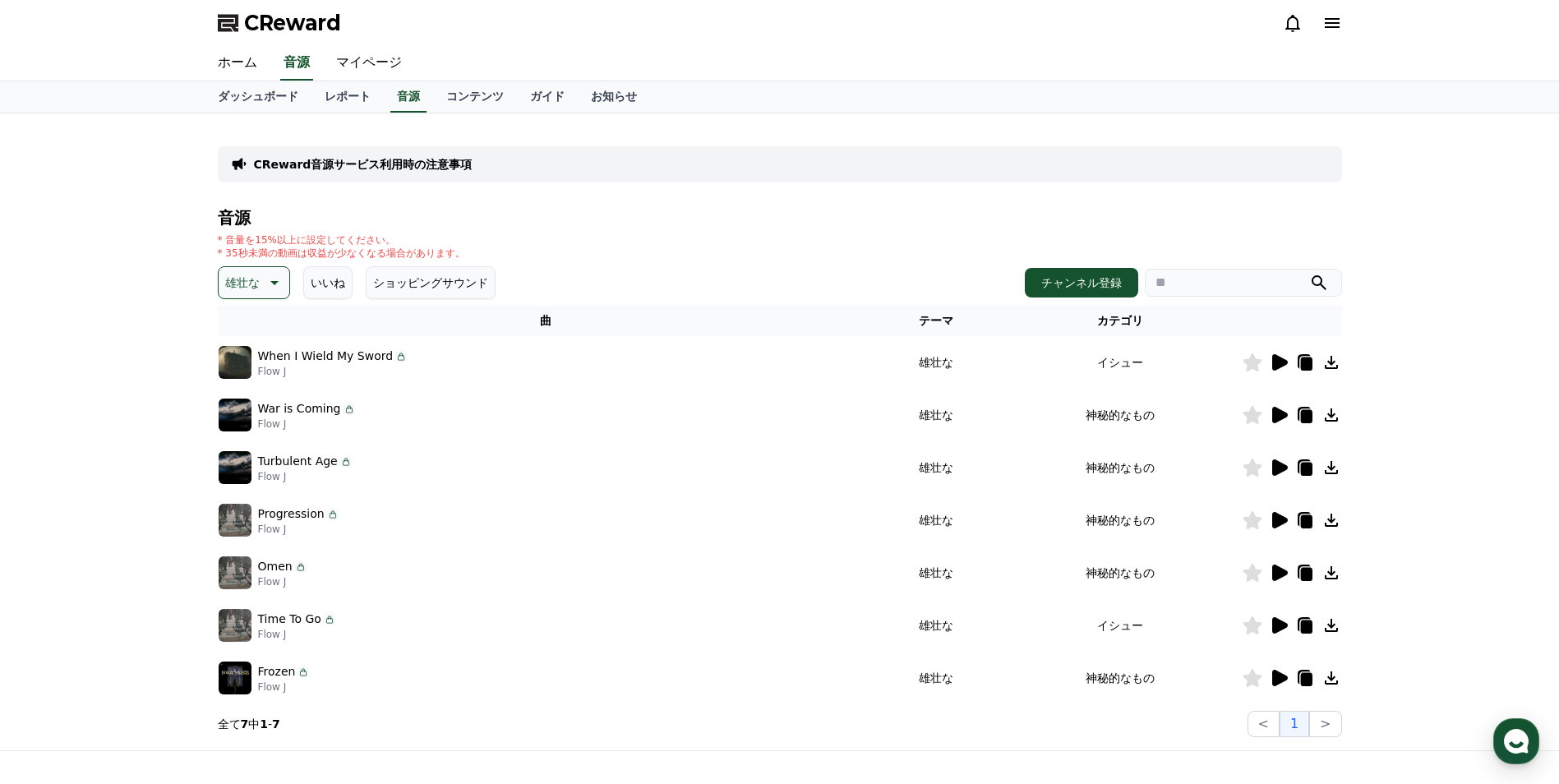
click at [1276, 364] on icon at bounding box center [1280, 362] width 15 height 16
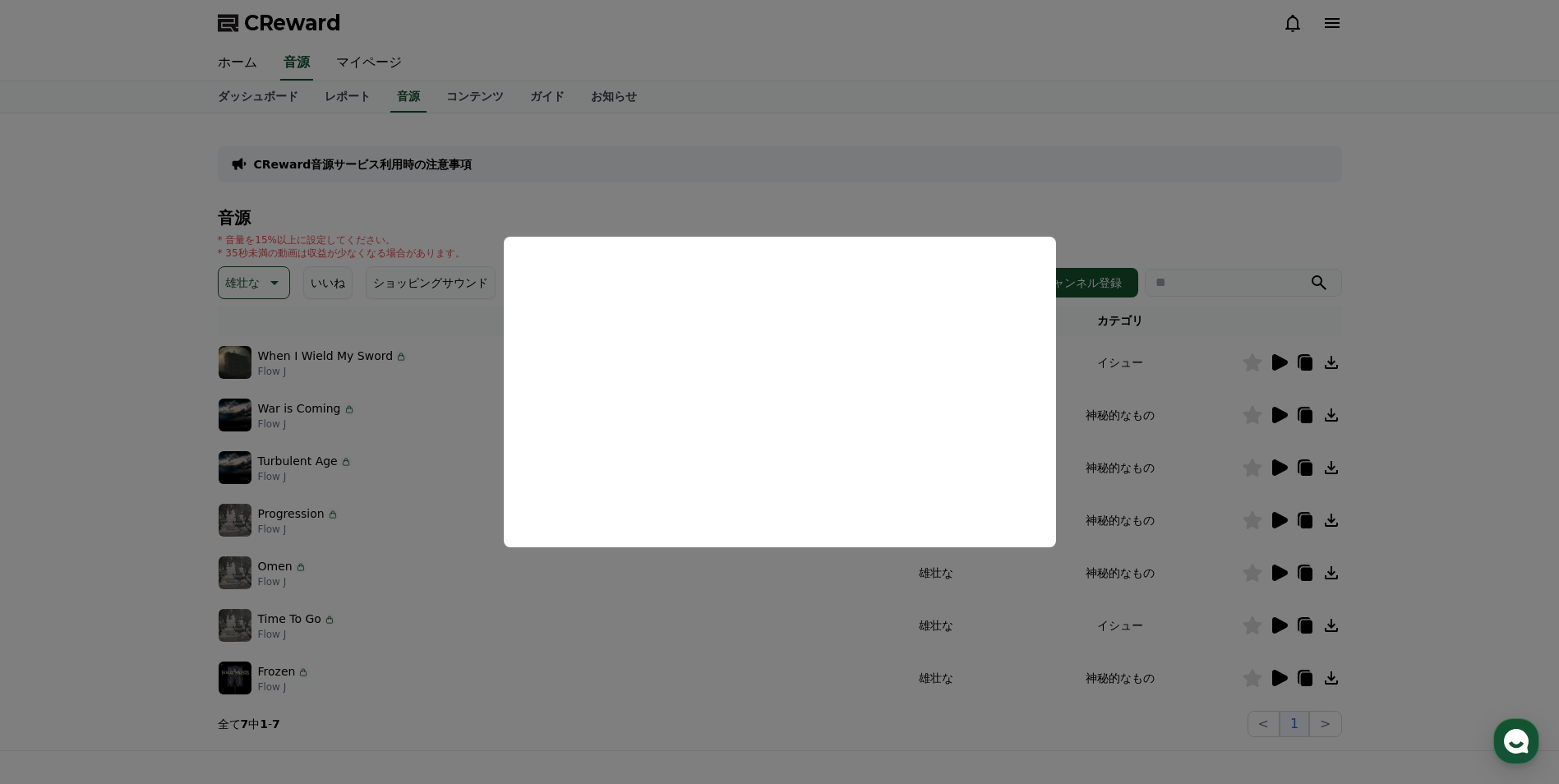
click at [811, 587] on button "close modal" at bounding box center [780, 392] width 1559 height 784
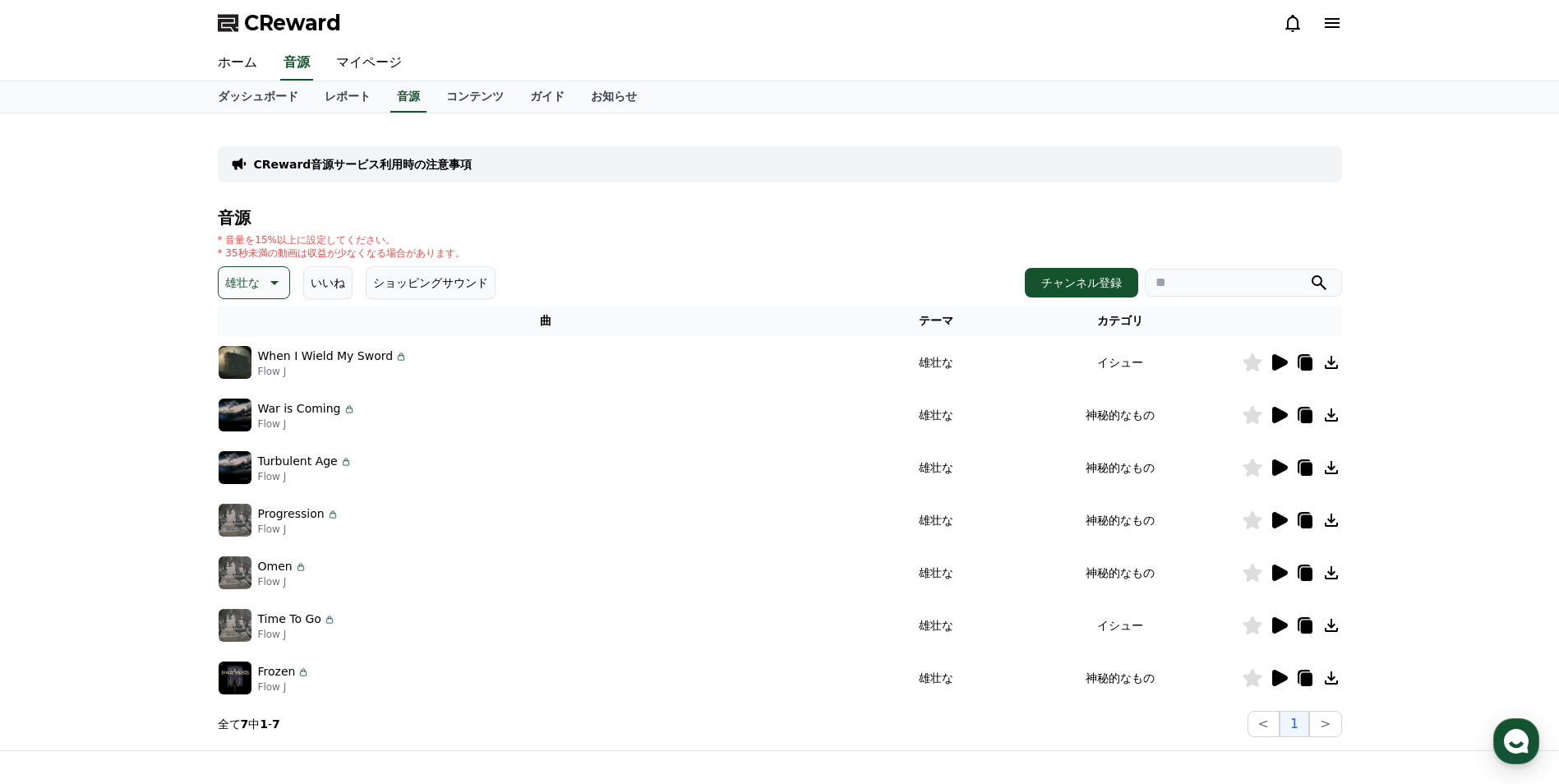
click at [1274, 412] on icon at bounding box center [1280, 414] width 15 height 16
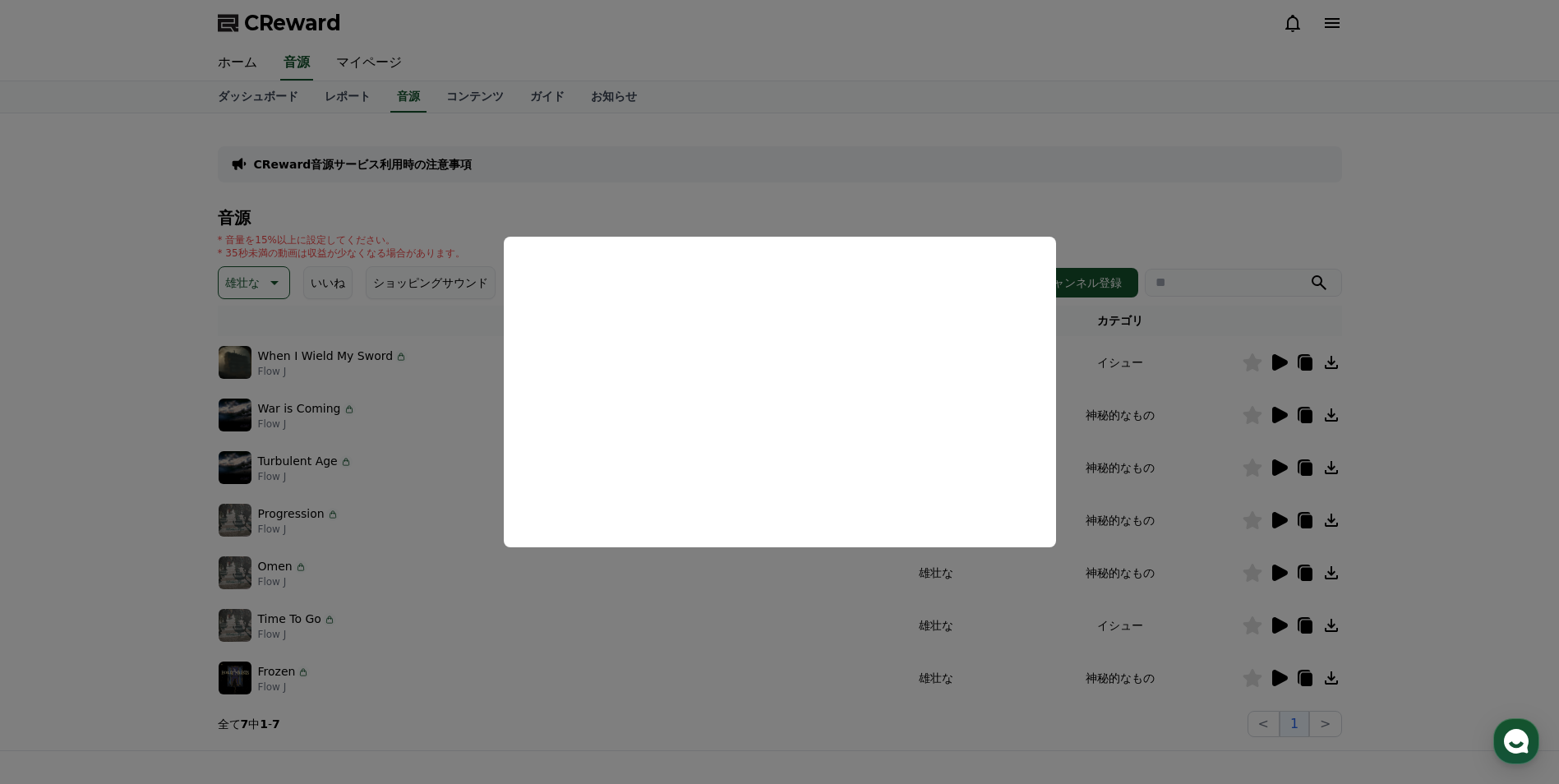
click at [769, 589] on button "close modal" at bounding box center [780, 392] width 1559 height 784
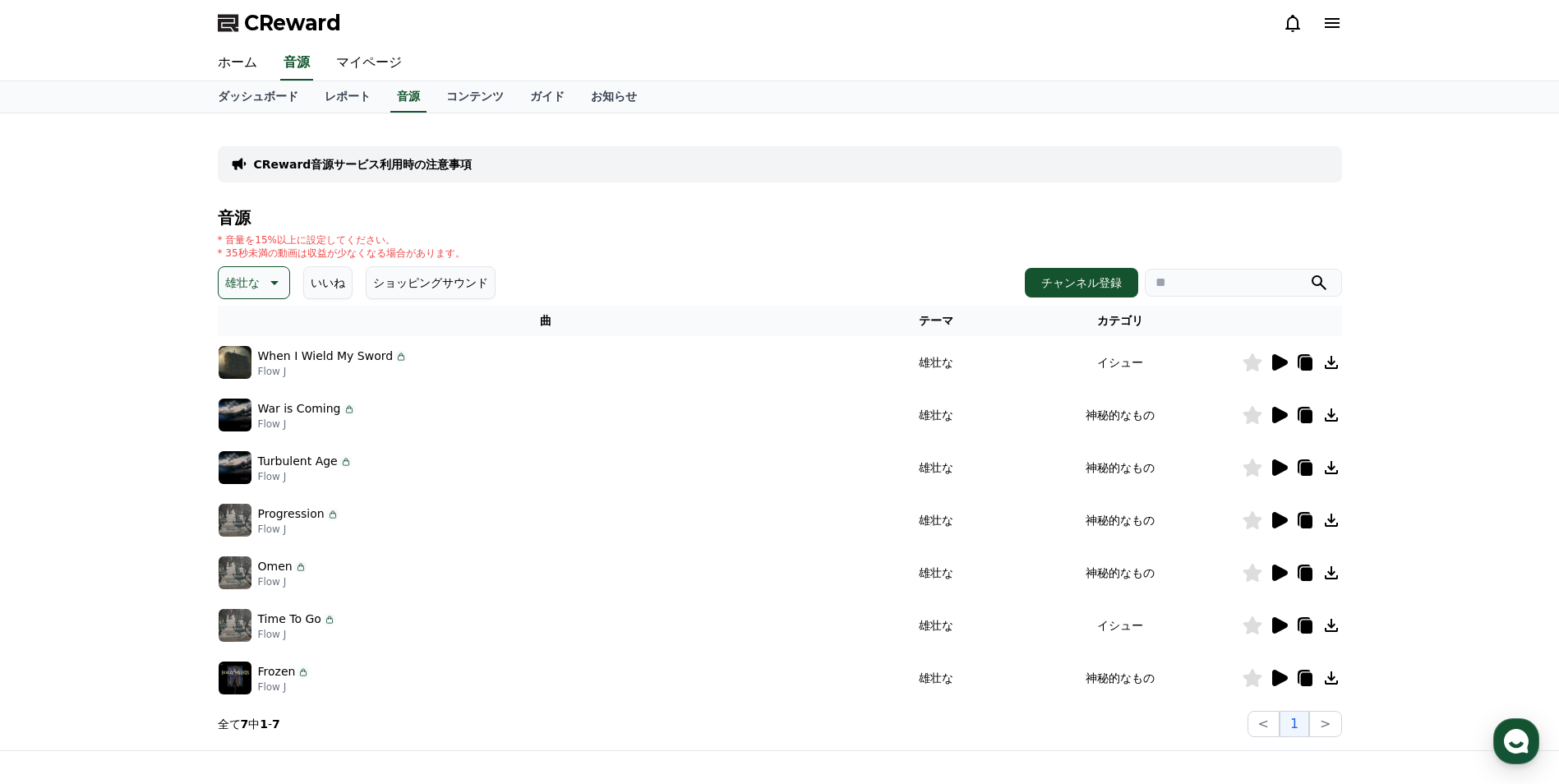
click at [1275, 470] on icon at bounding box center [1280, 467] width 15 height 16
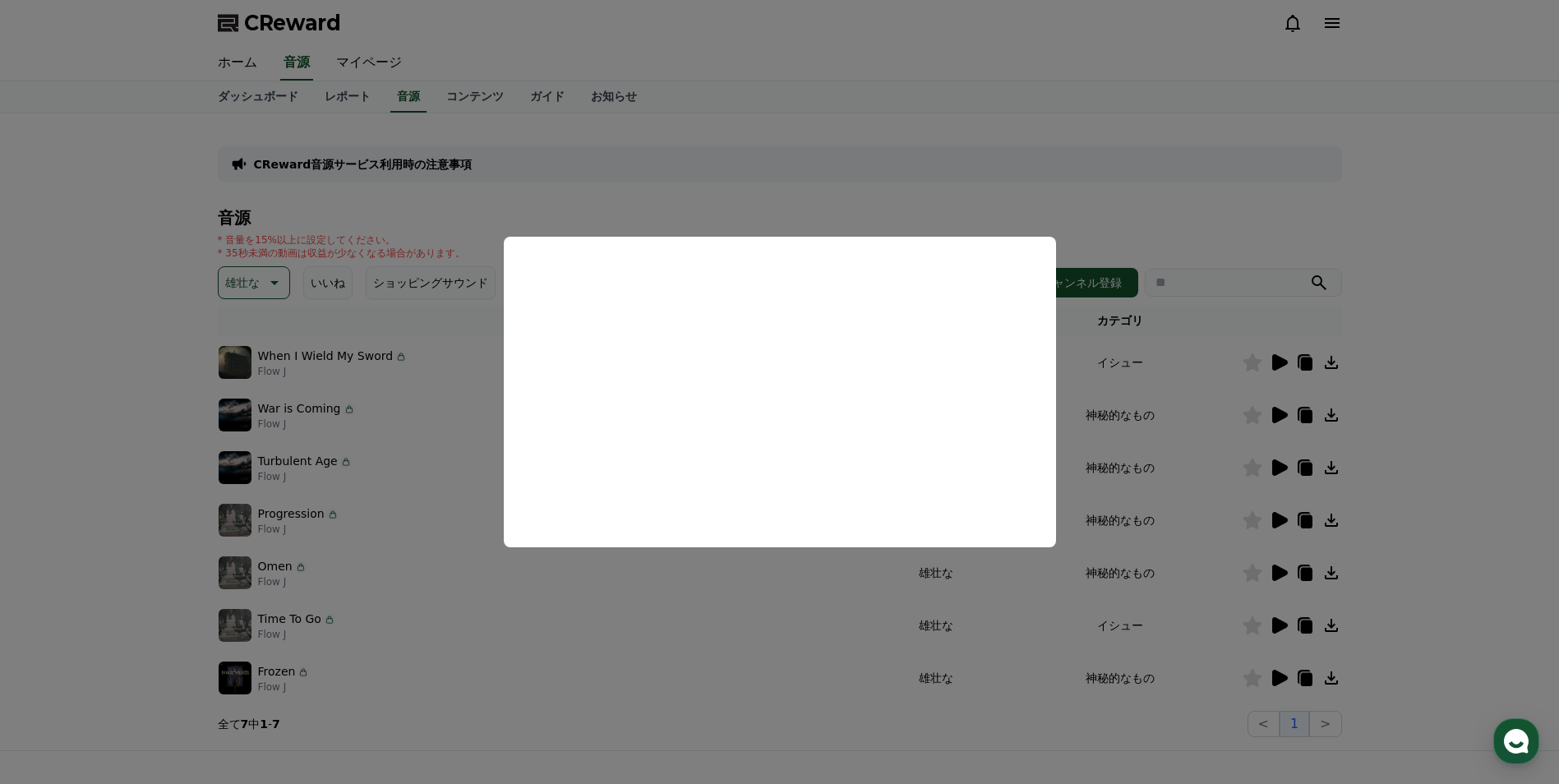
click at [815, 606] on button "close modal" at bounding box center [780, 392] width 1559 height 784
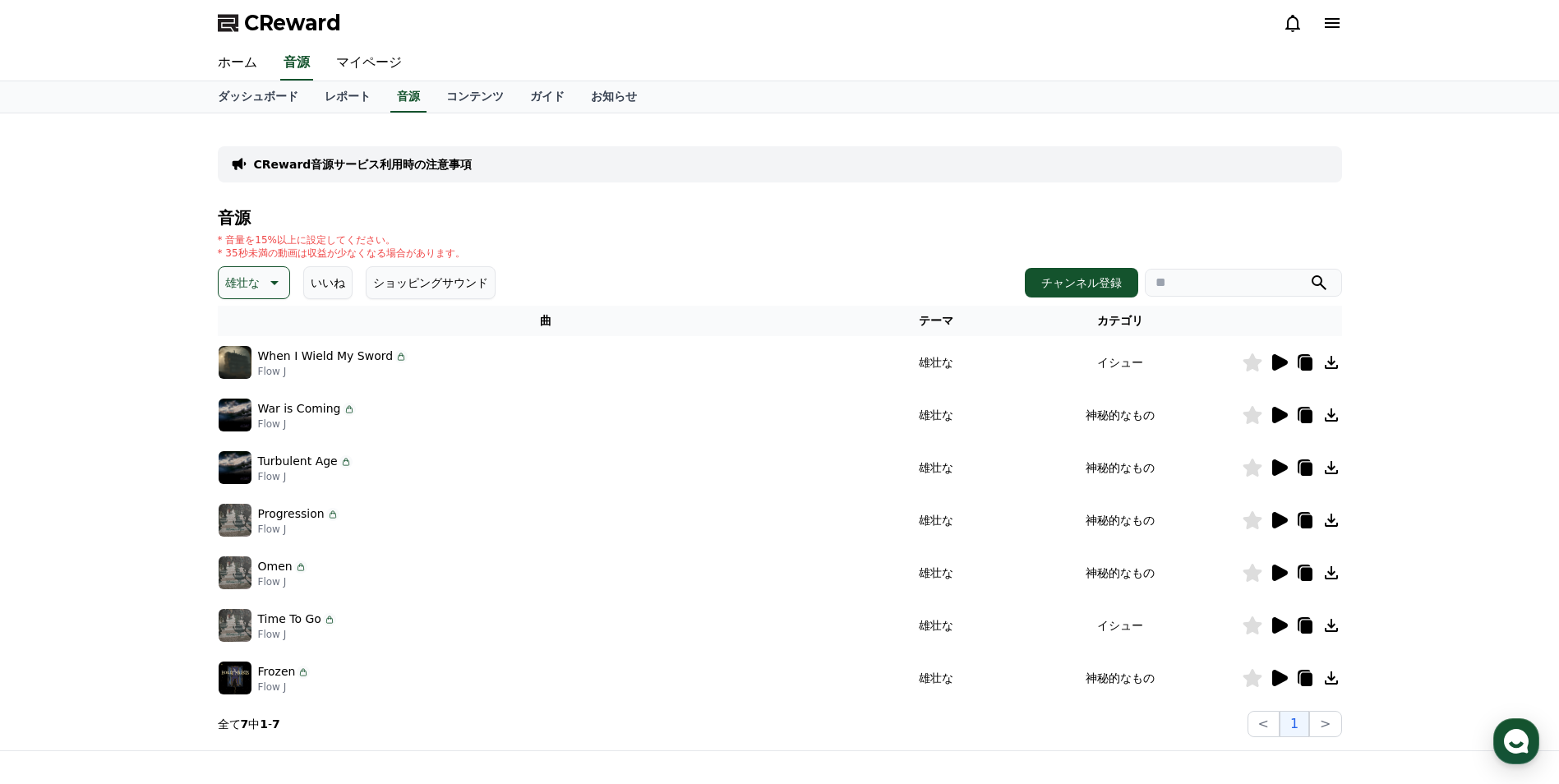
click at [1276, 519] on icon at bounding box center [1280, 520] width 15 height 16
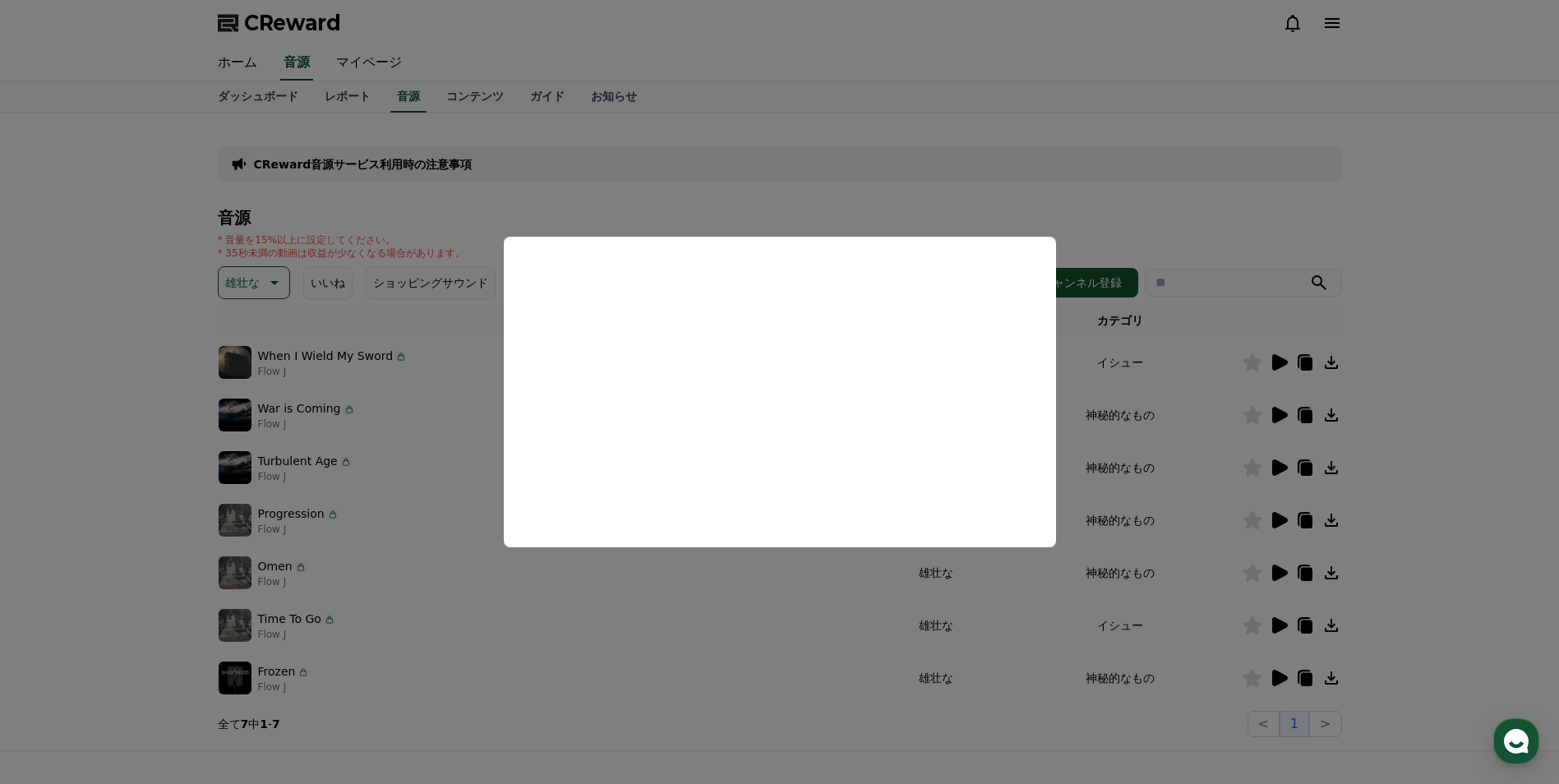
click at [1275, 572] on button "close modal" at bounding box center [780, 392] width 1559 height 784
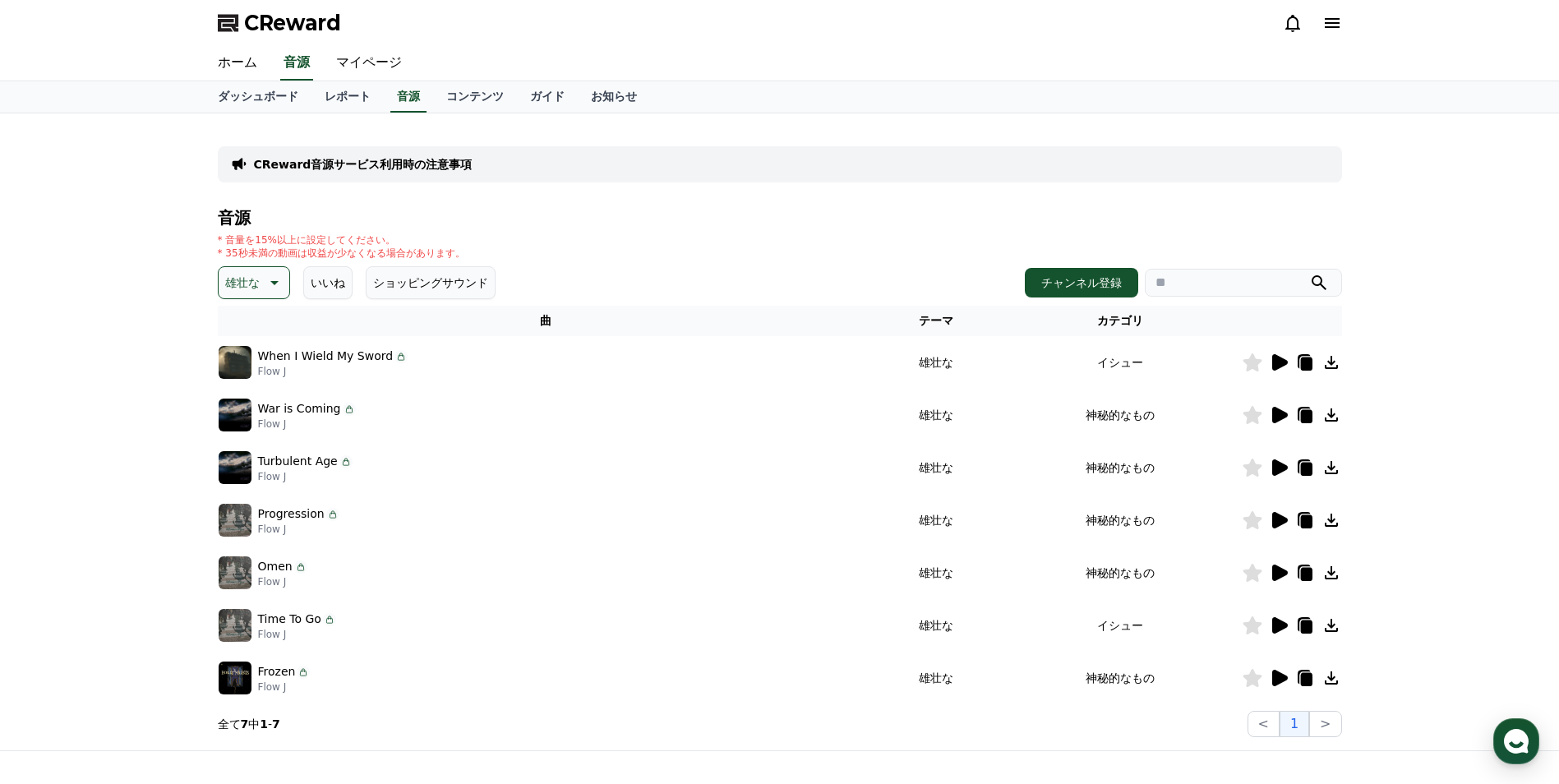
click at [1275, 572] on icon at bounding box center [1280, 573] width 15 height 16
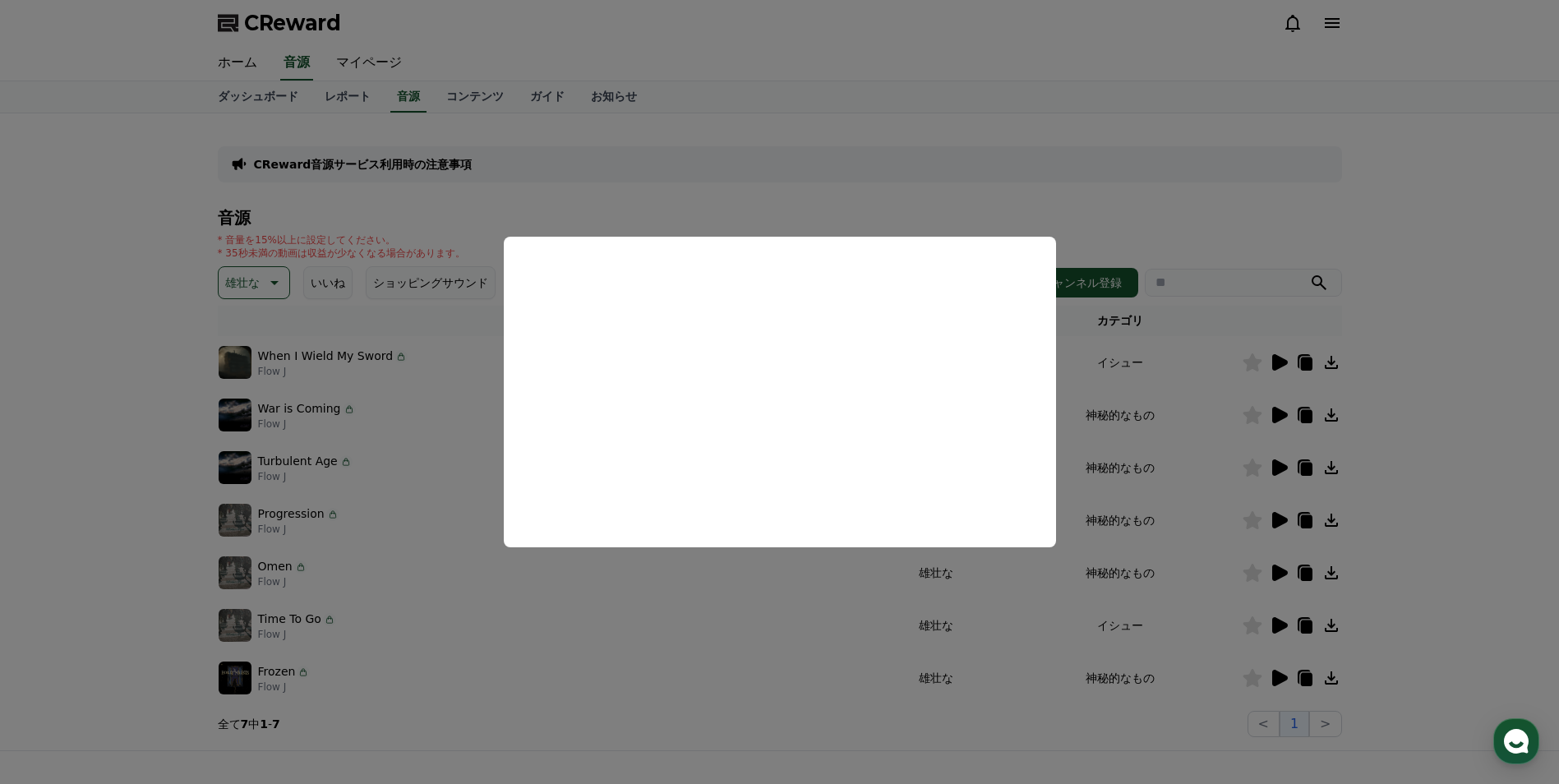
drag, startPoint x: 779, startPoint y: 654, endPoint x: 794, endPoint y: 647, distance: 16.6
click at [779, 654] on button "close modal" at bounding box center [780, 392] width 1559 height 784
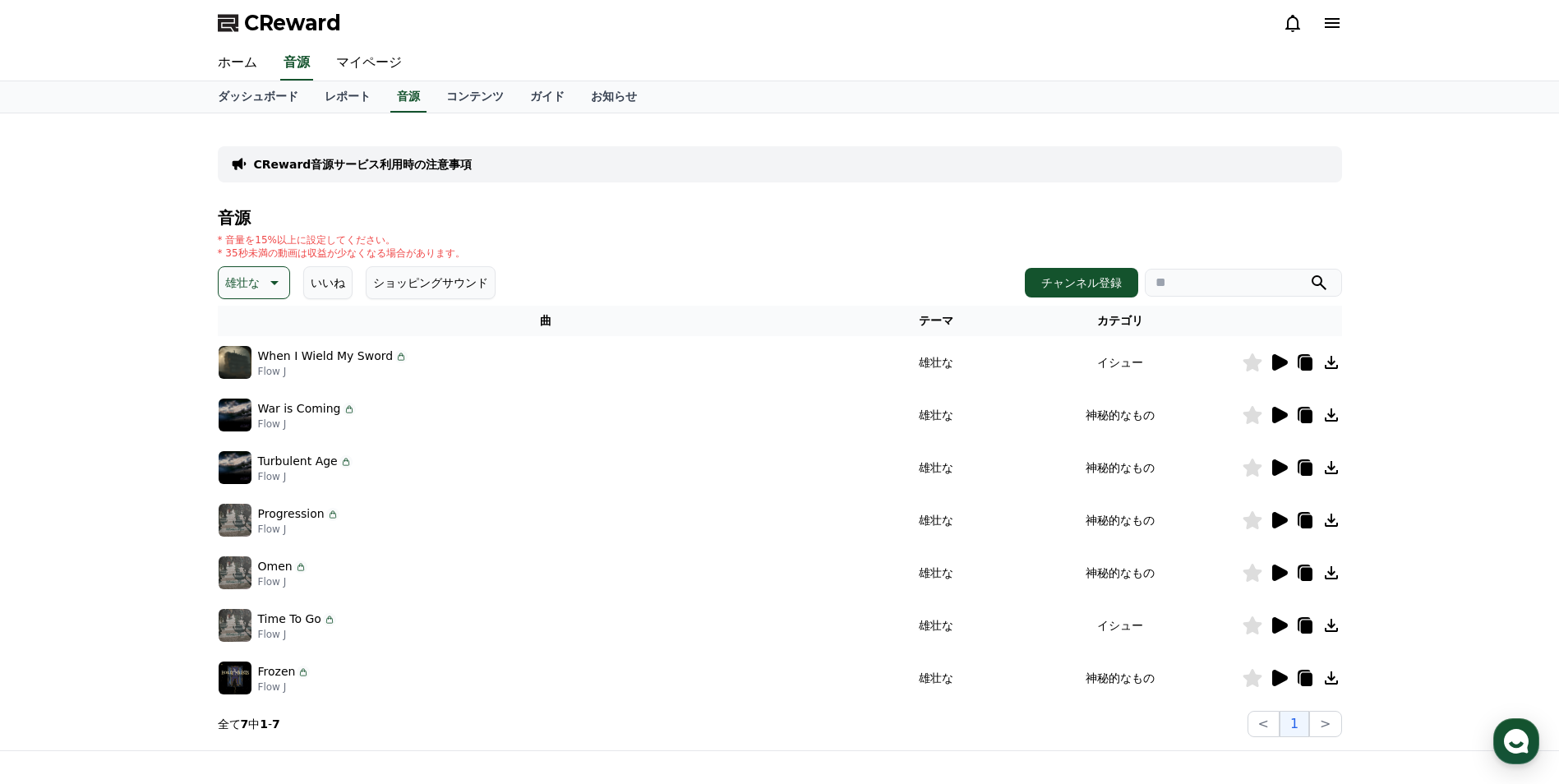
click at [1284, 630] on icon at bounding box center [1278, 625] width 20 height 20
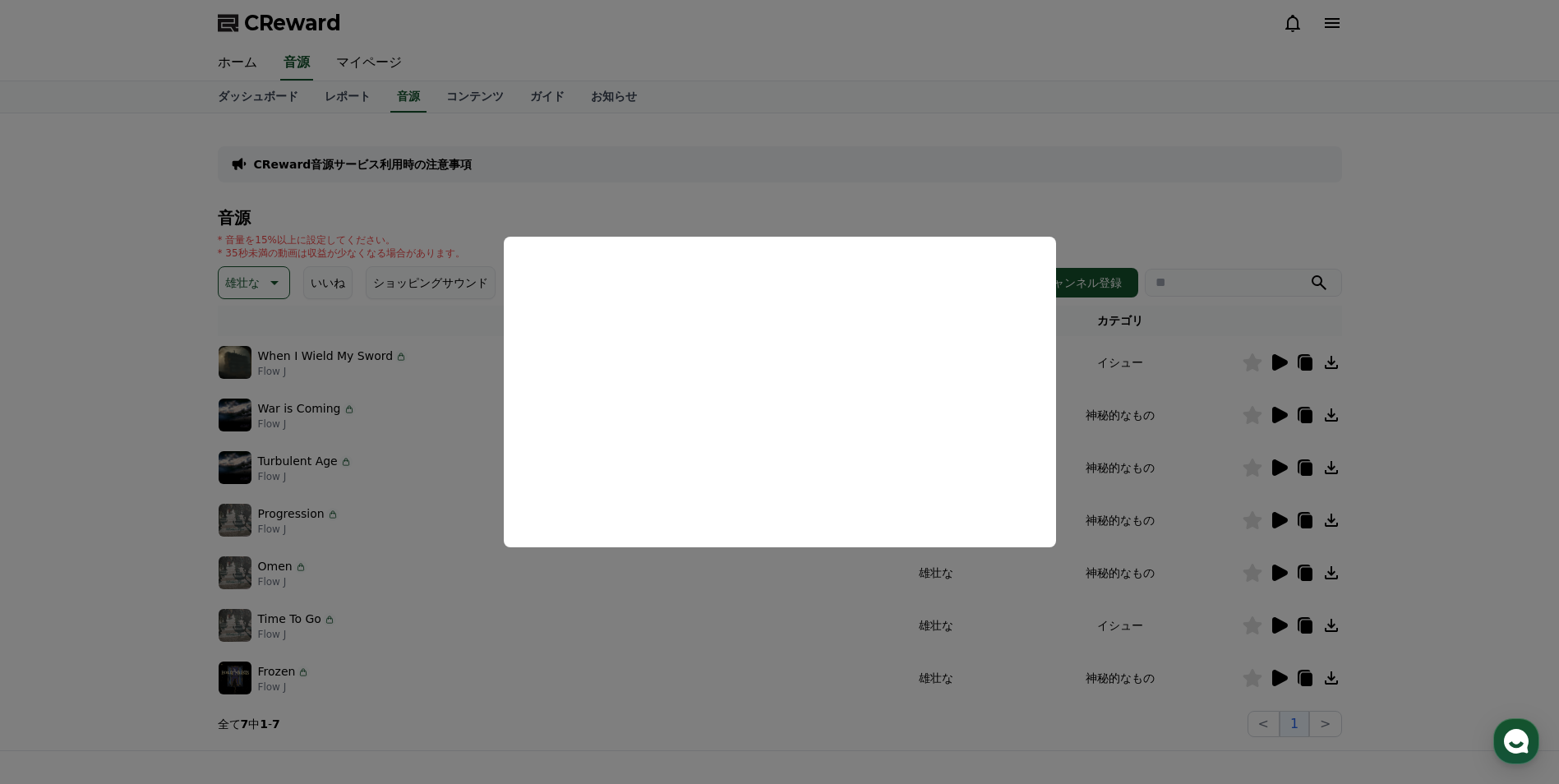
click at [740, 615] on button "close modal" at bounding box center [780, 392] width 1559 height 784
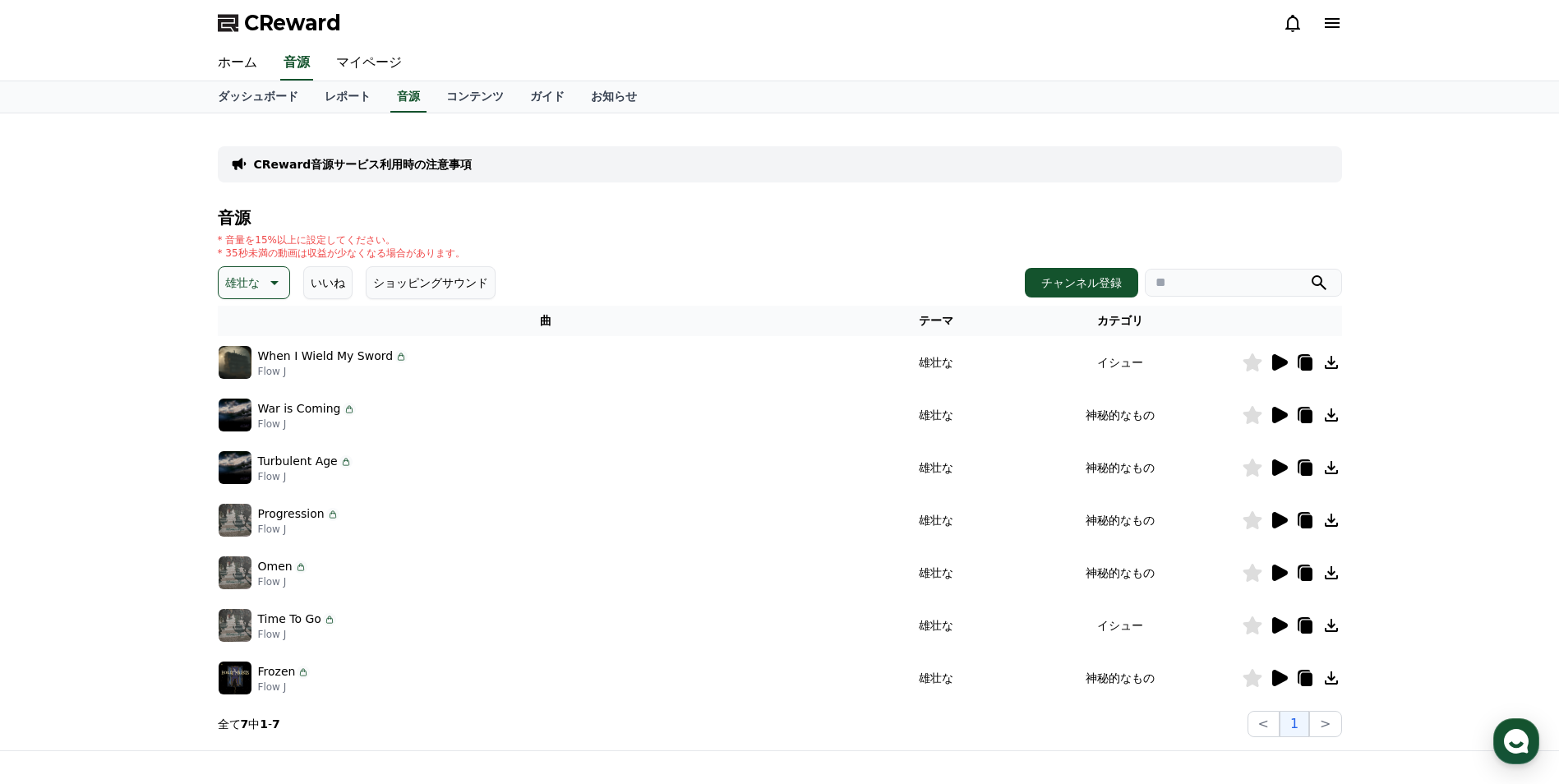
click at [1272, 684] on icon at bounding box center [1278, 677] width 20 height 20
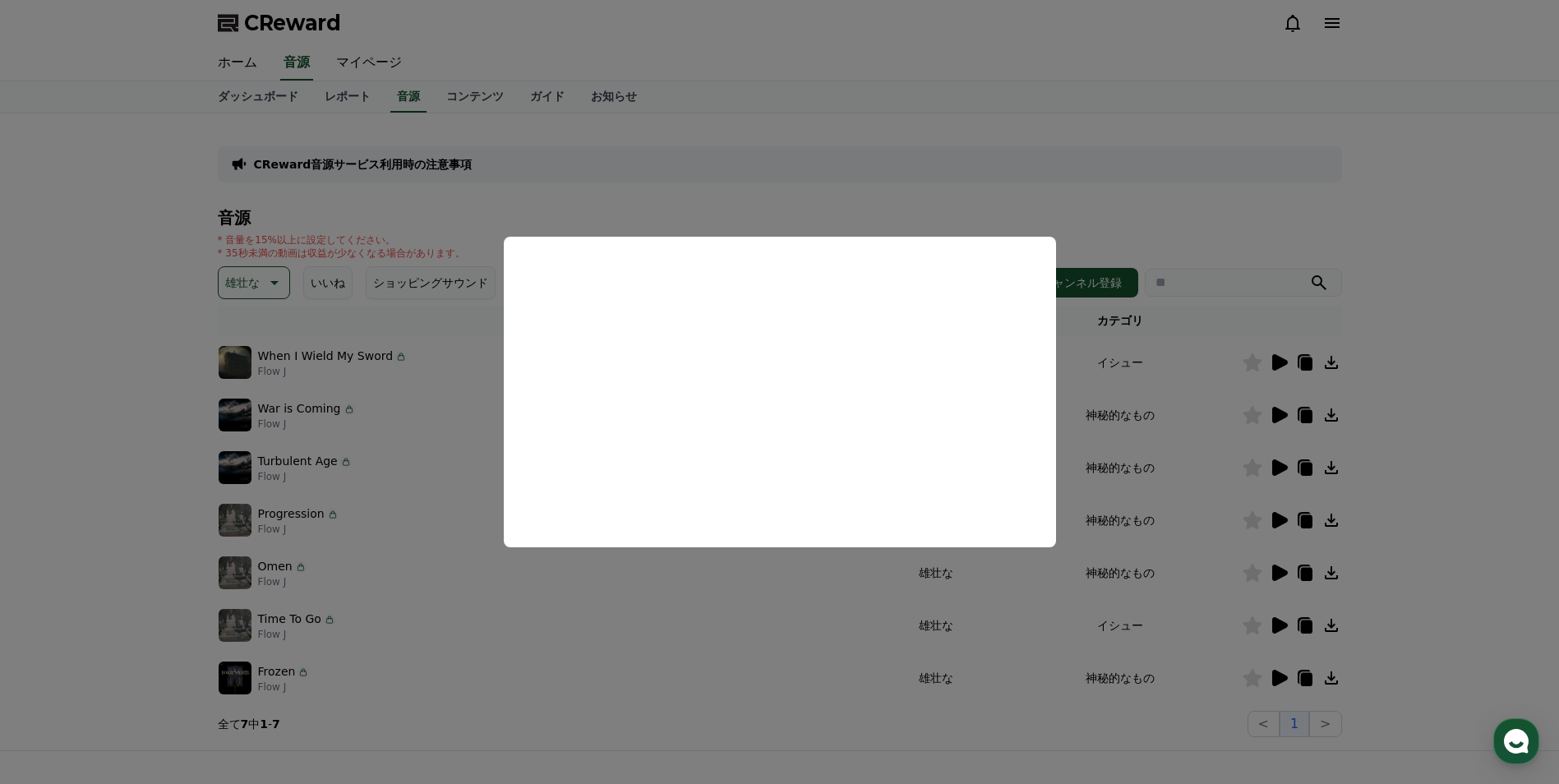
click at [684, 638] on button "close modal" at bounding box center [780, 392] width 1559 height 784
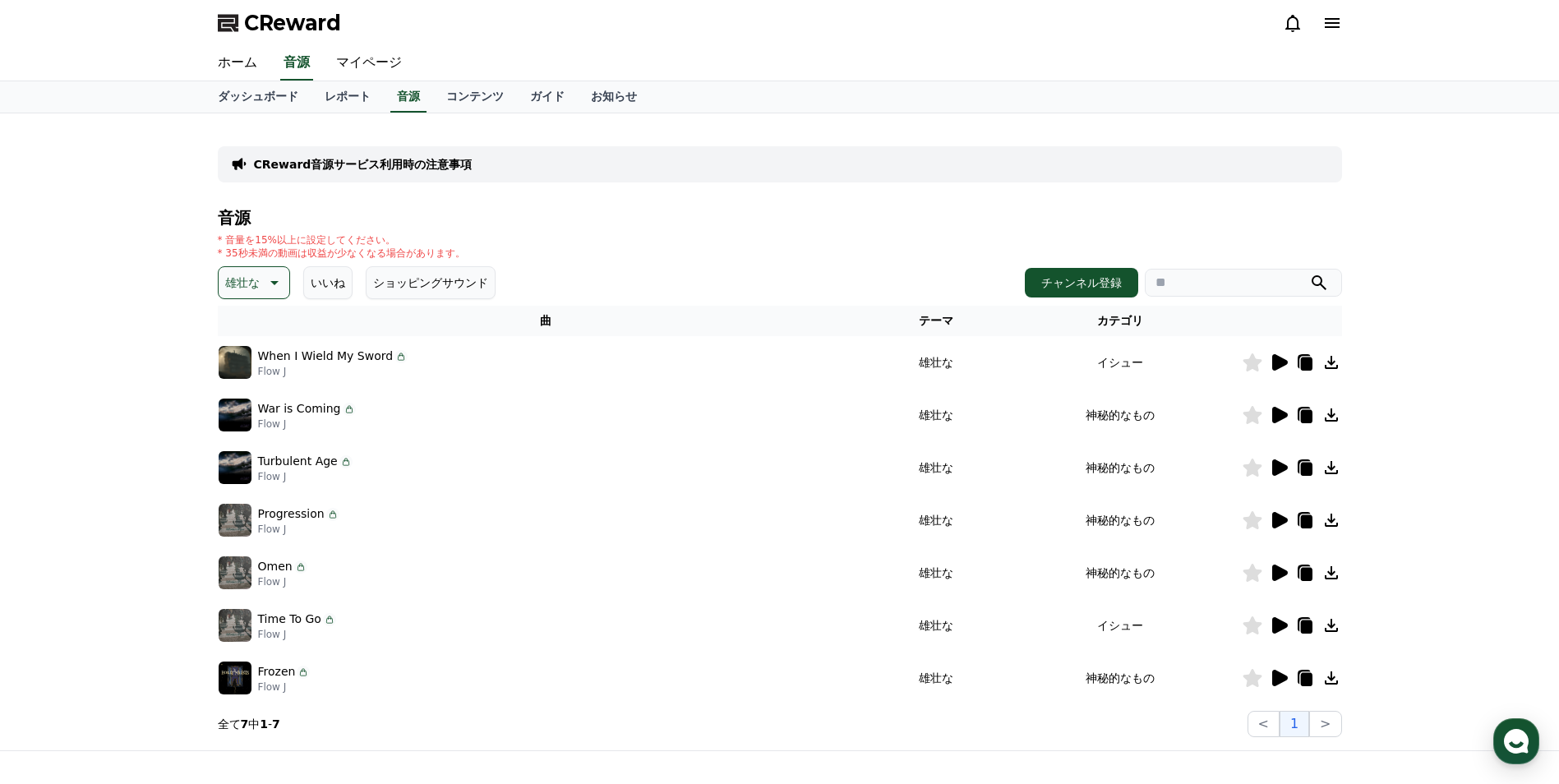
click at [254, 287] on p "雄壮な" at bounding box center [242, 282] width 35 height 23
click at [237, 440] on button "劇的な" at bounding box center [244, 445] width 48 height 37
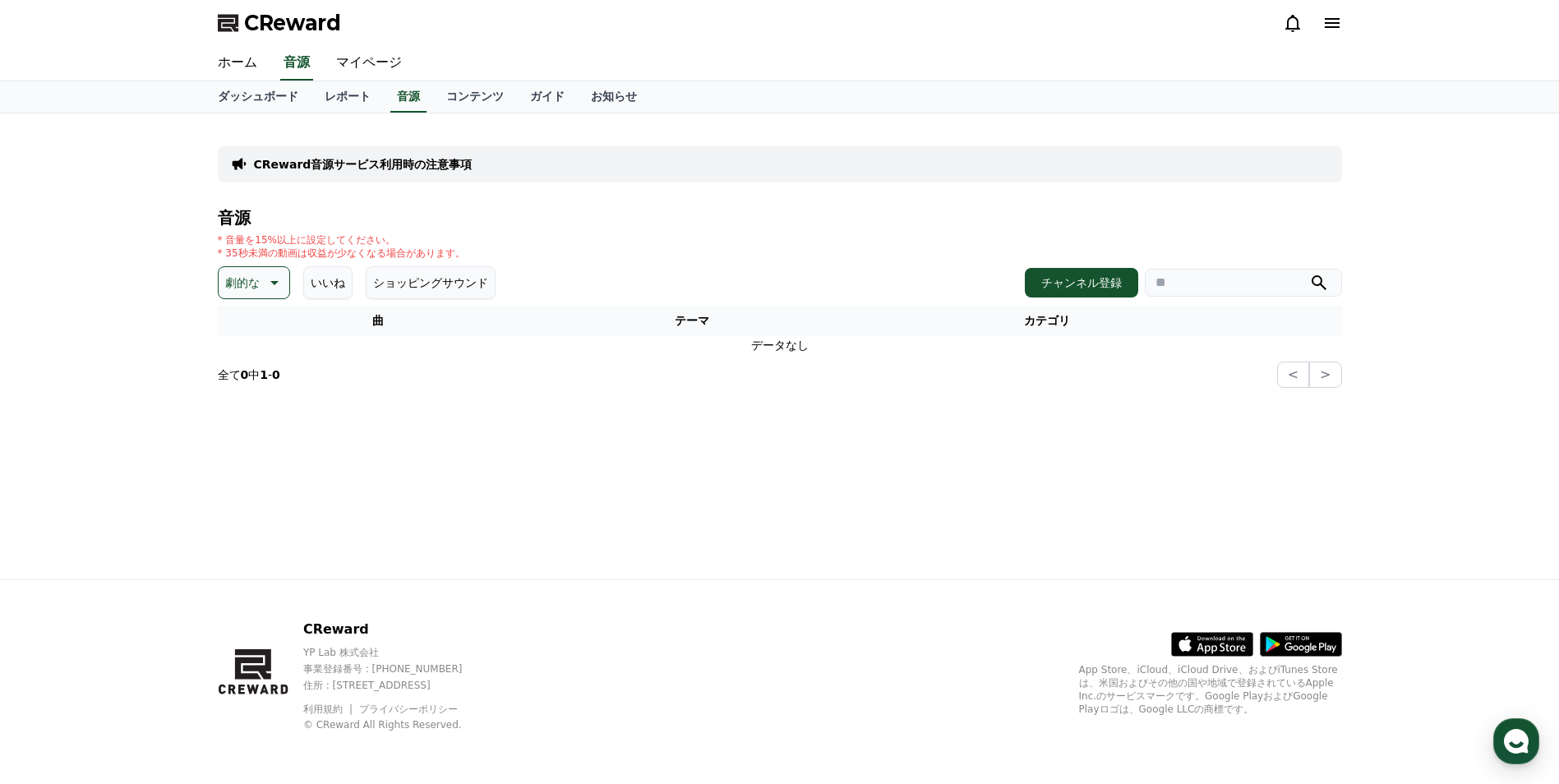
click at [266, 292] on button "劇的な" at bounding box center [254, 282] width 72 height 33
click at [246, 338] on button "喜ばしい" at bounding box center [250, 343] width 60 height 37
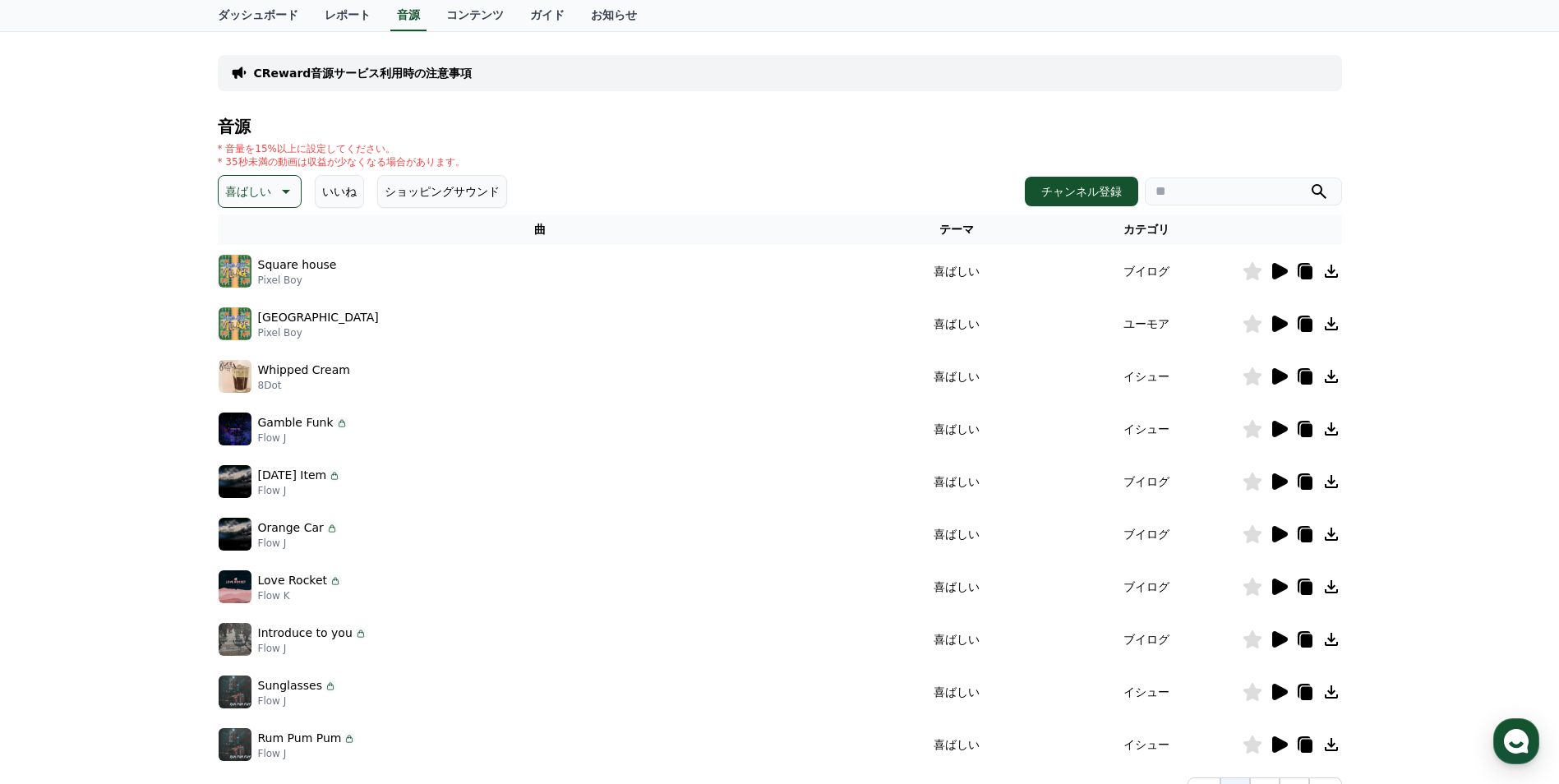
scroll to position [164, 0]
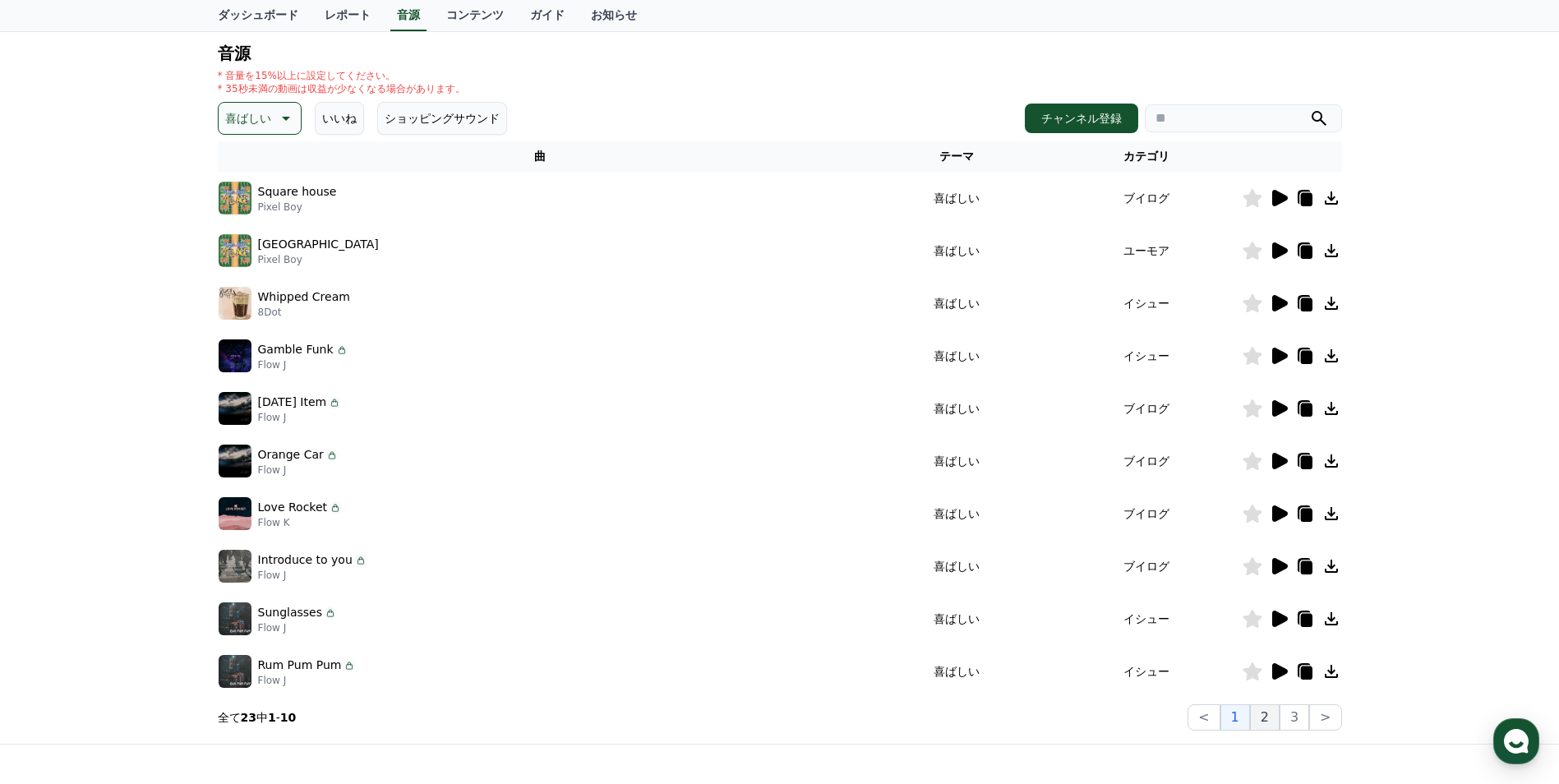
click at [1273, 712] on button "2" at bounding box center [1265, 717] width 30 height 26
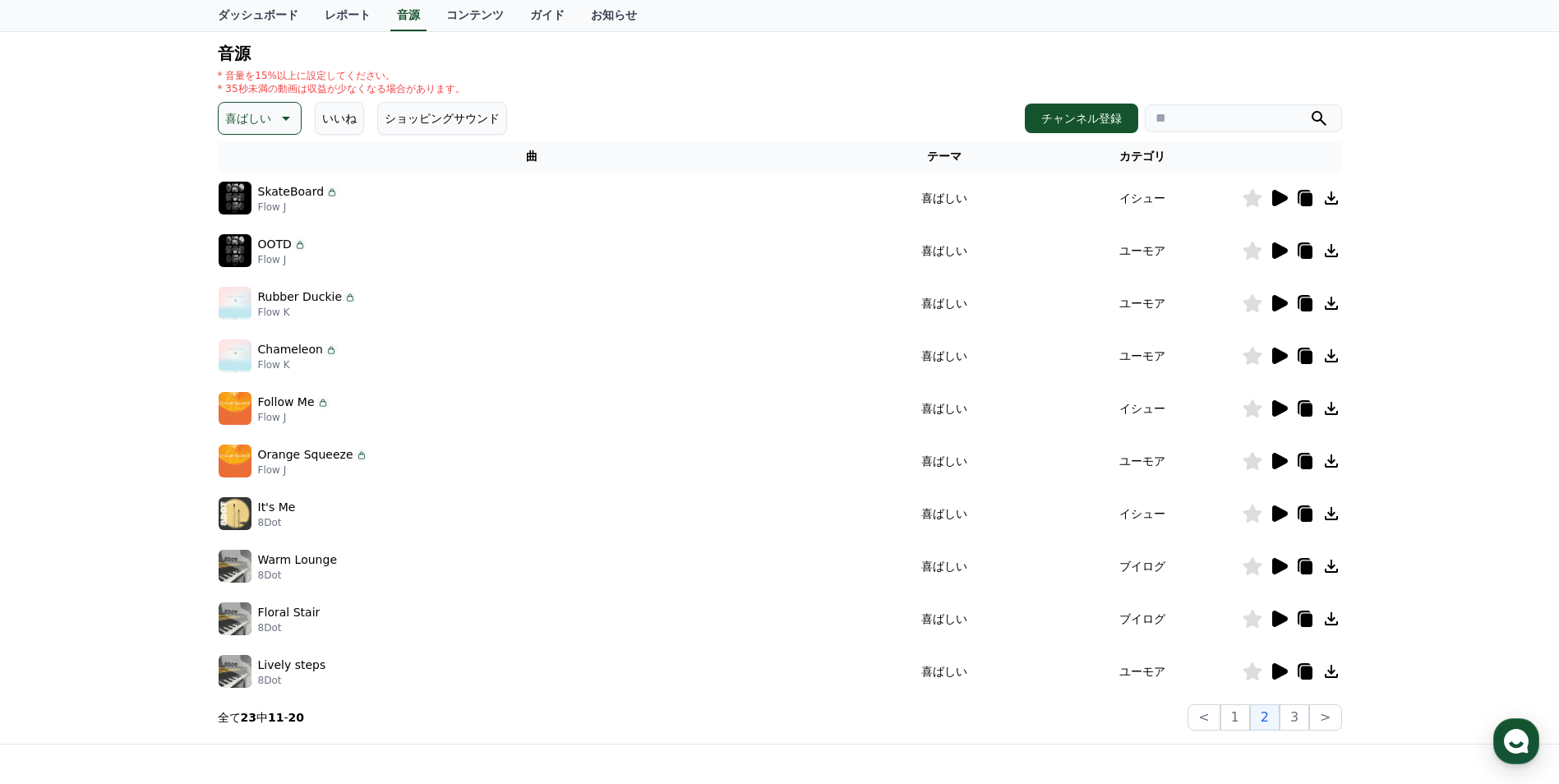
click at [1268, 564] on div at bounding box center [1292, 566] width 99 height 20
click at [1272, 565] on icon at bounding box center [1278, 566] width 20 height 20
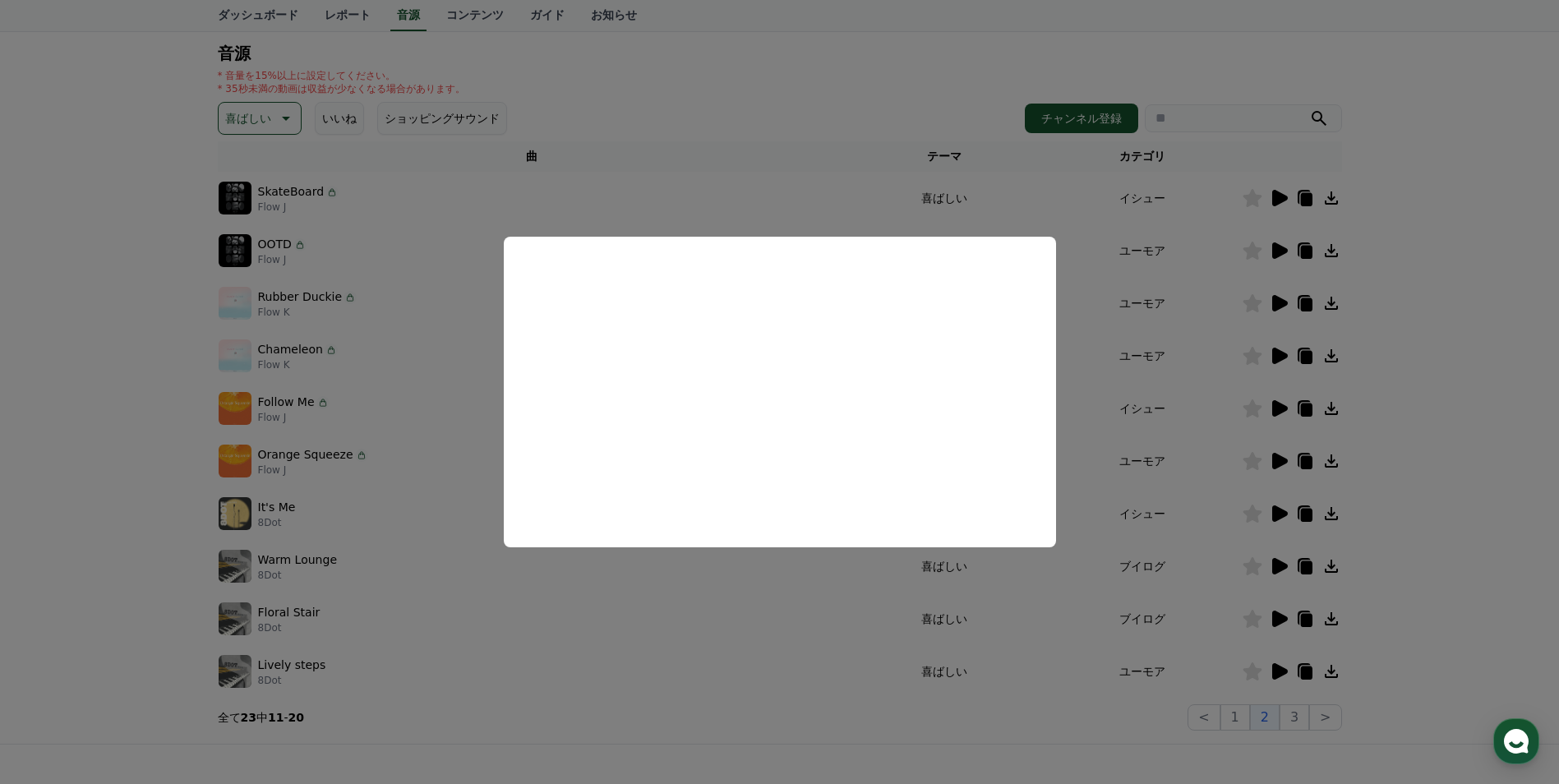
click at [834, 593] on button "close modal" at bounding box center [780, 392] width 1559 height 784
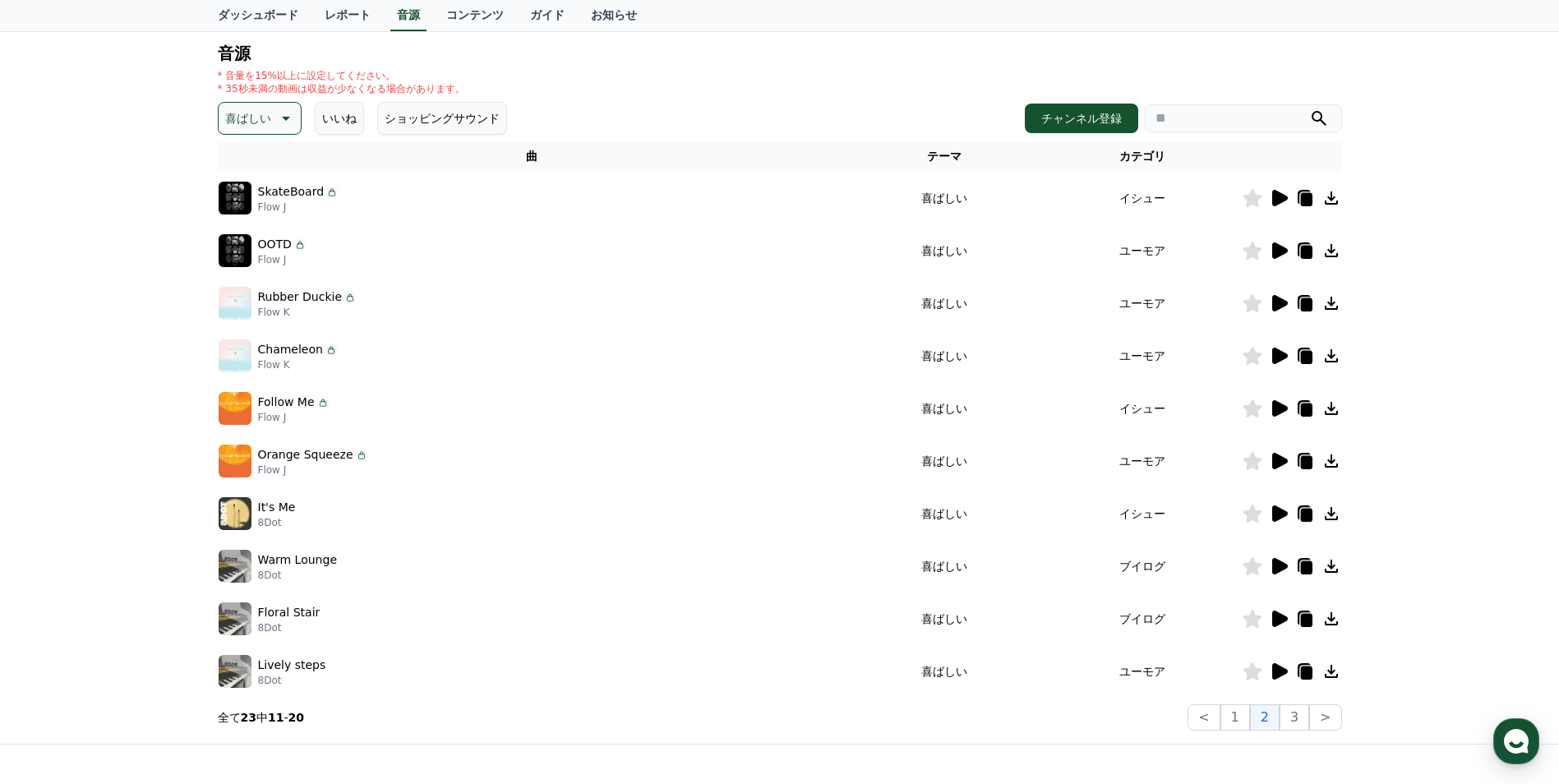
click at [1281, 614] on icon at bounding box center [1278, 619] width 20 height 20
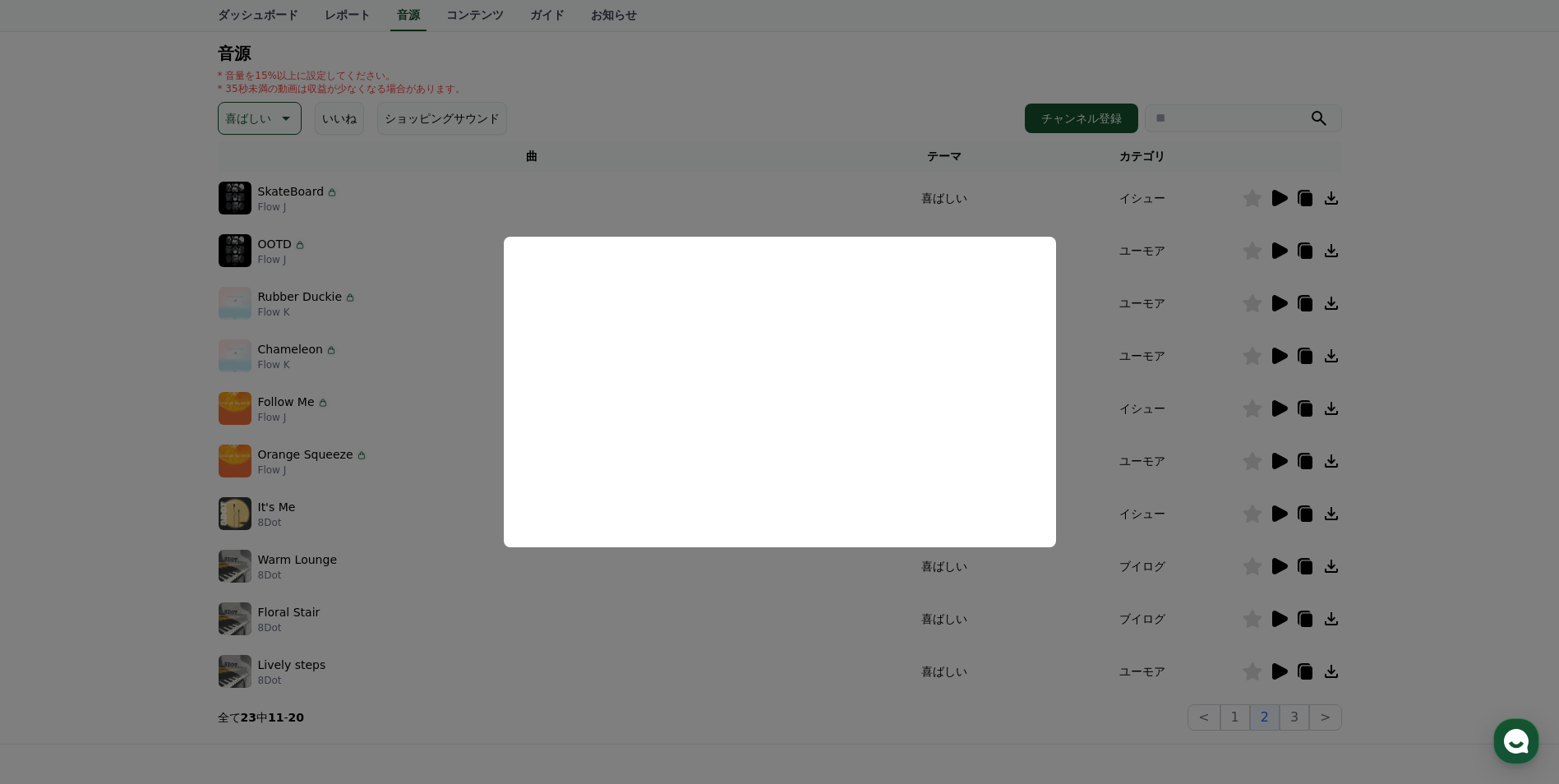
click at [865, 652] on button "close modal" at bounding box center [780, 392] width 1559 height 784
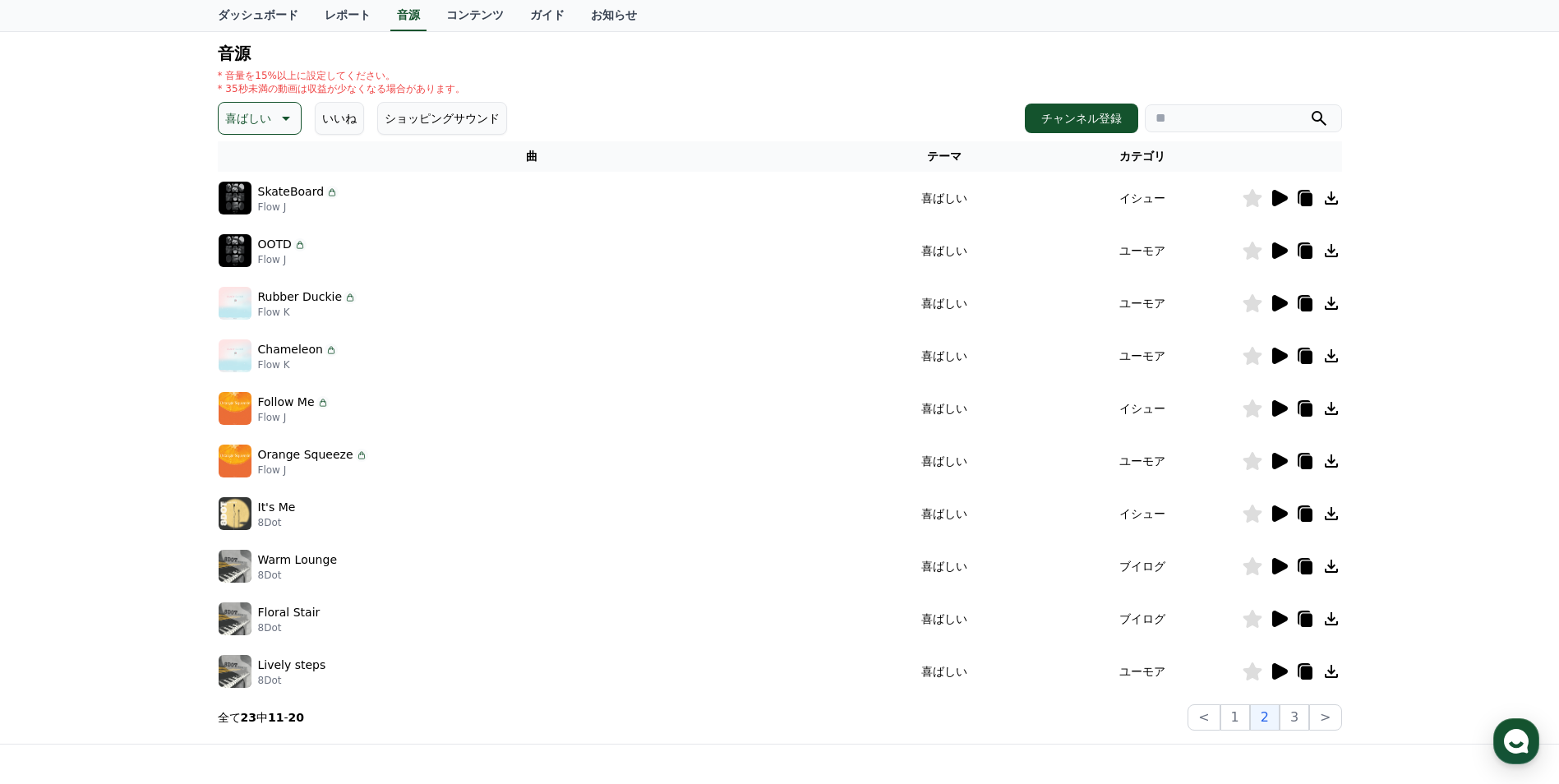
click at [1277, 673] on icon at bounding box center [1280, 671] width 15 height 16
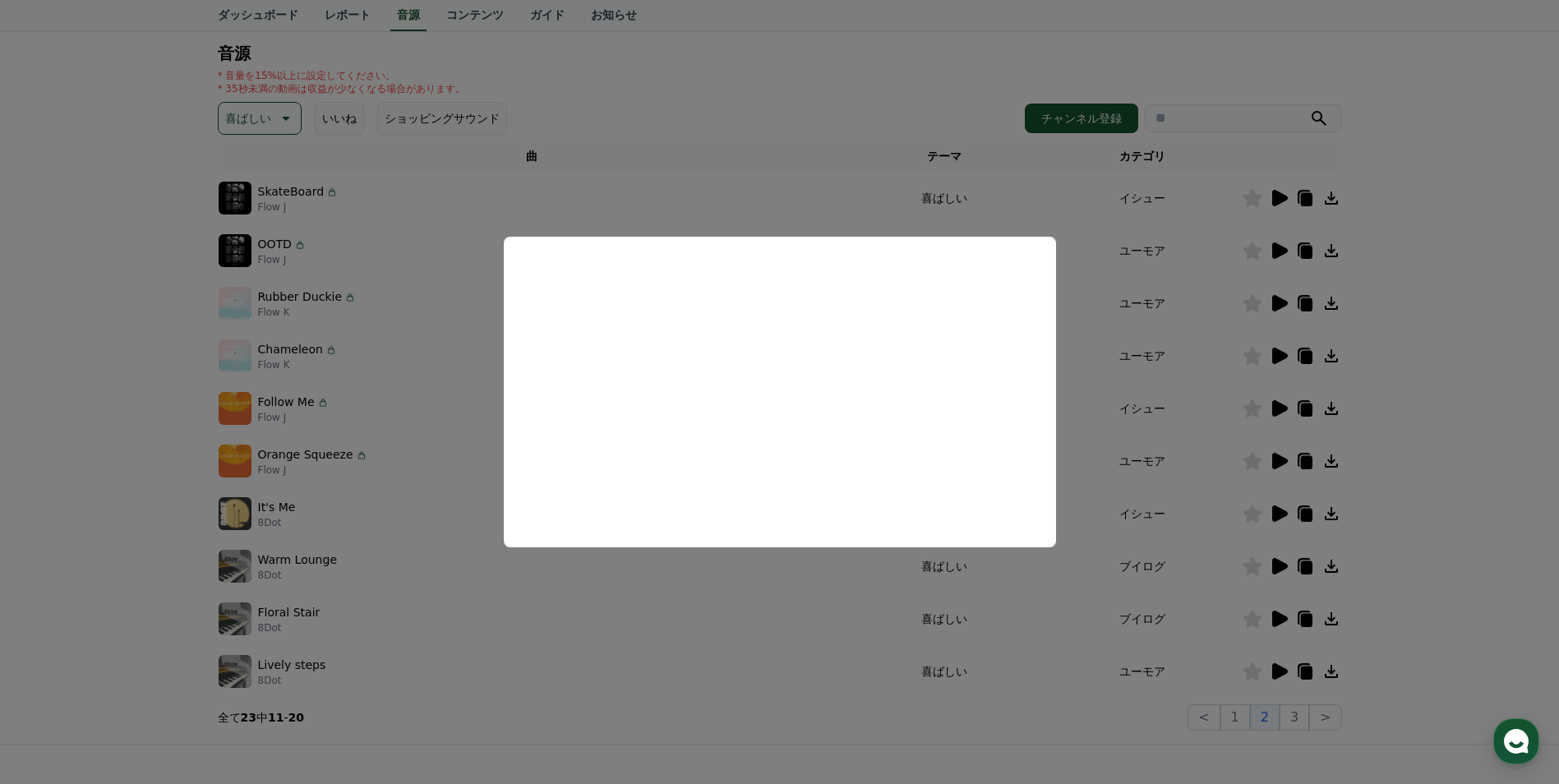
click at [1292, 724] on button "close modal" at bounding box center [780, 392] width 1559 height 784
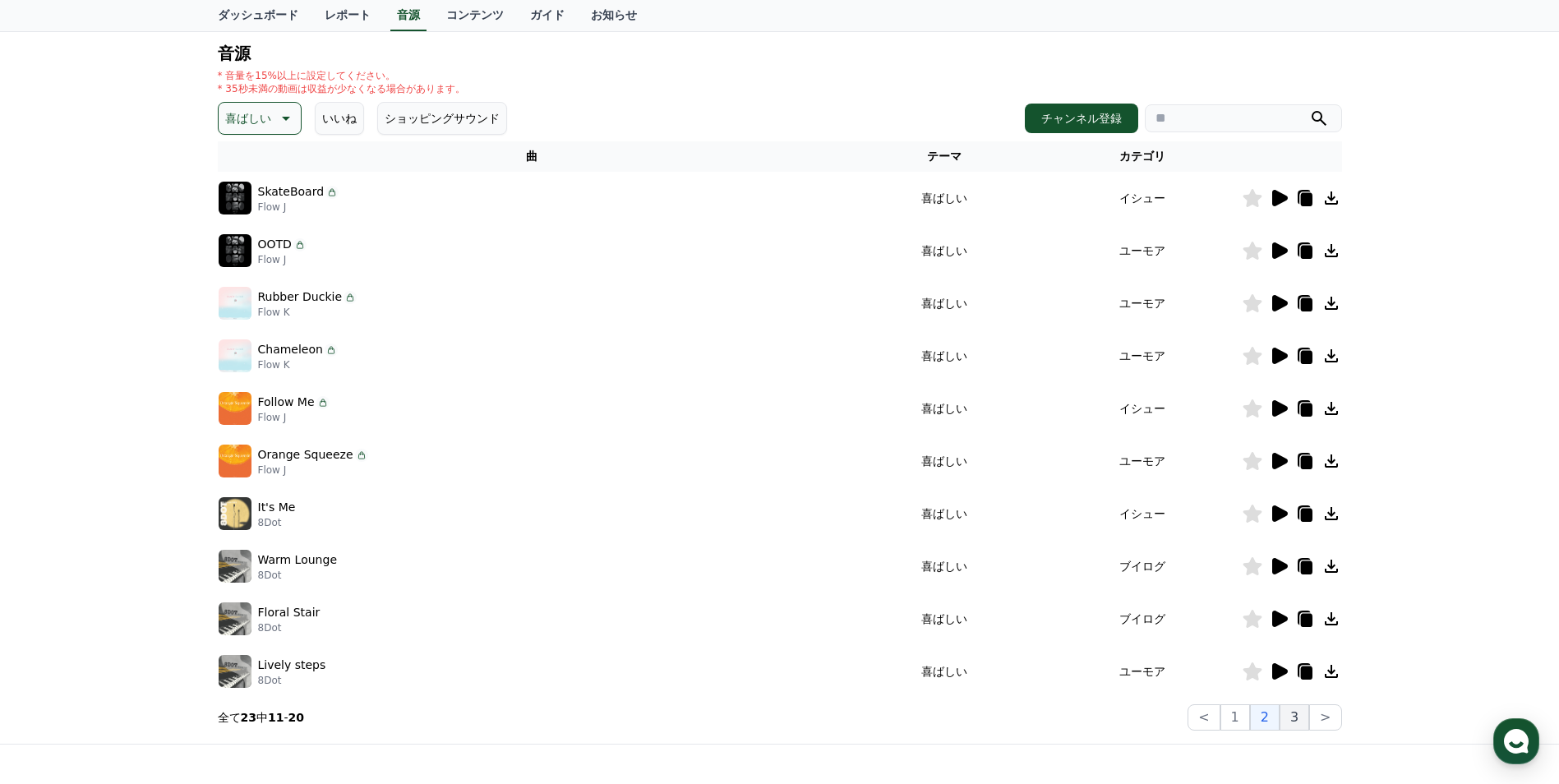
click at [1295, 722] on button "3" at bounding box center [1295, 717] width 30 height 26
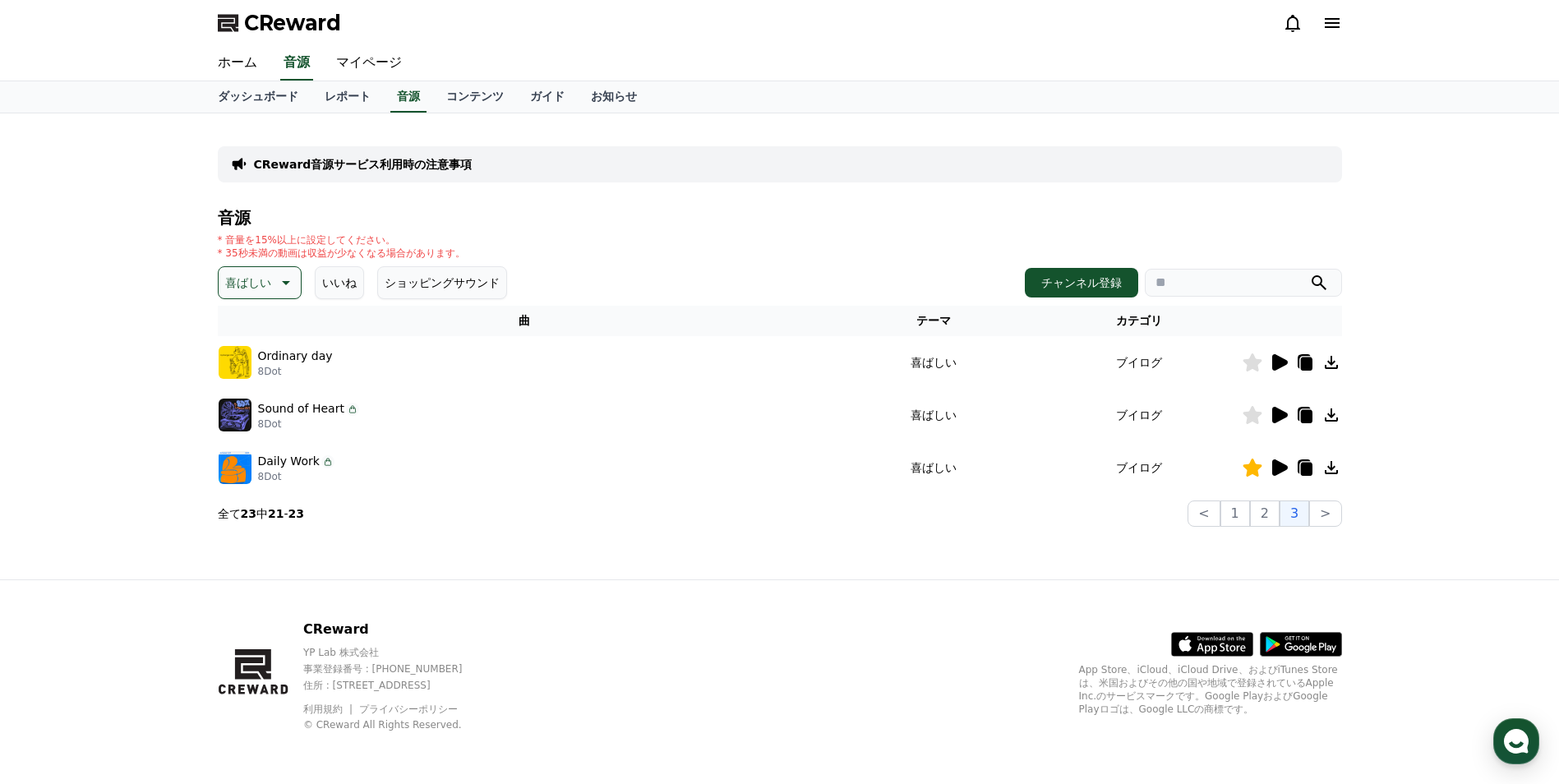
click at [1270, 366] on icon at bounding box center [1278, 362] width 20 height 20
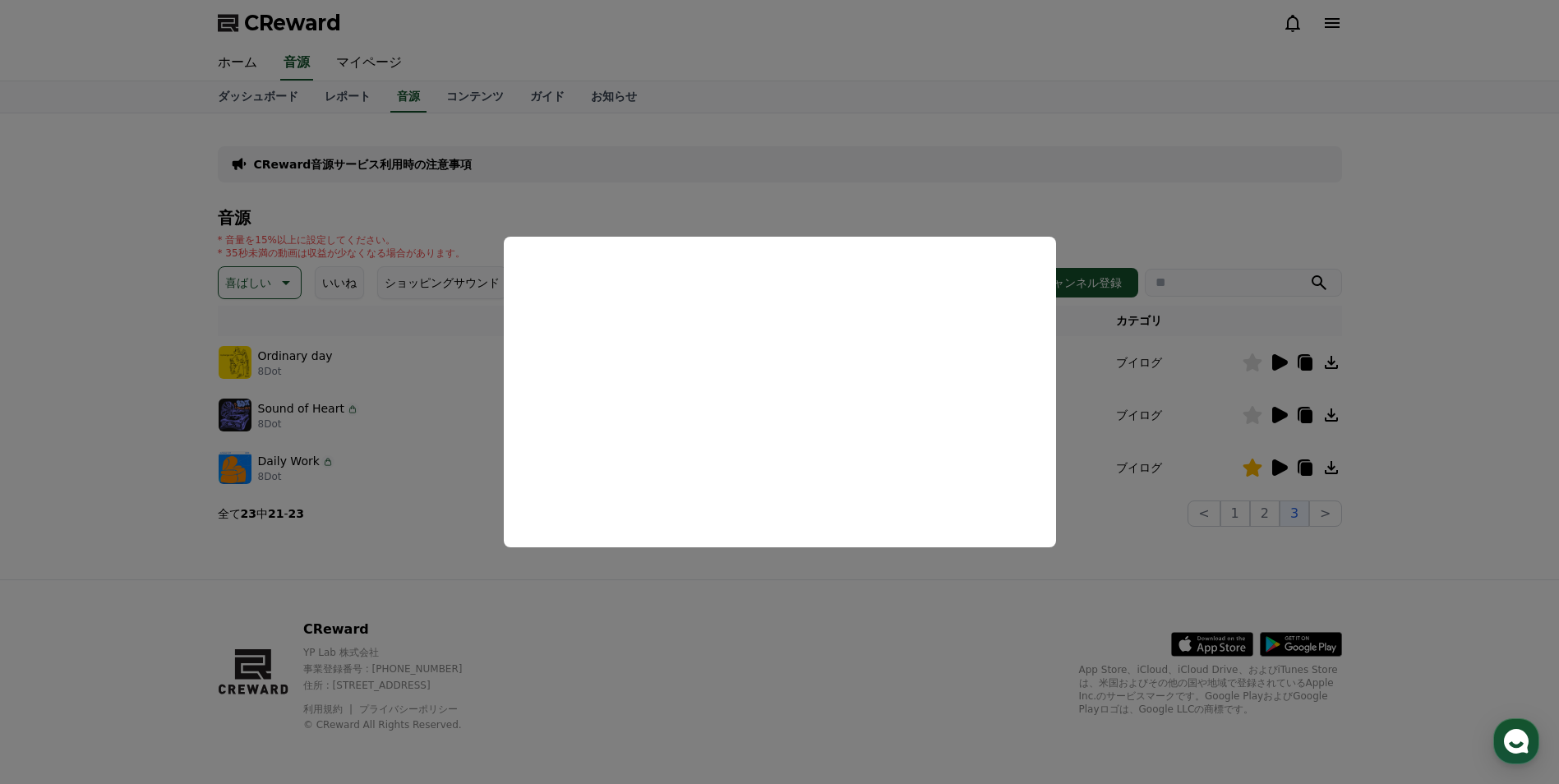
click at [1100, 587] on button "close modal" at bounding box center [780, 392] width 1559 height 784
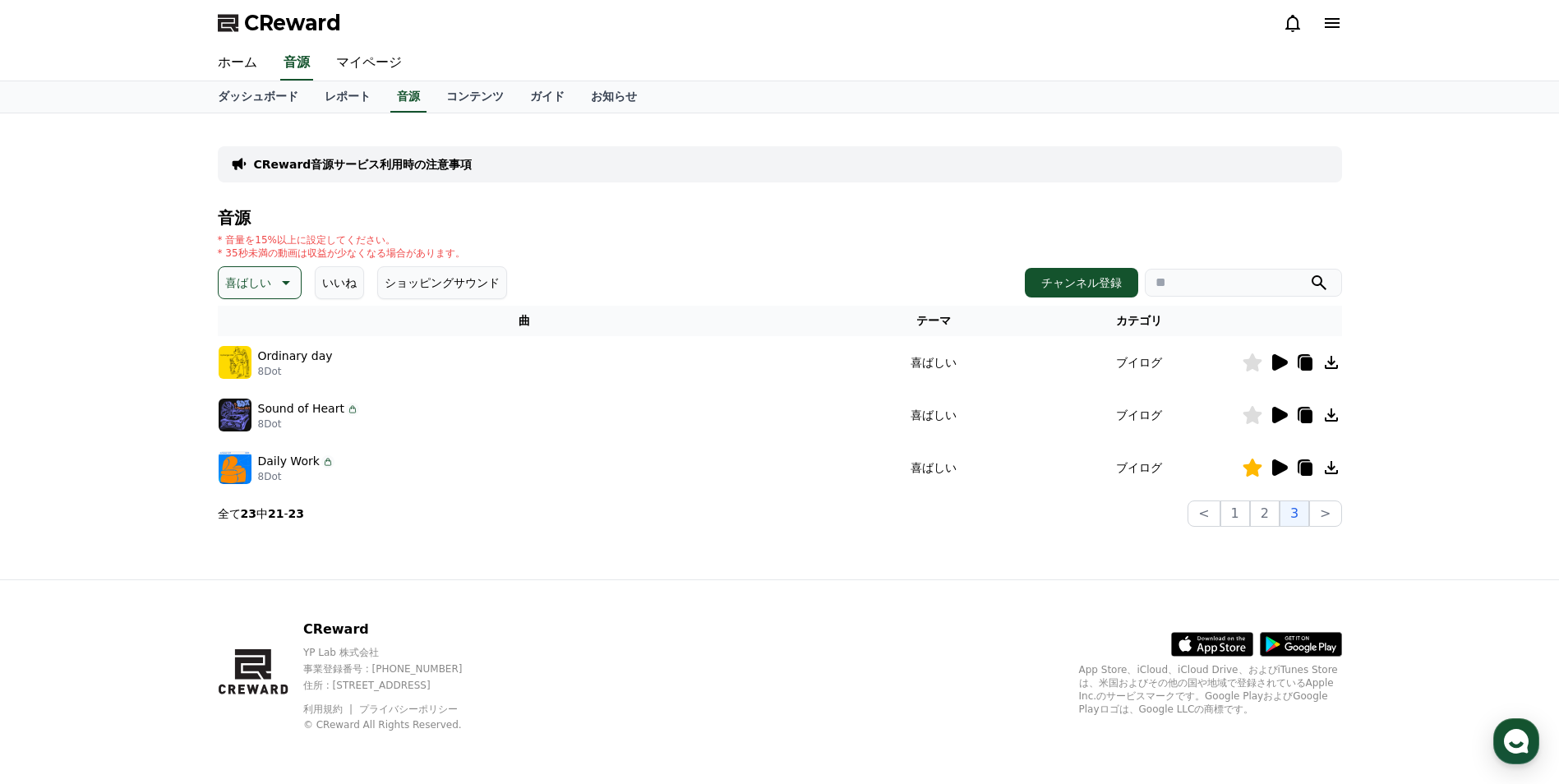
click at [1271, 422] on icon at bounding box center [1278, 415] width 20 height 20
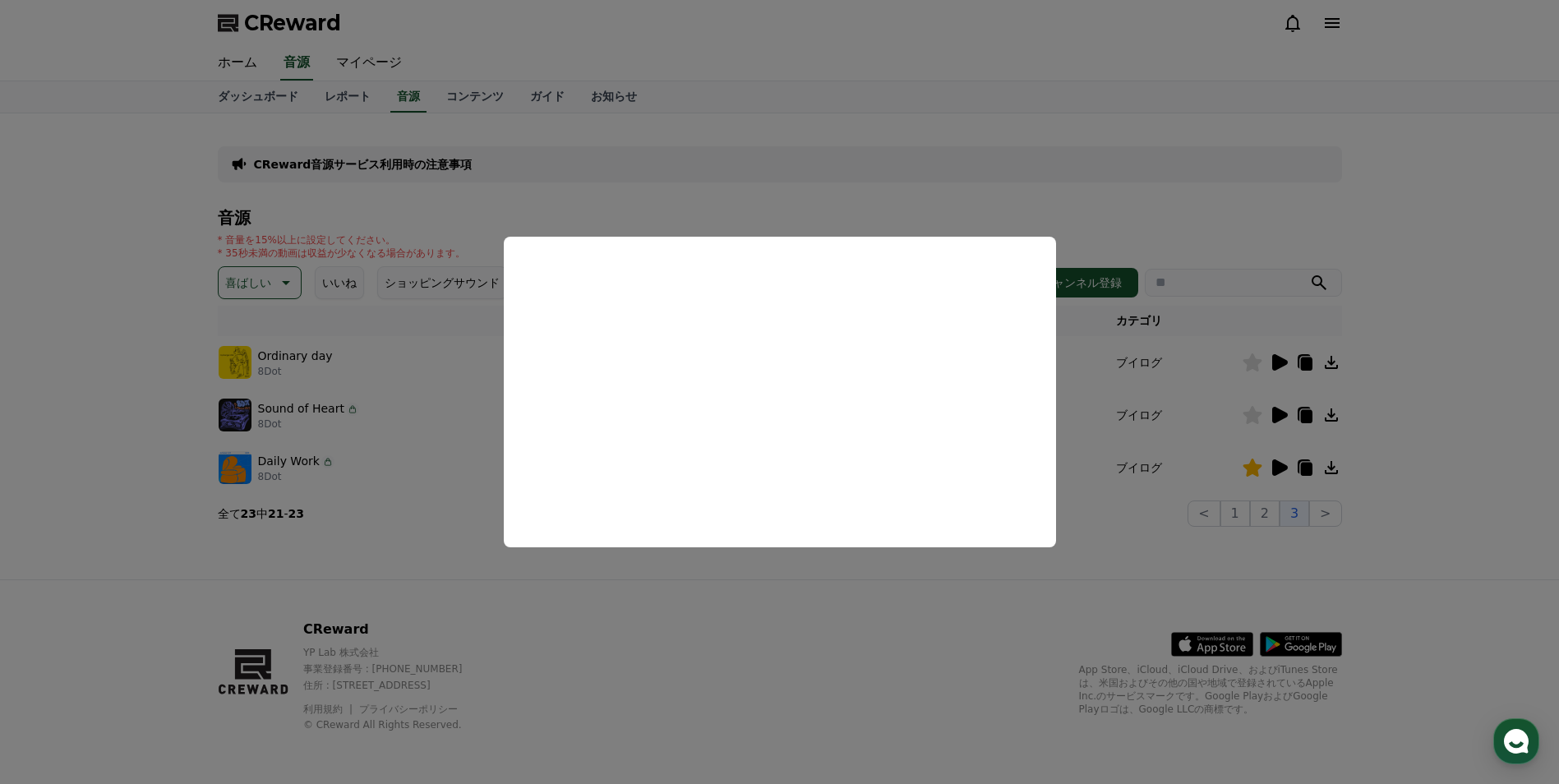
click at [780, 657] on button "close modal" at bounding box center [780, 392] width 1559 height 784
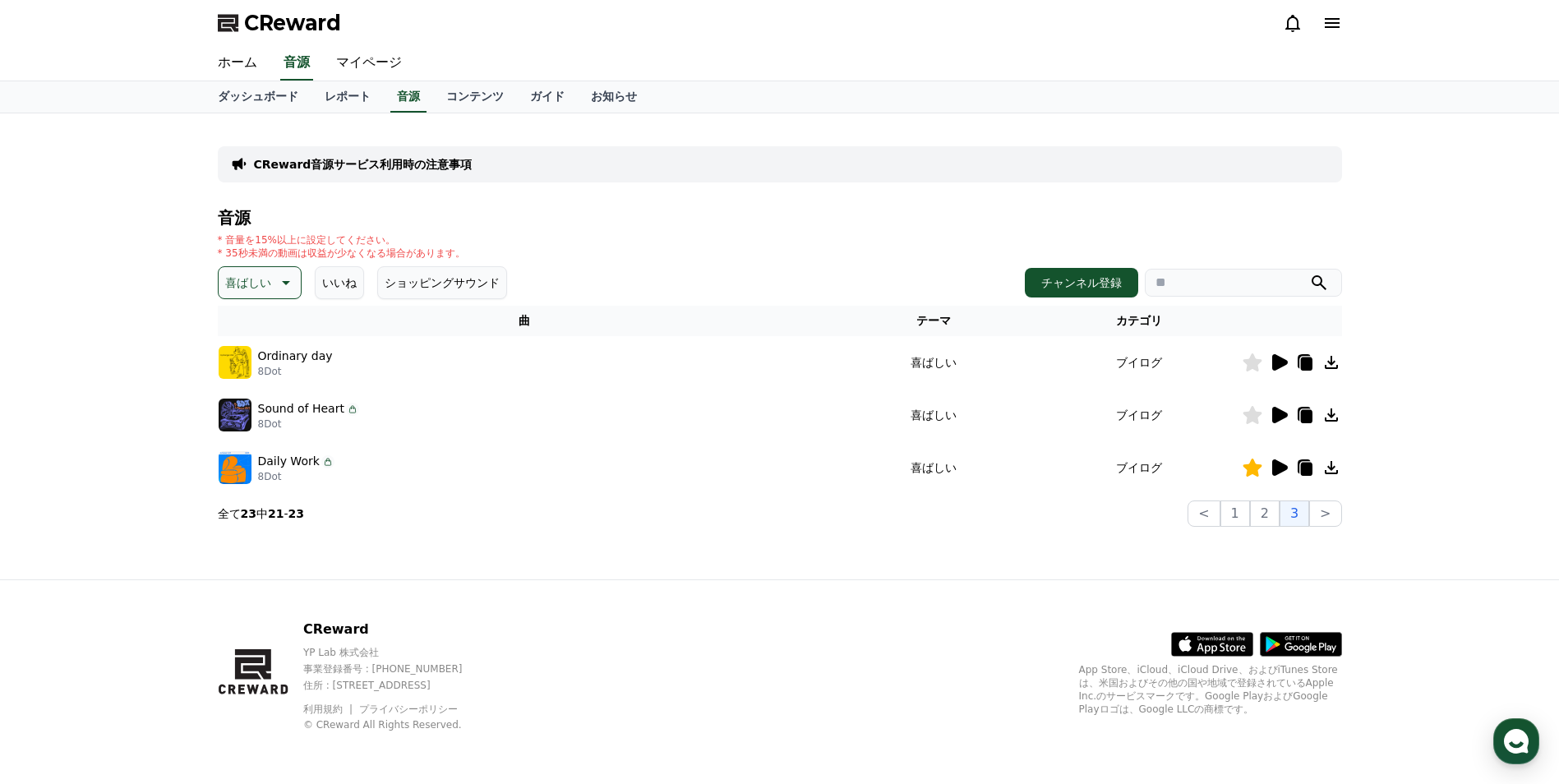
click at [1272, 474] on icon at bounding box center [1278, 467] width 20 height 20
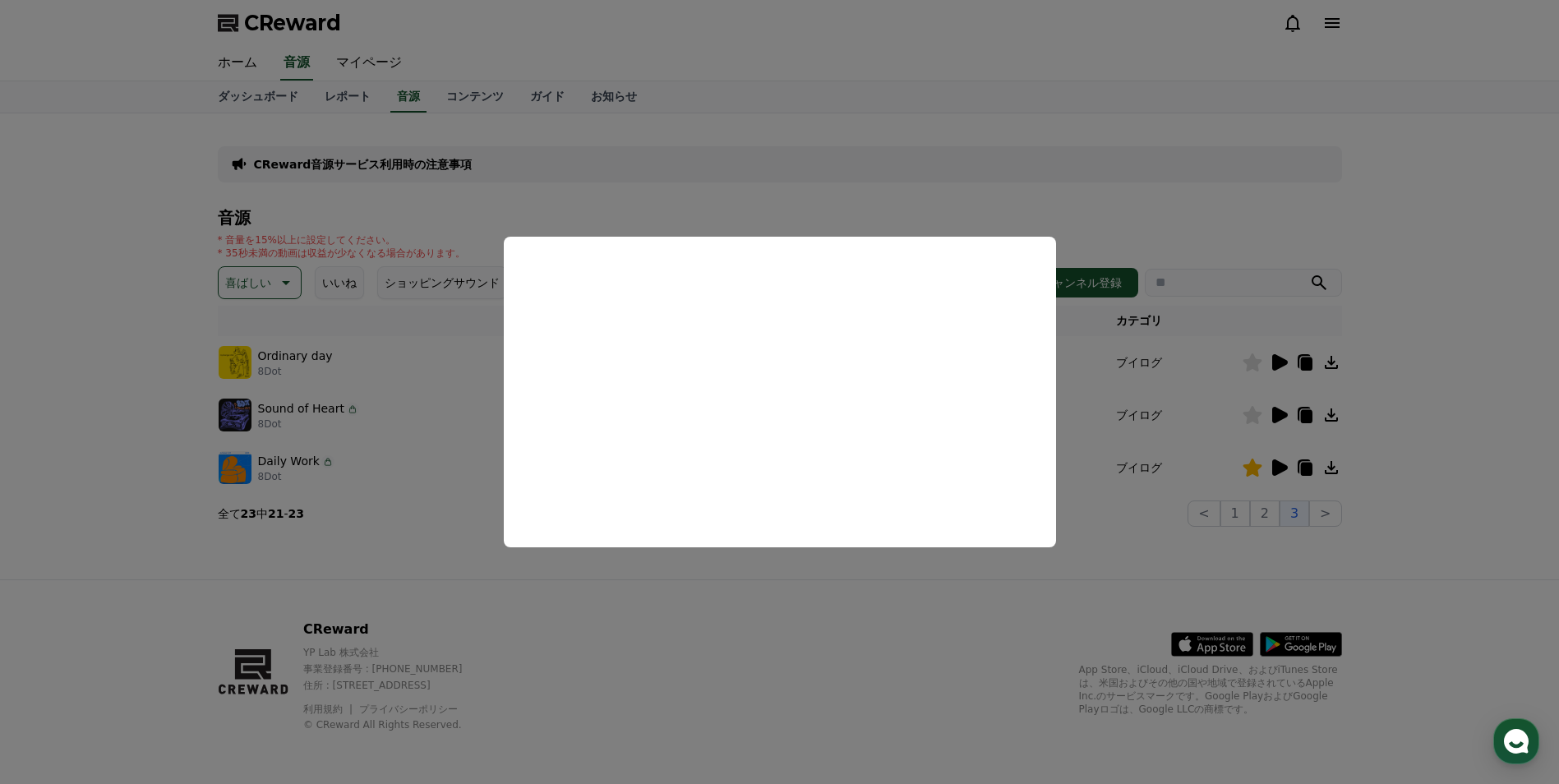
click at [720, 671] on button "close modal" at bounding box center [780, 392] width 1559 height 784
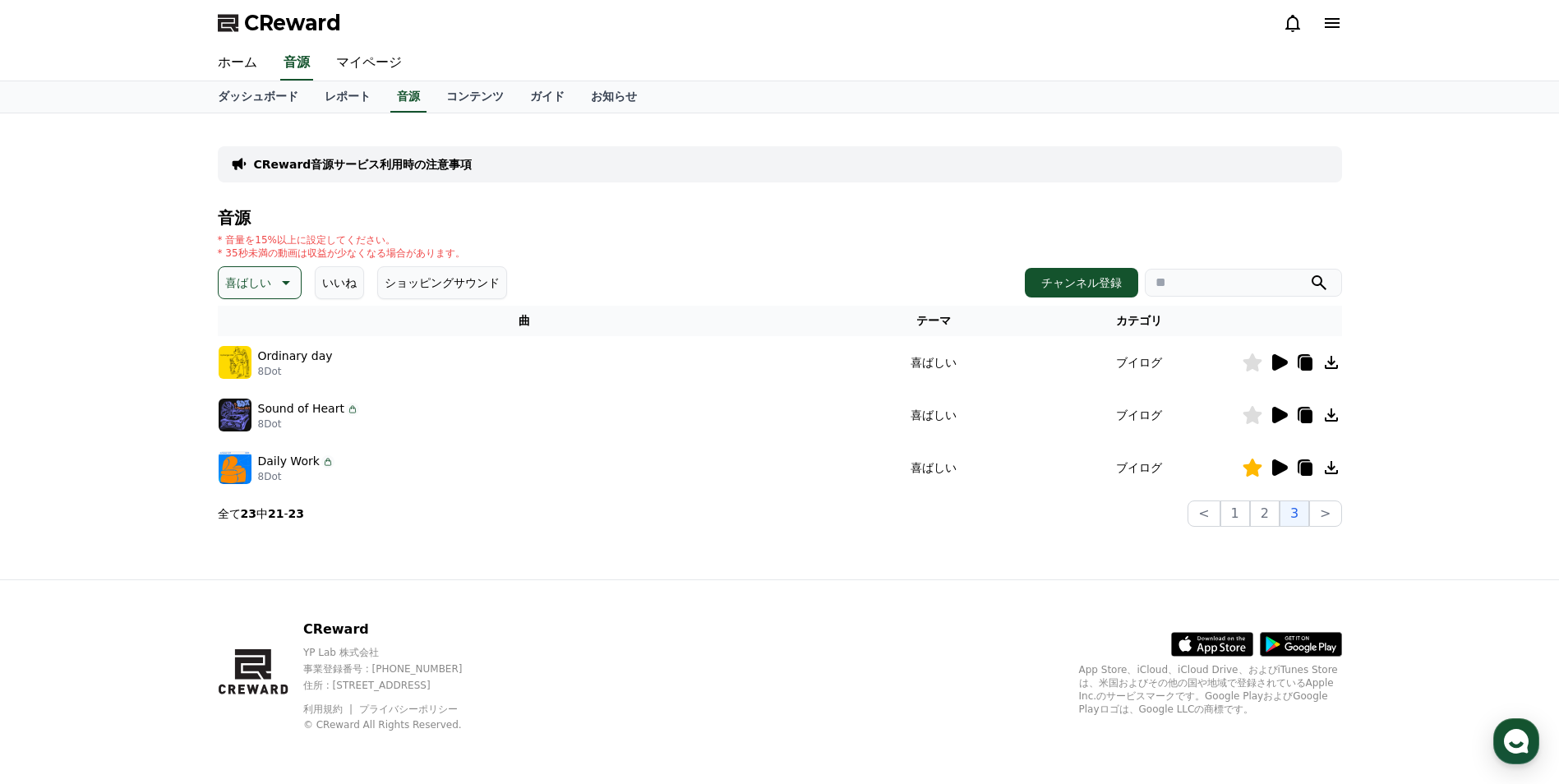
click at [1333, 463] on icon at bounding box center [1331, 467] width 20 height 20
click at [86, 417] on div "CReward音源サービス利用時の注意事項 音源 * 音量を15%以上に設定してください。 * 35秒未満の動画は収益が少なくなる場合があります。 喜ばしい …" at bounding box center [780, 346] width 1559 height 466
click at [98, 441] on div "CReward音源サービス利用時の注意事項 音源 * 音量を15%以上に設定してください。 * 35秒未満の動画は収益が少なくなる場合があります。 喜ばしい …" at bounding box center [780, 346] width 1559 height 466
